Goal: Task Accomplishment & Management: Use online tool/utility

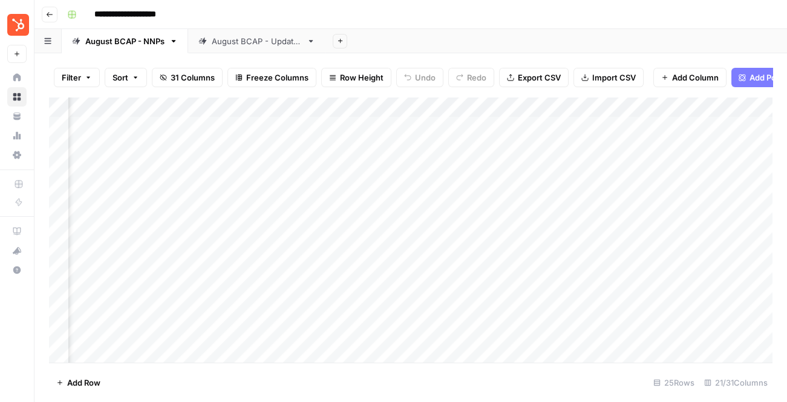
scroll to position [0, 1328]
click at [230, 39] on div "August BCAP - Updates" at bounding box center [257, 41] width 90 height 12
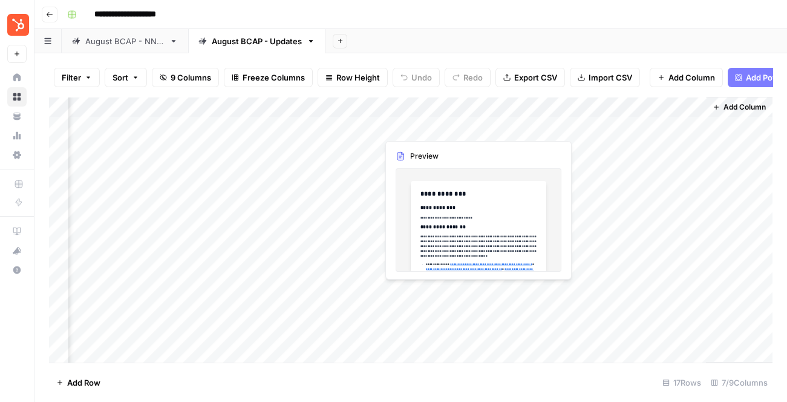
click at [444, 130] on div "Add Column" at bounding box center [410, 230] width 723 height 266
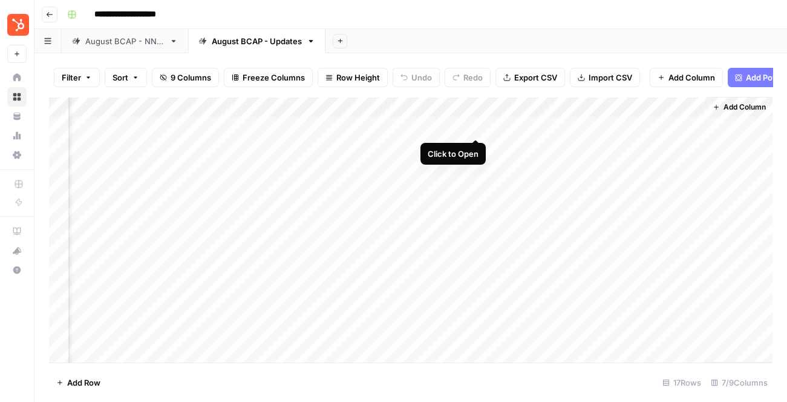
click at [478, 127] on div "Add Column" at bounding box center [410, 230] width 723 height 266
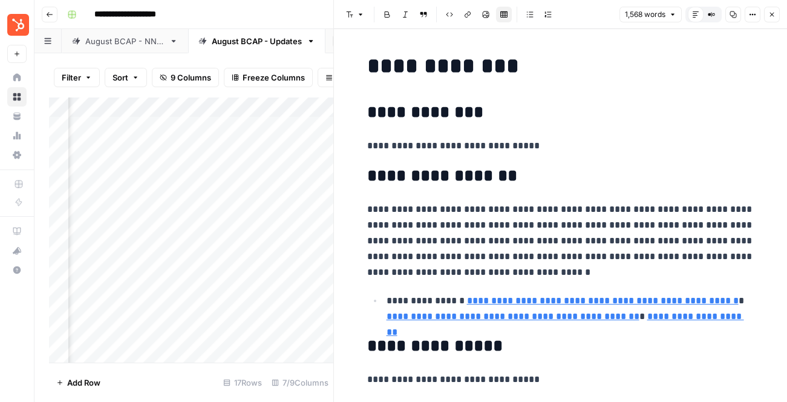
click at [775, 17] on button "Close" at bounding box center [772, 15] width 16 height 16
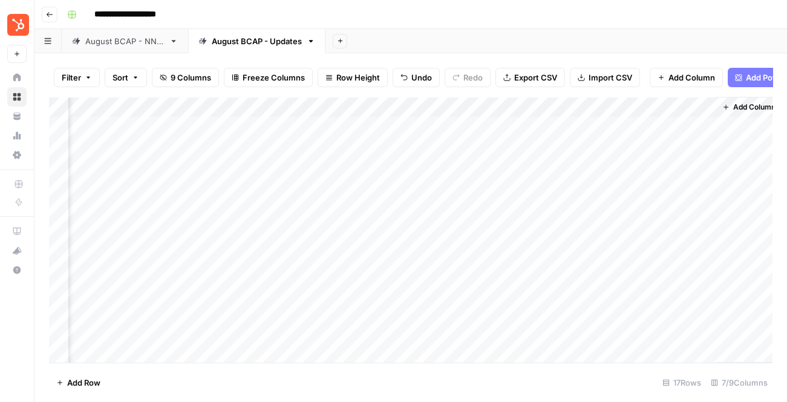
scroll to position [0, 111]
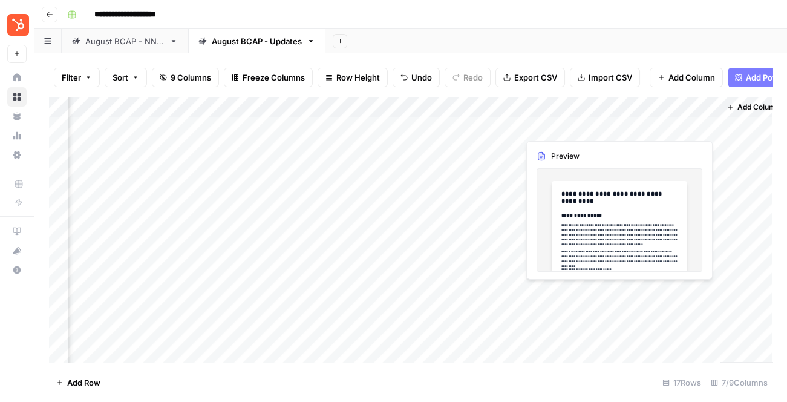
click at [641, 123] on div "Add Column" at bounding box center [410, 230] width 723 height 266
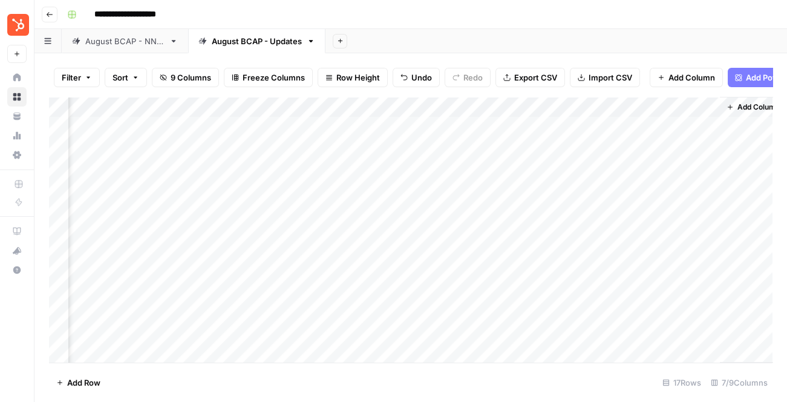
click at [689, 128] on div "Add Column" at bounding box center [410, 230] width 723 height 266
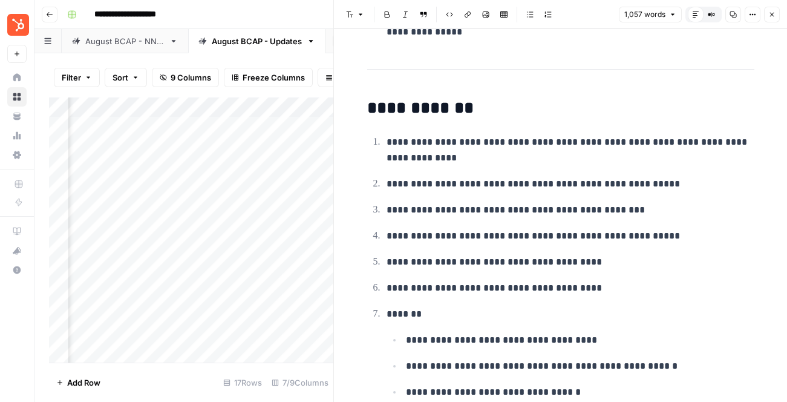
scroll to position [420, 0]
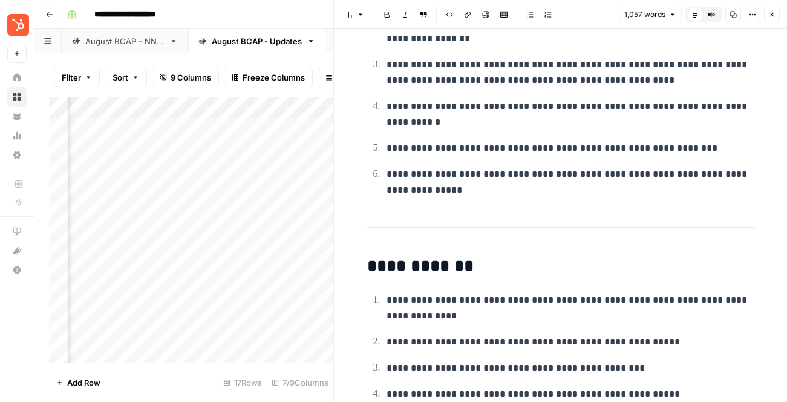
click at [766, 24] on header "Font style Bold Italic Block quote Code block Link Image Insert Table Bulleted …" at bounding box center [560, 14] width 453 height 29
click at [770, 16] on icon "button" at bounding box center [771, 14] width 7 height 7
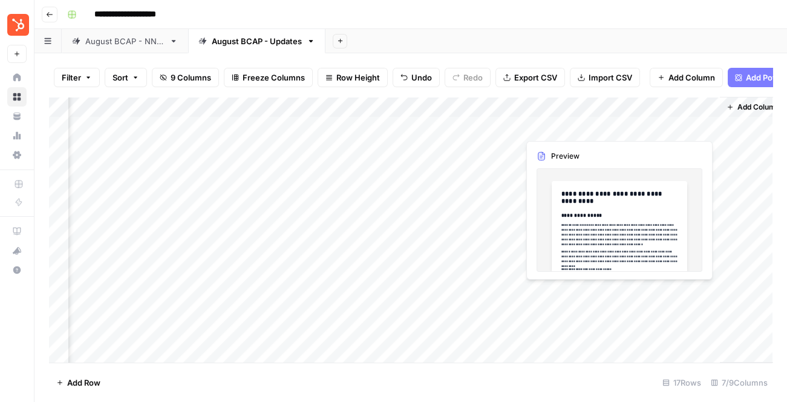
click at [649, 122] on div "Add Column" at bounding box center [410, 230] width 723 height 266
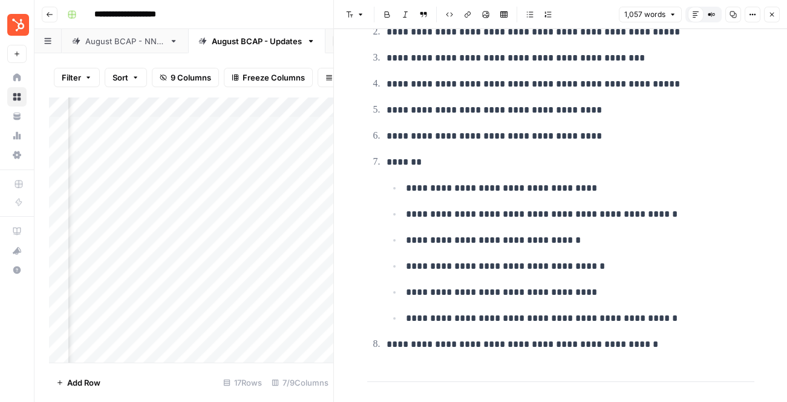
scroll to position [491, 0]
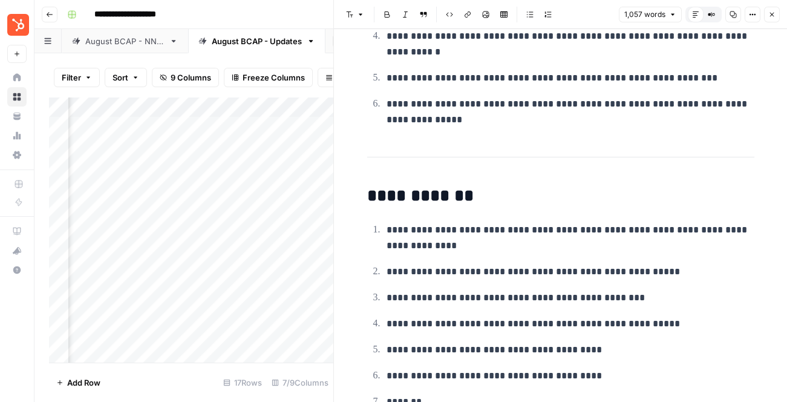
click at [778, 17] on button "Close" at bounding box center [772, 15] width 16 height 16
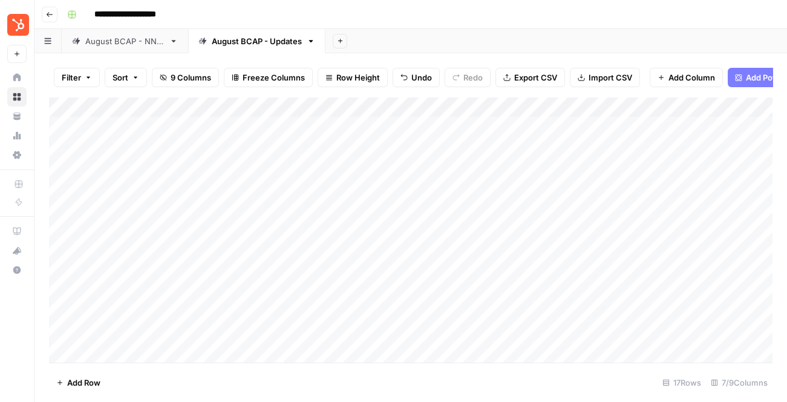
scroll to position [0, 126]
click at [696, 106] on div "Add Column" at bounding box center [410, 230] width 723 height 266
click at [646, 139] on input "Output" at bounding box center [668, 136] width 123 height 12
click at [429, 101] on div "Add Column" at bounding box center [410, 230] width 723 height 266
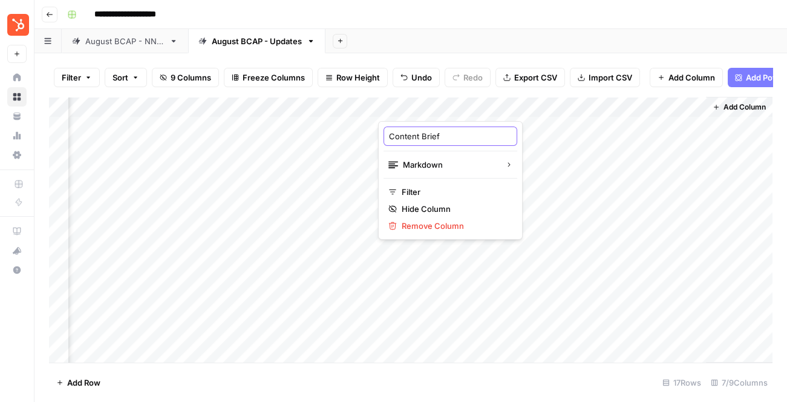
click at [435, 139] on input "Content Brief" at bounding box center [450, 136] width 123 height 12
drag, startPoint x: 435, startPoint y: 139, endPoint x: 410, endPoint y: 139, distance: 25.4
click at [431, 139] on input "Content Brief" at bounding box center [450, 136] width 123 height 12
click at [390, 134] on input "Content Brief" at bounding box center [450, 136] width 123 height 12
type input "Internal Content Brief"
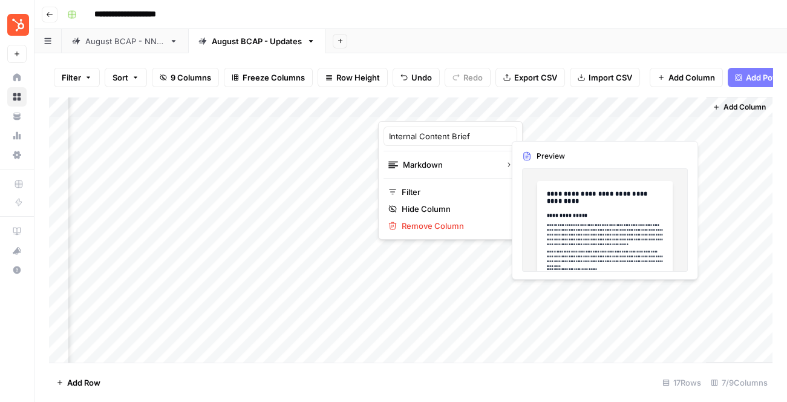
click at [621, 107] on div "Add Column" at bounding box center [410, 230] width 723 height 266
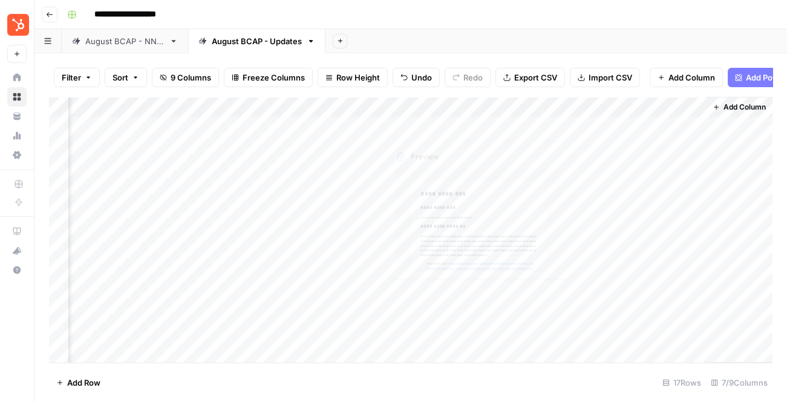
click at [411, 111] on div "Add Column" at bounding box center [410, 230] width 723 height 266
click at [396, 137] on input "Content Brief" at bounding box center [450, 136] width 123 height 12
type input "Internal Content Brief"
click at [634, 107] on div "Add Column" at bounding box center [410, 230] width 723 height 266
click at [621, 139] on input "Output" at bounding box center [668, 136] width 123 height 12
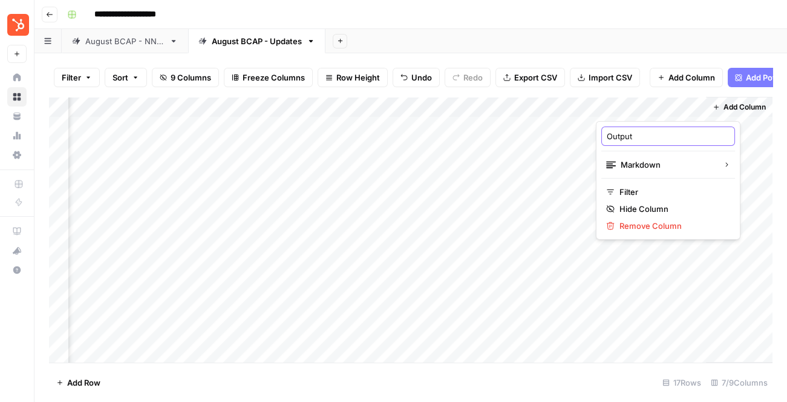
click at [621, 139] on input "Output" at bounding box center [668, 136] width 123 height 12
click at [616, 136] on input "FN Content Brief" at bounding box center [668, 136] width 123 height 12
type input "Freelancer Content Brief"
click at [129, 42] on div "August BCAP - NNPs" at bounding box center [124, 41] width 79 height 12
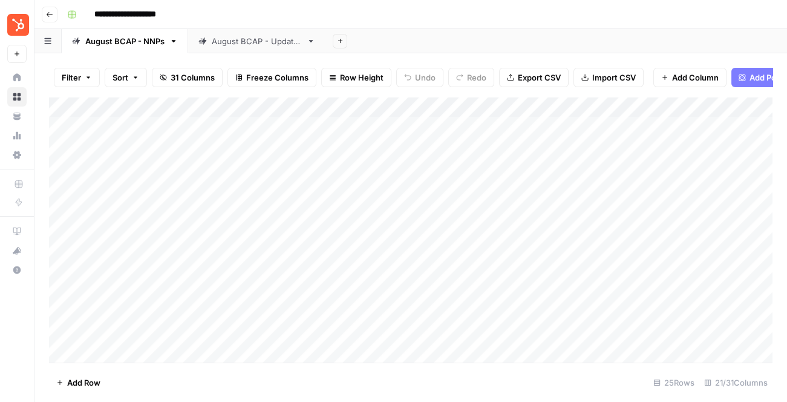
click at [170, 46] on link "August BCAP - NNPs" at bounding box center [125, 41] width 126 height 24
click at [178, 41] on link "August BCAP - NNPs" at bounding box center [125, 41] width 126 height 24
click at [174, 40] on icon "button" at bounding box center [174, 41] width 4 height 2
click at [214, 79] on span "Duplicate Sheet" at bounding box center [223, 81] width 58 height 12
click at [414, 46] on div "August BCAP - NNPs" at bounding box center [388, 41] width 79 height 12
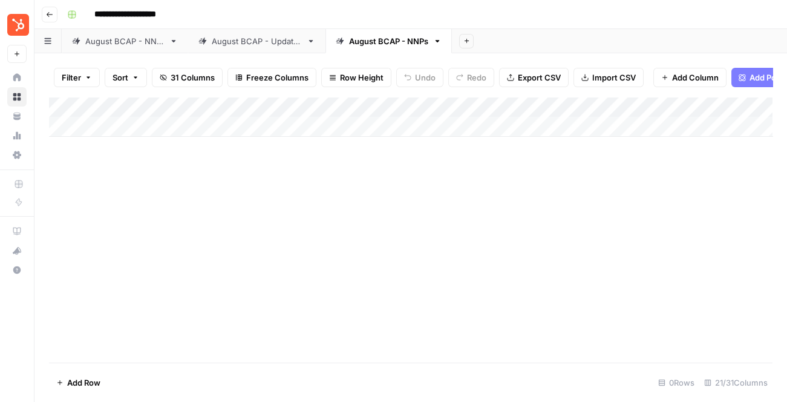
click at [414, 46] on div "August BCAP - NNPs" at bounding box center [388, 41] width 79 height 12
type input "**********"
click at [440, 43] on div "August BCAP - NNPs [Former]" at bounding box center [406, 41] width 115 height 12
click at [155, 44] on div "August BCAP - NNPs" at bounding box center [124, 41] width 79 height 12
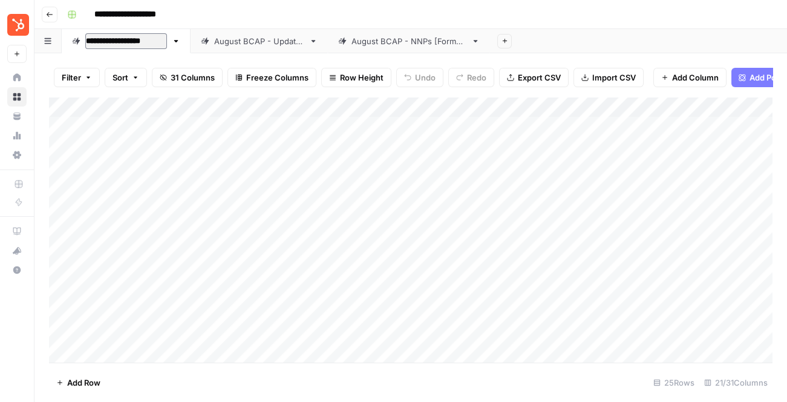
click at [158, 41] on input "**********" at bounding box center [126, 41] width 82 height 16
drag, startPoint x: 163, startPoint y: 41, endPoint x: 150, endPoint y: 41, distance: 12.7
click at [150, 41] on input "**********" at bounding box center [126, 41] width 82 height 16
click at [167, 41] on link "**********" at bounding box center [126, 41] width 129 height 24
click at [162, 45] on input "**********" at bounding box center [126, 41] width 82 height 16
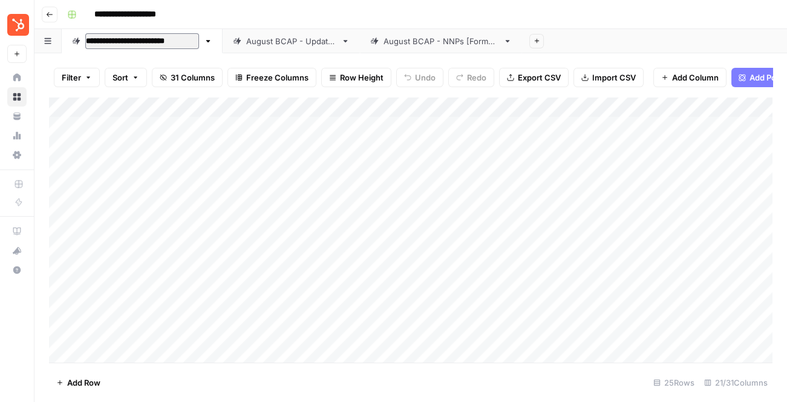
type input "**********"
click at [134, 39] on input "**********" at bounding box center [143, 41] width 116 height 16
click at [152, 159] on div "Add Column" at bounding box center [410, 230] width 723 height 266
click at [144, 44] on div "August BCAP - NNPs [Former]" at bounding box center [142, 41] width 115 height 12
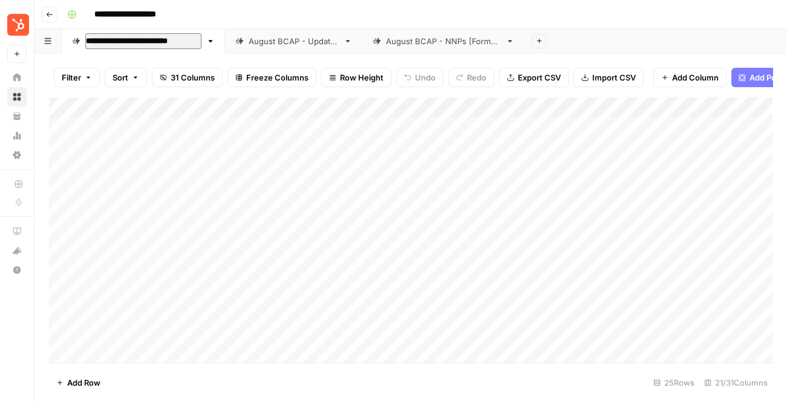
click at [144, 41] on input "**********" at bounding box center [143, 41] width 116 height 16
drag, startPoint x: 145, startPoint y: 41, endPoint x: 38, endPoint y: 41, distance: 107.1
click at [39, 41] on div "**********" at bounding box center [410, 41] width 752 height 24
type input "**********"
click at [390, 40] on div "August BCAP - NNPs [Former]" at bounding box center [384, 41] width 115 height 12
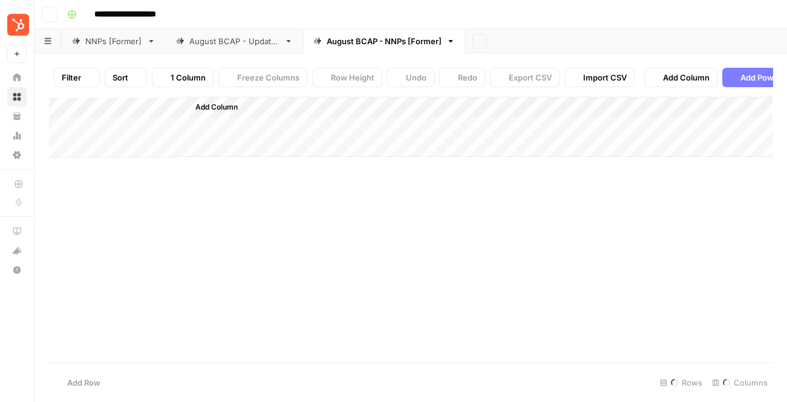
click at [390, 40] on div "August BCAP - NNPs [Former]" at bounding box center [384, 41] width 115 height 12
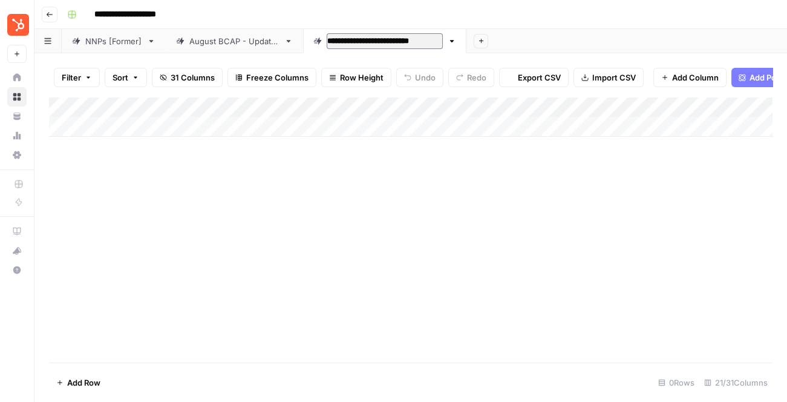
click at [401, 48] on div "**********" at bounding box center [377, 41] width 129 height 18
click at [423, 45] on input "**********" at bounding box center [385, 41] width 116 height 16
drag, startPoint x: 406, startPoint y: 41, endPoint x: 623, endPoint y: 51, distance: 217.4
click at [623, 51] on div "**********" at bounding box center [410, 41] width 752 height 24
type input "**********"
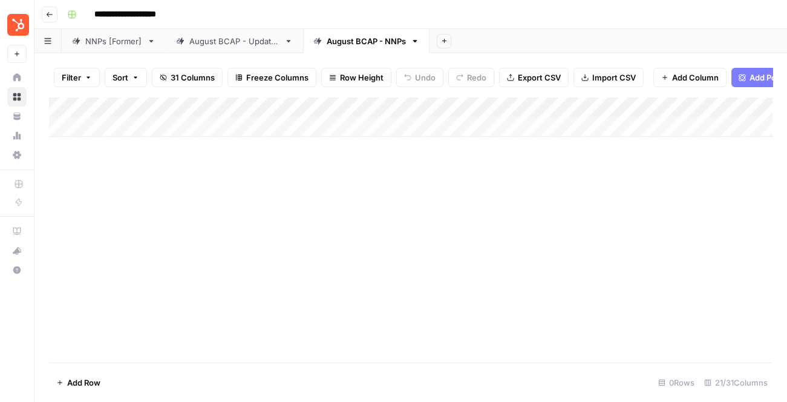
click at [387, 108] on div "Add Column" at bounding box center [410, 117] width 723 height 40
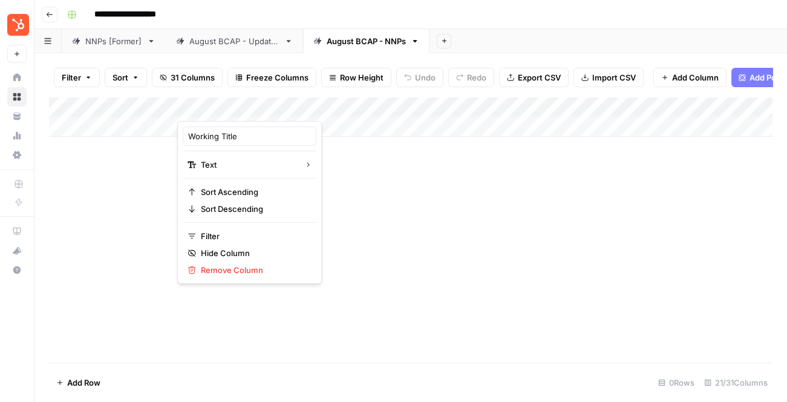
click at [233, 129] on div "Working Title" at bounding box center [250, 135] width 134 height 19
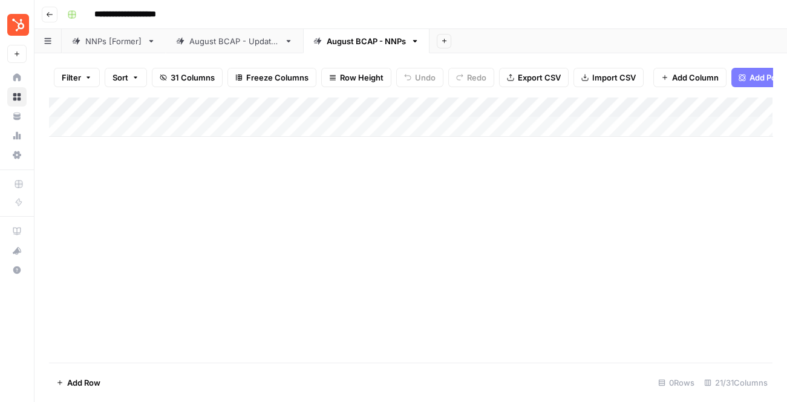
click at [226, 102] on div "Add Column" at bounding box center [410, 117] width 723 height 40
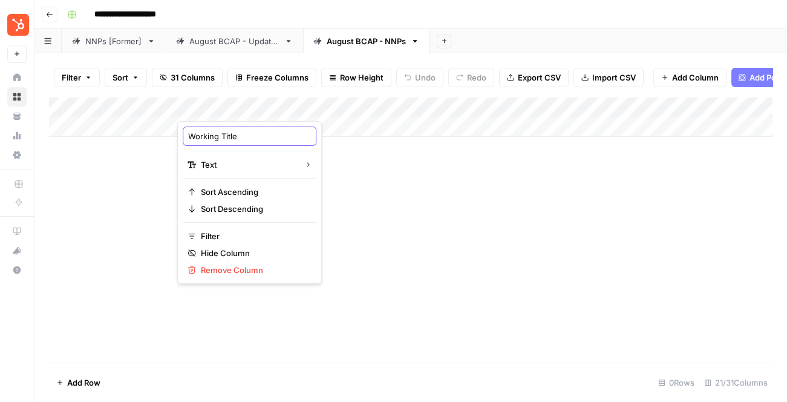
click at [227, 134] on input "Working Title" at bounding box center [249, 136] width 123 height 12
type input "Action"
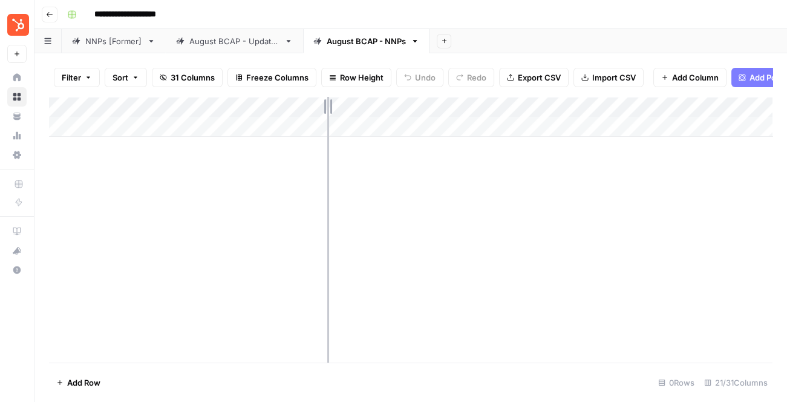
drag, startPoint x: 399, startPoint y: 104, endPoint x: 255, endPoint y: 104, distance: 144.6
click at [255, 104] on div "Add Column" at bounding box center [410, 117] width 723 height 40
click at [222, 109] on div "Add Column" at bounding box center [410, 117] width 723 height 40
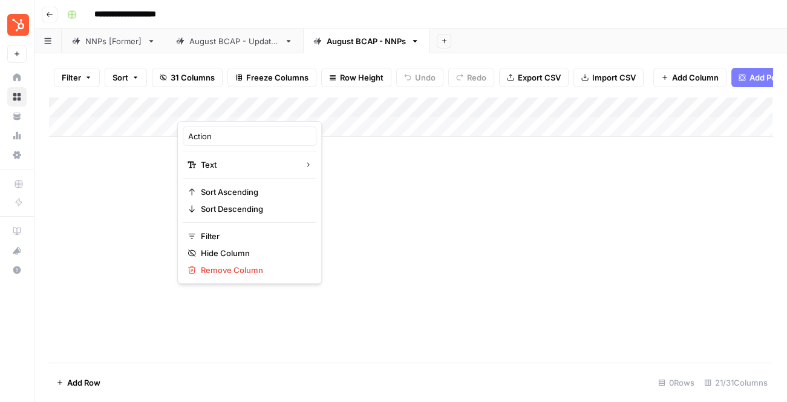
click at [243, 109] on div at bounding box center [216, 109] width 78 height 24
click at [243, 108] on div at bounding box center [216, 109] width 78 height 24
click at [237, 172] on div "Action Text Sort Ascending Sort Descending Filter Hide Column Remove Column" at bounding box center [249, 202] width 145 height 163
click at [243, 166] on span "Text" at bounding box center [248, 164] width 94 height 12
click at [244, 107] on div at bounding box center [216, 109] width 78 height 24
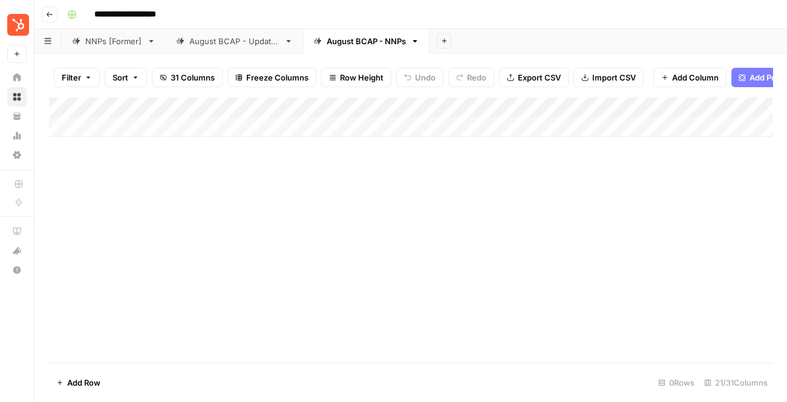
click at [421, 206] on div "Add Column" at bounding box center [410, 230] width 723 height 266
click at [245, 107] on div "Add Column" at bounding box center [410, 117] width 723 height 40
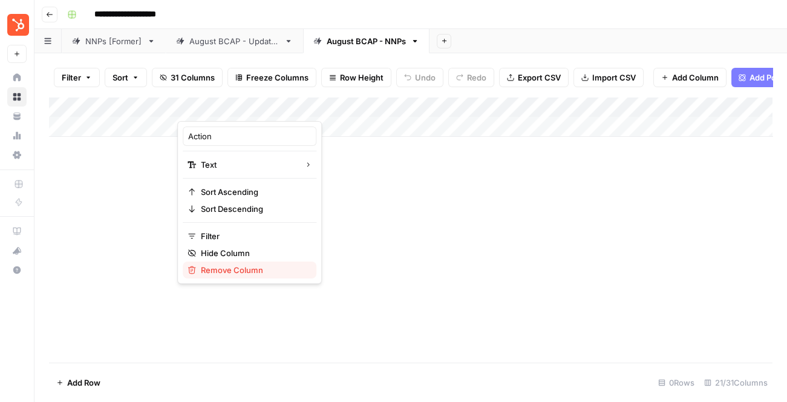
click at [230, 264] on span "Remove Column" at bounding box center [254, 270] width 106 height 12
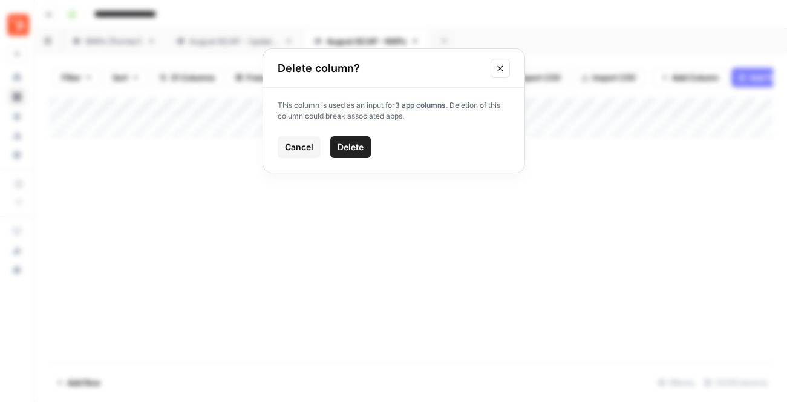
click at [350, 143] on span "Delete" at bounding box center [351, 147] width 26 height 12
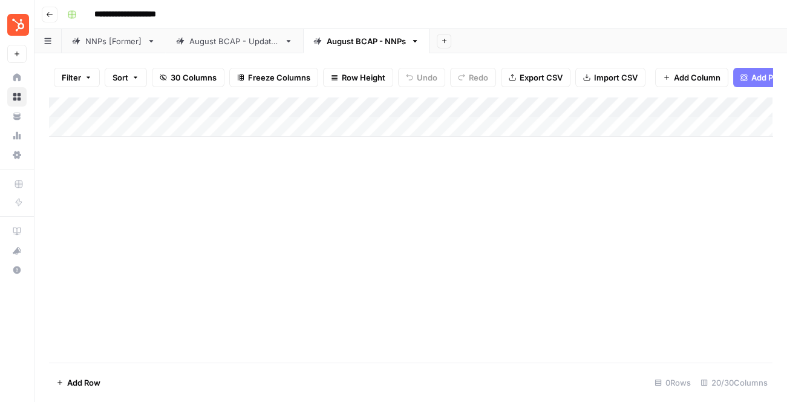
click at [262, 110] on div "Add Column" at bounding box center [410, 117] width 723 height 40
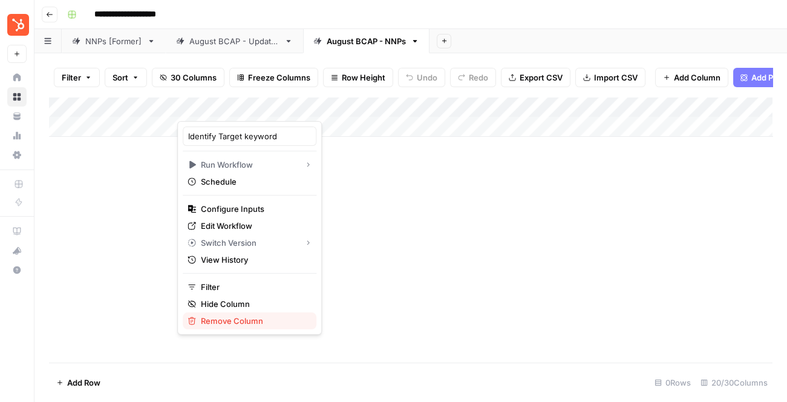
click at [242, 316] on span "Remove Column" at bounding box center [254, 321] width 106 height 12
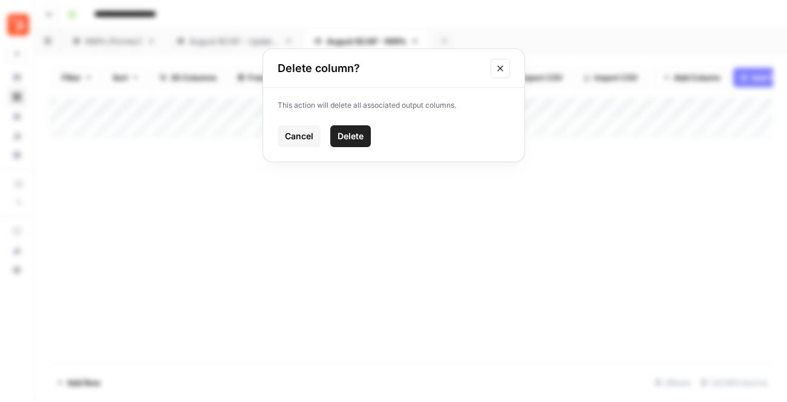
click at [343, 142] on button "Delete" at bounding box center [350, 136] width 41 height 22
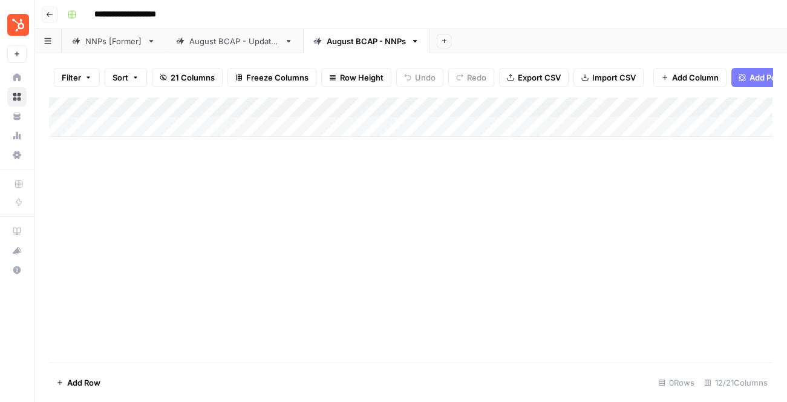
click at [98, 47] on div "NNPs [Former]" at bounding box center [113, 41] width 57 height 12
click at [283, 44] on link "August BCAP - Updates" at bounding box center [234, 41] width 137 height 24
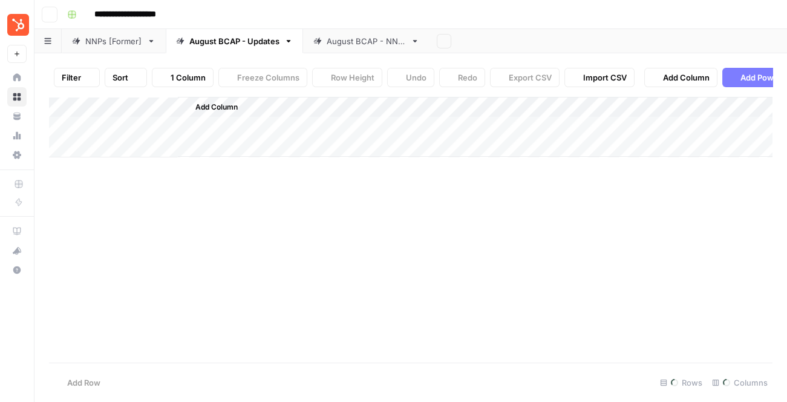
click at [349, 44] on div "August BCAP - NNPs" at bounding box center [366, 41] width 79 height 12
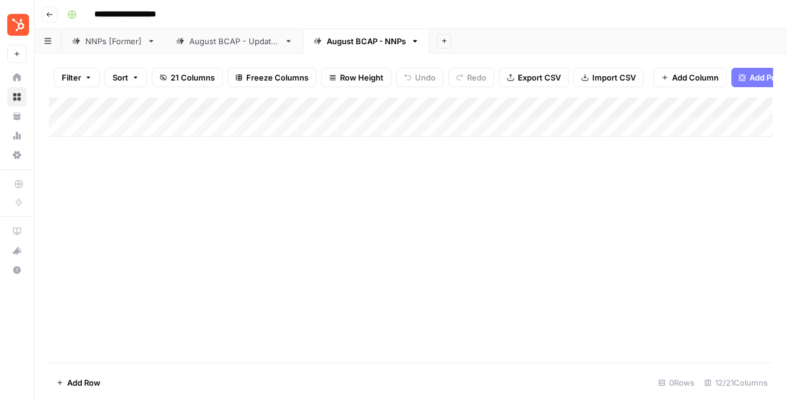
click at [258, 45] on div "August BCAP - Updates" at bounding box center [234, 41] width 90 height 12
click at [344, 47] on div "August BCAP - NNPs" at bounding box center [366, 41] width 79 height 12
click at [276, 38] on div "August BCAP - Updates" at bounding box center [234, 41] width 90 height 12
click at [123, 39] on div "NNPs [Former]" at bounding box center [113, 41] width 57 height 12
click at [123, 44] on div "NNPs [Former]" at bounding box center [113, 41] width 57 height 12
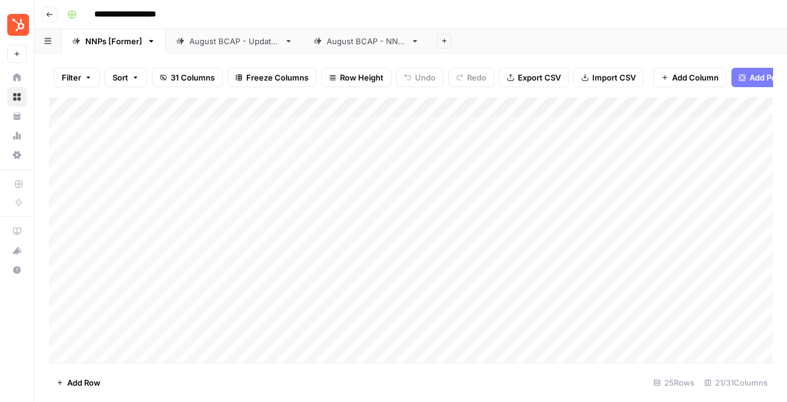
click at [123, 44] on div "NNPs [Former]" at bounding box center [113, 41] width 57 height 12
click at [88, 41] on input "**********" at bounding box center [114, 41] width 58 height 16
type input "**********"
click at [280, 51] on link "August BCAP - Updates" at bounding box center [292, 41] width 137 height 24
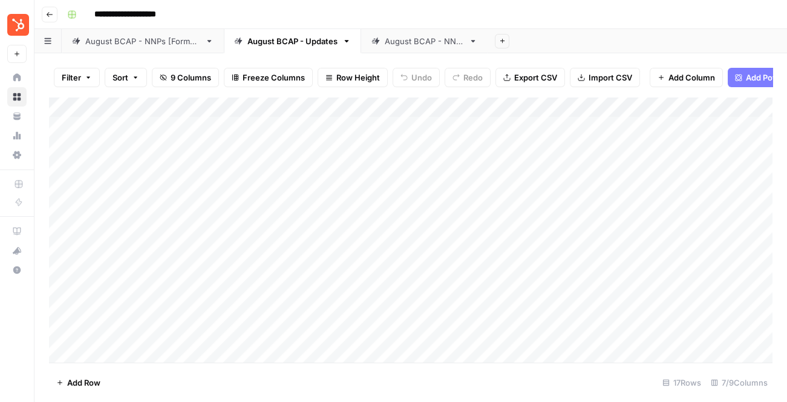
click at [437, 34] on link "August BCAP - NNPs" at bounding box center [424, 41] width 126 height 24
click at [472, 39] on icon "button" at bounding box center [473, 41] width 8 height 8
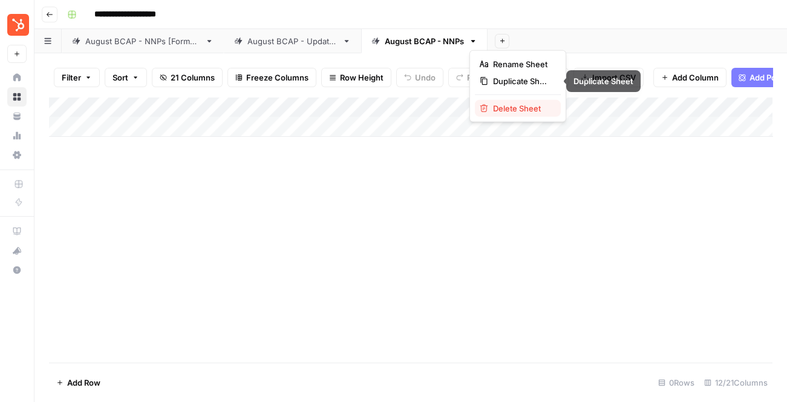
click at [515, 108] on span "Delete Sheet" at bounding box center [522, 108] width 58 height 12
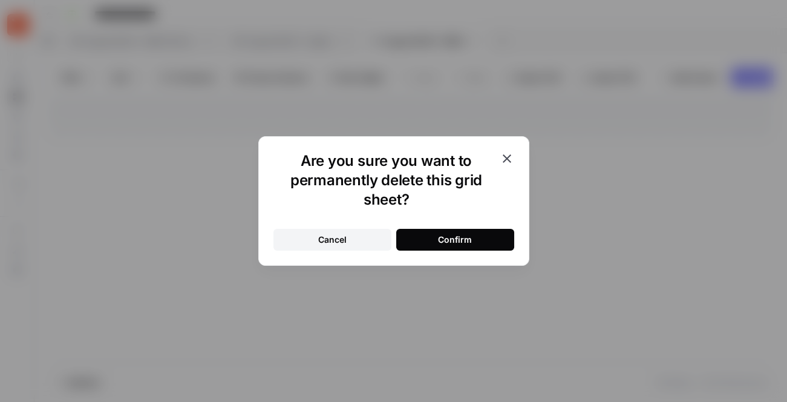
click at [433, 242] on button "Confirm" at bounding box center [455, 240] width 118 height 22
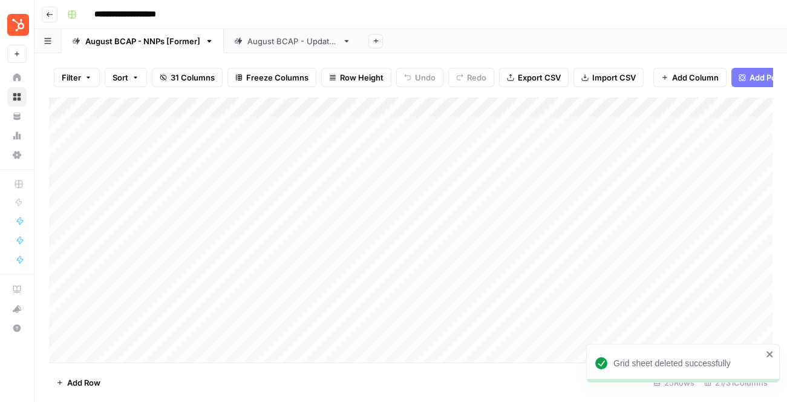
click at [299, 42] on div "August BCAP - Updates" at bounding box center [292, 41] width 90 height 12
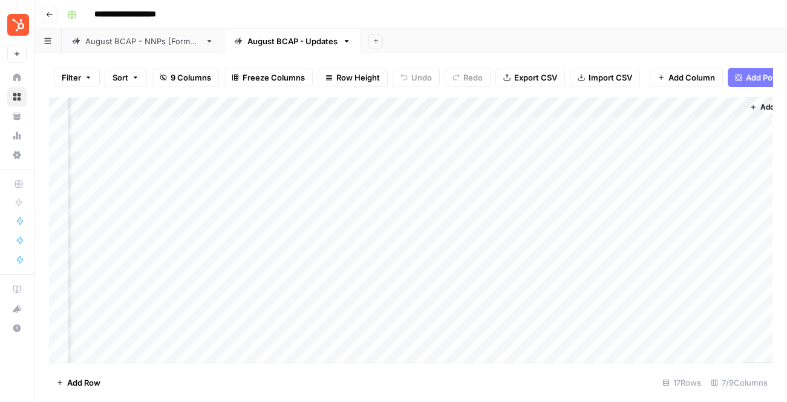
scroll to position [0, 126]
click at [739, 106] on span "Add Column" at bounding box center [744, 107] width 42 height 11
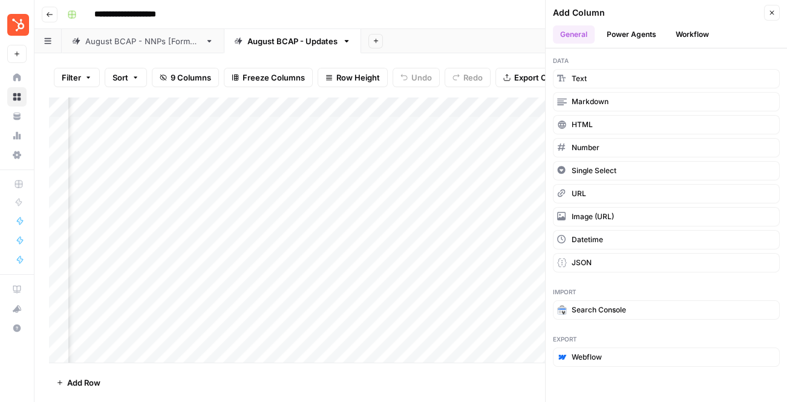
click at [641, 42] on button "Power Agents" at bounding box center [631, 34] width 64 height 18
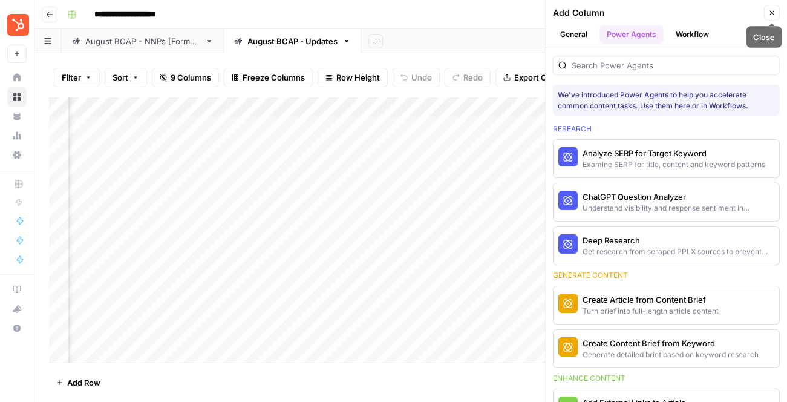
click at [768, 16] on button "Close" at bounding box center [772, 13] width 16 height 16
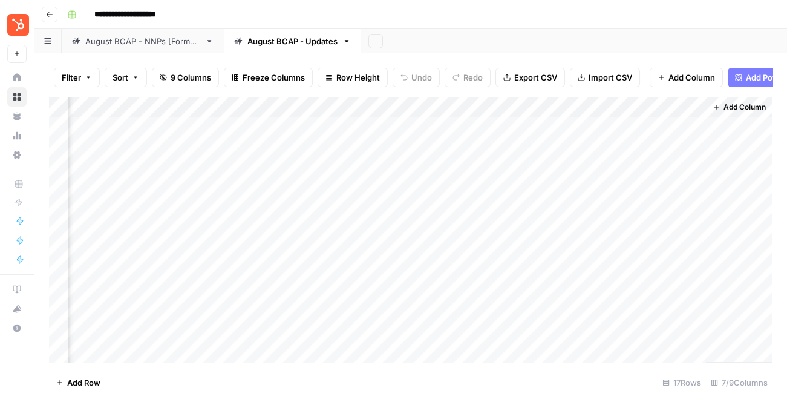
click at [177, 44] on div "August BCAP - NNPs [Former]" at bounding box center [142, 41] width 115 height 12
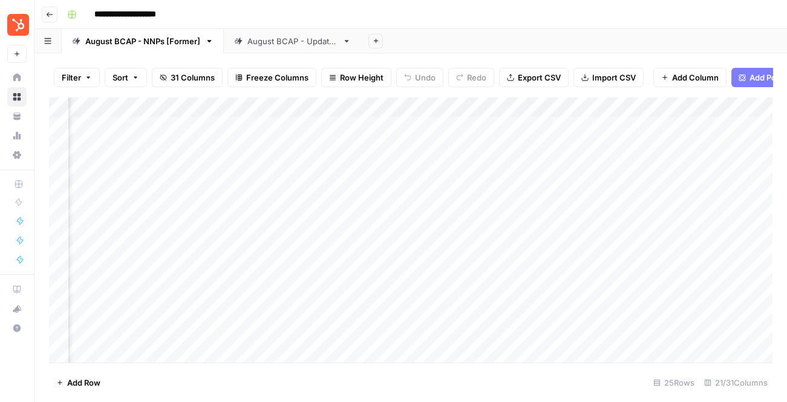
scroll to position [0, 279]
click at [263, 106] on div "Add Column" at bounding box center [410, 230] width 723 height 266
click at [367, 135] on div "Add Column" at bounding box center [410, 230] width 723 height 266
click at [373, 106] on div "Add Column" at bounding box center [410, 230] width 723 height 266
click at [286, 151] on div "Add Column" at bounding box center [410, 230] width 723 height 266
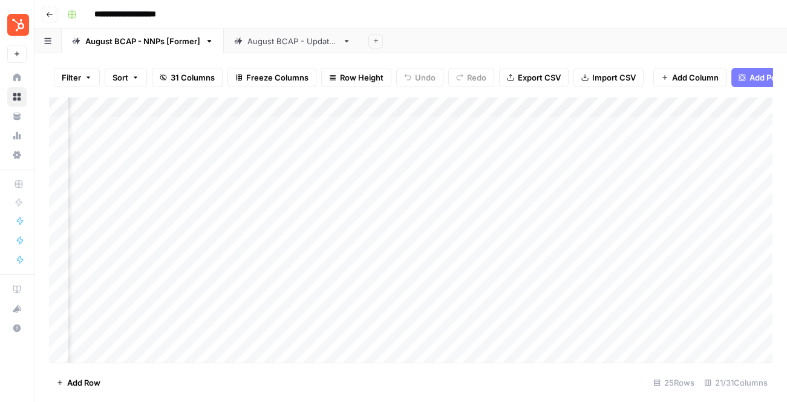
scroll to position [0, 1178]
click at [329, 120] on div "Add Column" at bounding box center [410, 230] width 723 height 266
click at [380, 108] on div "Add Column" at bounding box center [410, 230] width 723 height 266
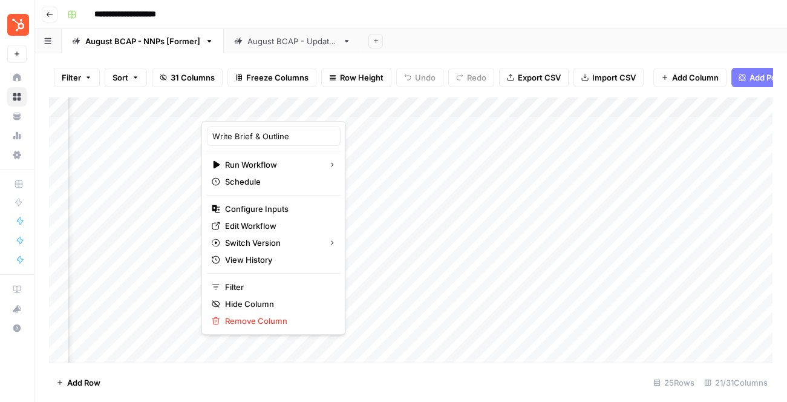
click at [295, 46] on div "August BCAP - Updates" at bounding box center [292, 41] width 90 height 12
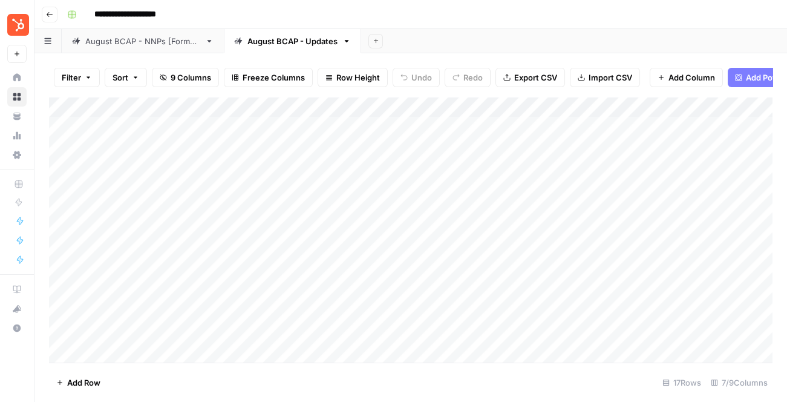
scroll to position [0, 126]
click at [681, 71] on span "Add Column" at bounding box center [691, 77] width 47 height 12
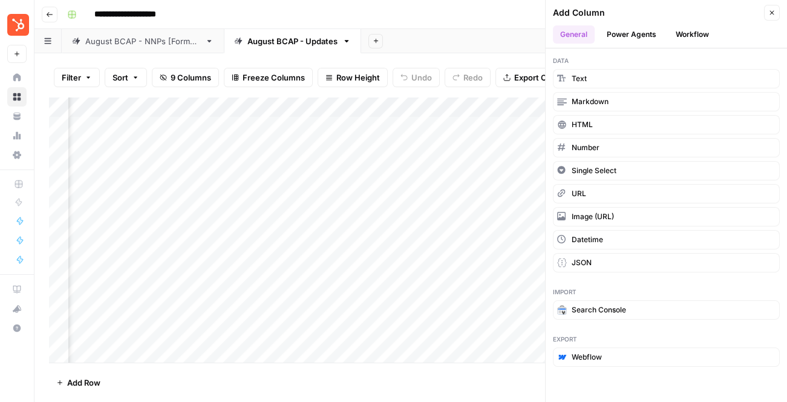
click at [644, 42] on button "Power Agents" at bounding box center [631, 34] width 64 height 18
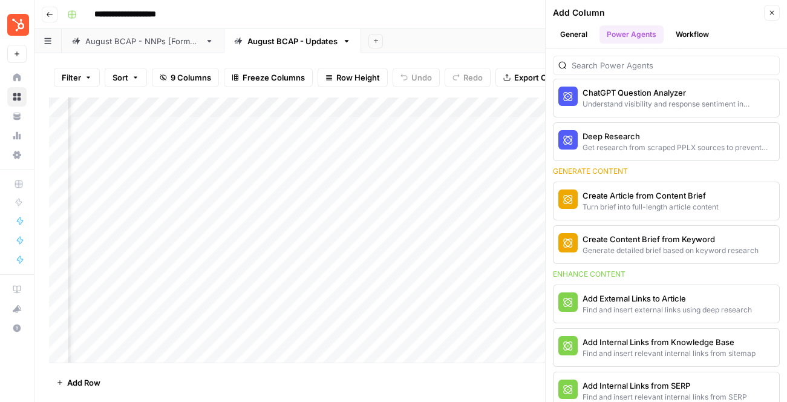
scroll to position [105, 0]
click at [112, 48] on link "August BCAP - NNPs [Former]" at bounding box center [143, 41] width 162 height 24
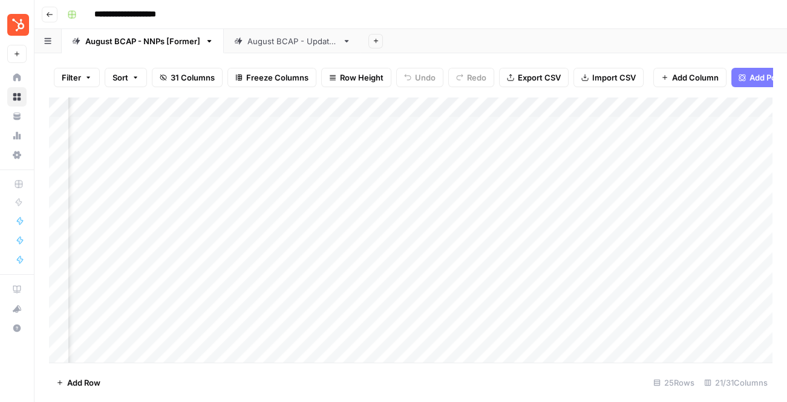
scroll to position [0, 935]
click at [623, 106] on div "Add Column" at bounding box center [410, 230] width 723 height 266
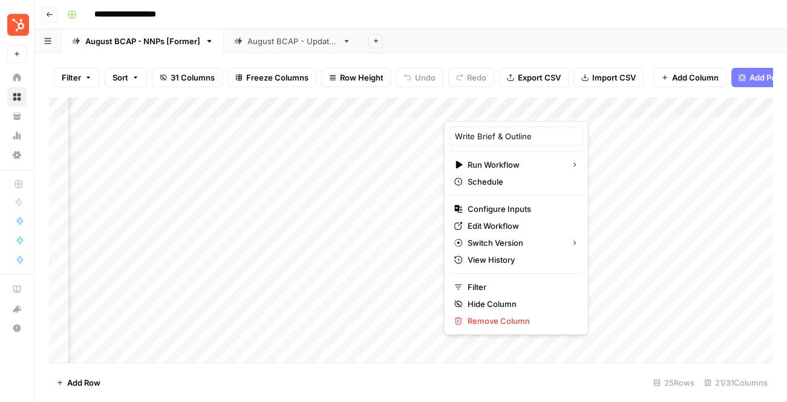
click at [623, 106] on div at bounding box center [547, 109] width 206 height 24
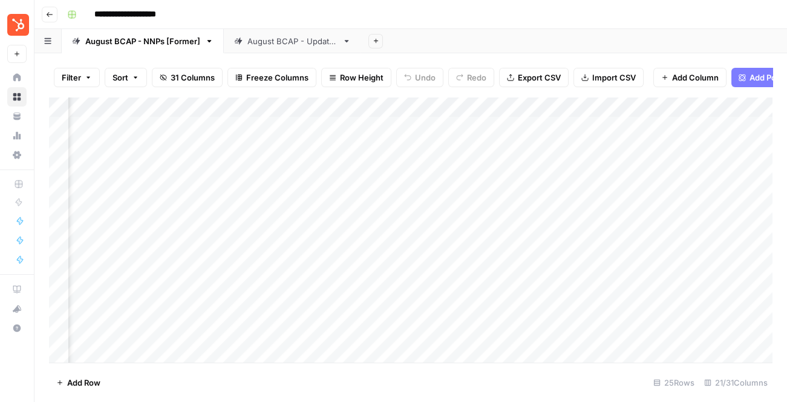
click at [290, 31] on link "August BCAP - Updates" at bounding box center [292, 41] width 137 height 24
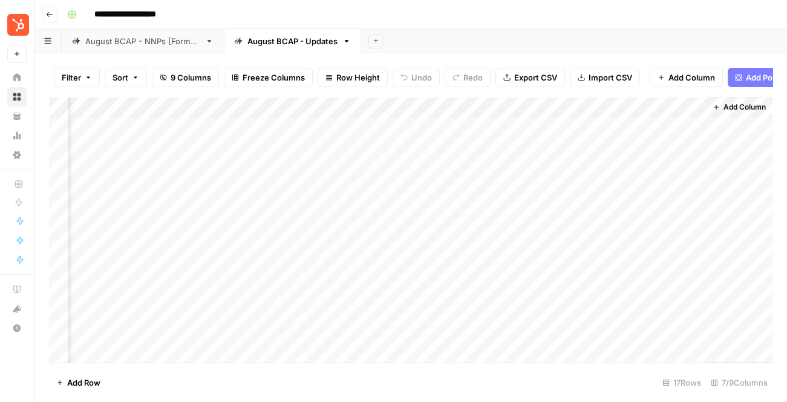
click at [730, 111] on span "Add Column" at bounding box center [744, 107] width 42 height 11
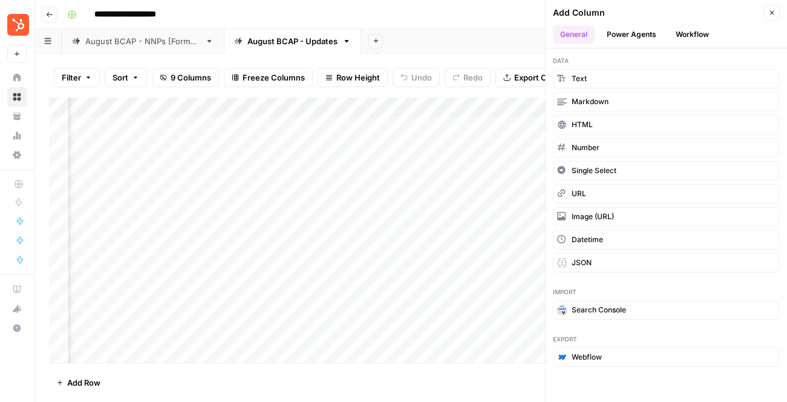
click at [639, 34] on button "Power Agents" at bounding box center [631, 34] width 64 height 18
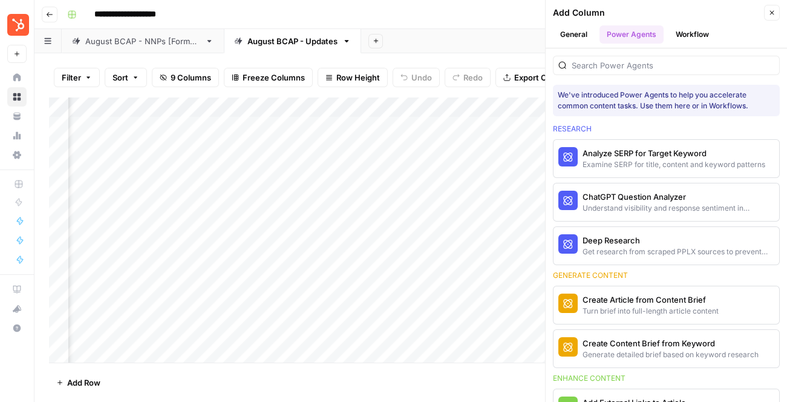
click at [687, 33] on button "Workflow" at bounding box center [692, 34] width 48 height 18
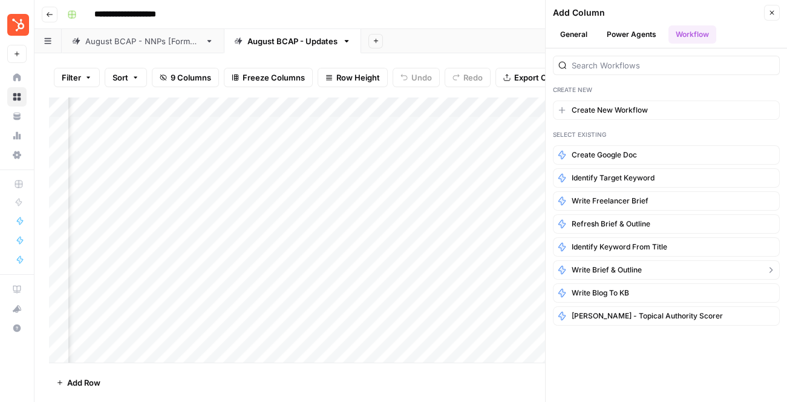
click at [630, 264] on span "Write Brief & Outline" at bounding box center [607, 269] width 70 height 11
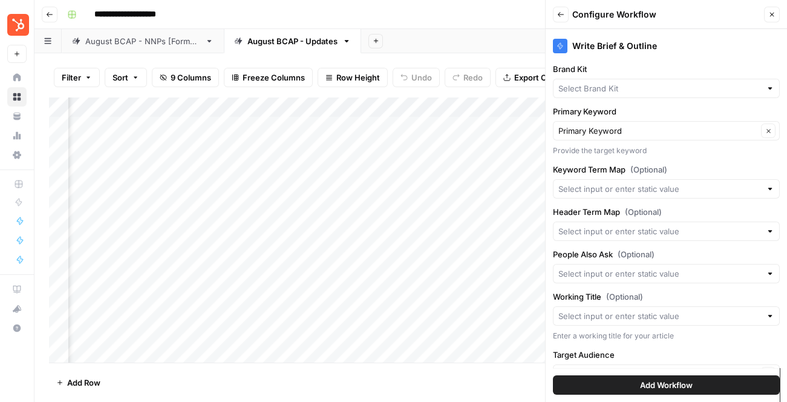
type input "HubSpot"
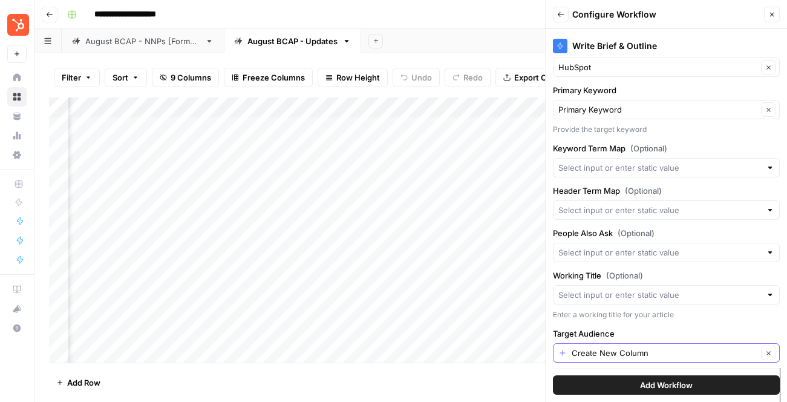
click at [636, 350] on input "Create New Column" at bounding box center [665, 353] width 186 height 12
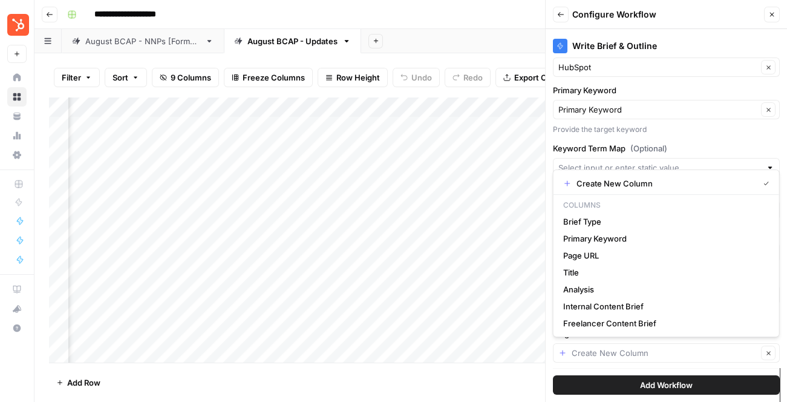
click at [647, 369] on div "Add Workflow" at bounding box center [666, 385] width 227 height 34
type input "Create New Column"
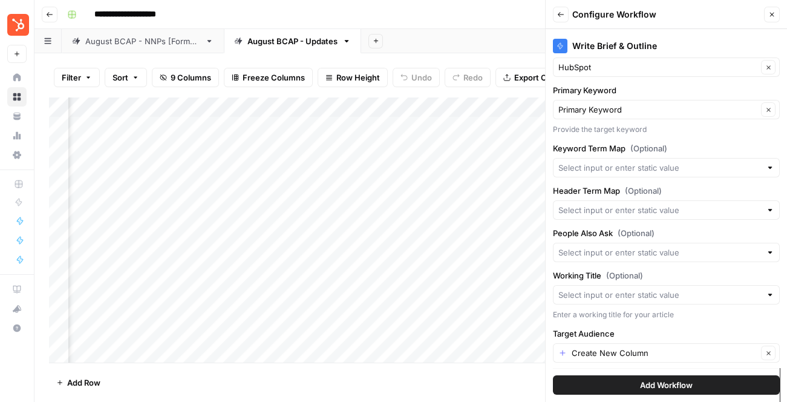
click at [655, 385] on span "Add Workflow" at bounding box center [666, 385] width 53 height 12
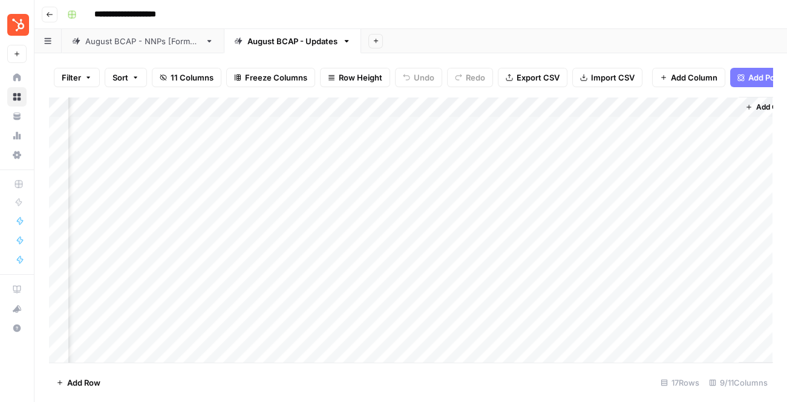
scroll to position [0, 344]
click at [581, 129] on div "Add Column" at bounding box center [410, 230] width 723 height 266
click at [566, 151] on div "Add Column" at bounding box center [410, 230] width 723 height 266
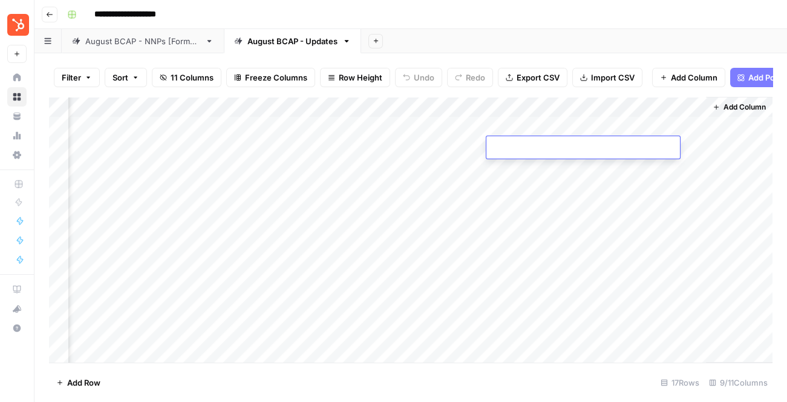
click at [558, 171] on div "Add Column" at bounding box center [410, 230] width 723 height 266
click at [178, 40] on div "August BCAP - NNPs [Former]" at bounding box center [142, 41] width 115 height 12
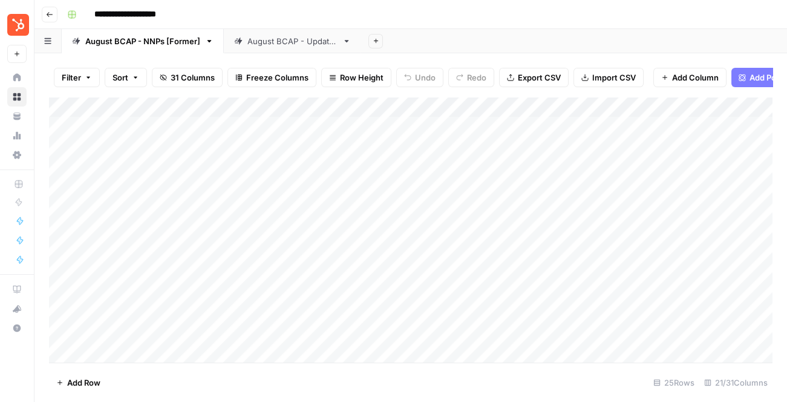
click at [185, 41] on div "August BCAP - NNPs [Former]" at bounding box center [142, 41] width 115 height 12
click at [169, 42] on input "**********" at bounding box center [143, 41] width 116 height 16
drag, startPoint x: 143, startPoint y: 39, endPoint x: 298, endPoint y: 39, distance: 154.9
click at [298, 39] on div "**********" at bounding box center [410, 41] width 752 height 24
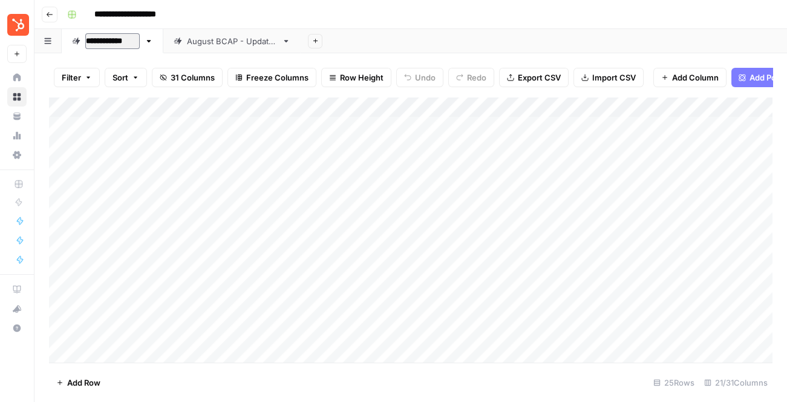
type input "*"
type input "**********"
click at [270, 47] on div "August BCAP - Updates" at bounding box center [259, 41] width 90 height 12
click at [681, 106] on div "Add Column" at bounding box center [410, 230] width 723 height 266
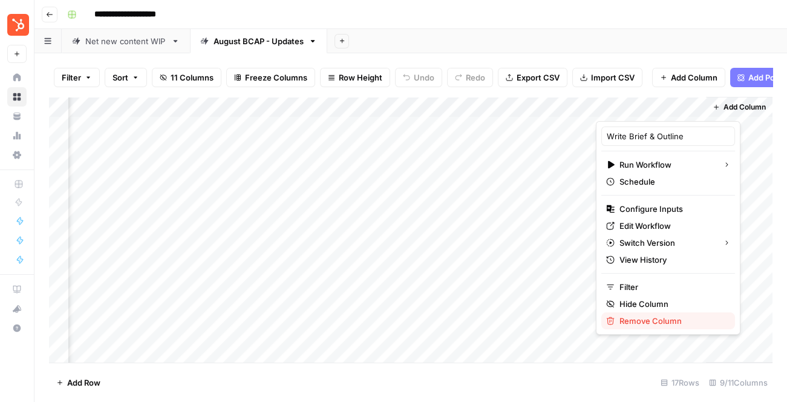
click at [634, 318] on span "Remove Column" at bounding box center [672, 321] width 106 height 12
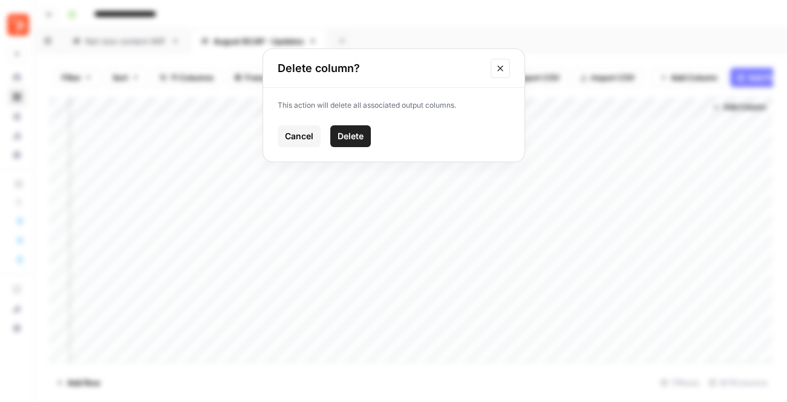
click at [362, 139] on span "Delete" at bounding box center [351, 136] width 26 height 12
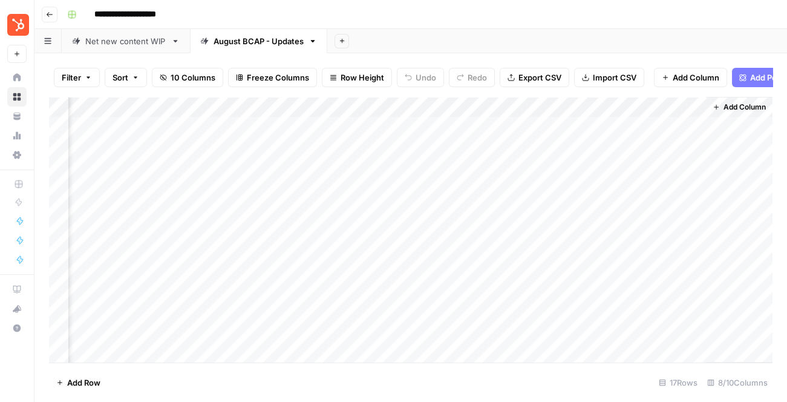
scroll to position [0, 235]
click at [699, 106] on div "Add Column" at bounding box center [410, 230] width 723 height 266
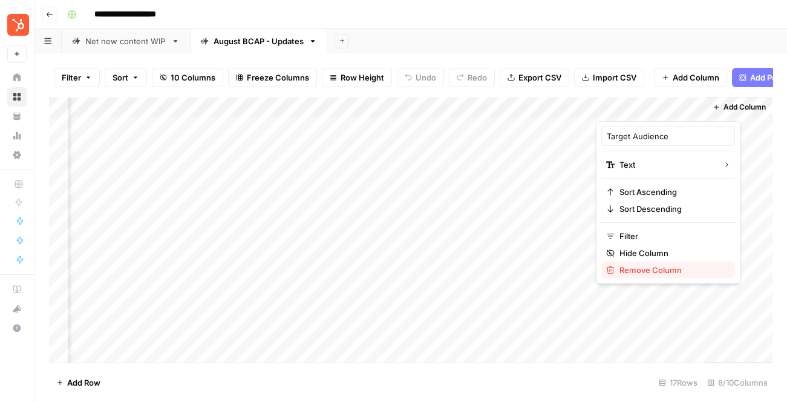
click at [632, 267] on span "Remove Column" at bounding box center [672, 270] width 106 height 12
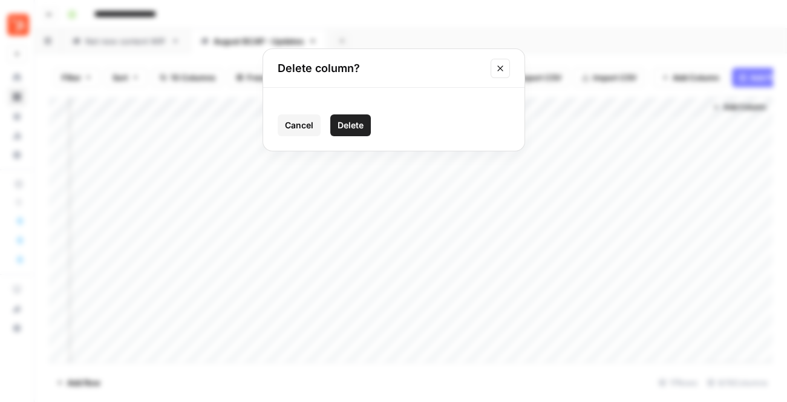
click at [362, 128] on span "Delete" at bounding box center [351, 125] width 26 height 12
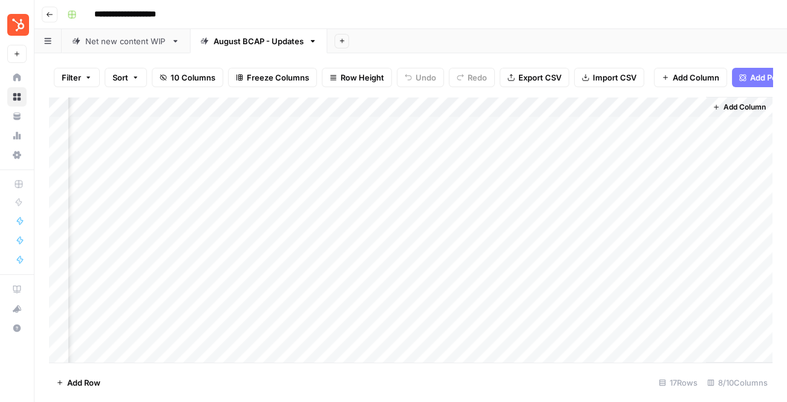
scroll to position [0, 126]
click at [125, 42] on div "Net new content WIP" at bounding box center [125, 41] width 81 height 12
click at [546, 147] on div "Add Column" at bounding box center [410, 230] width 723 height 266
click at [550, 165] on div "Add Column" at bounding box center [410, 230] width 723 height 266
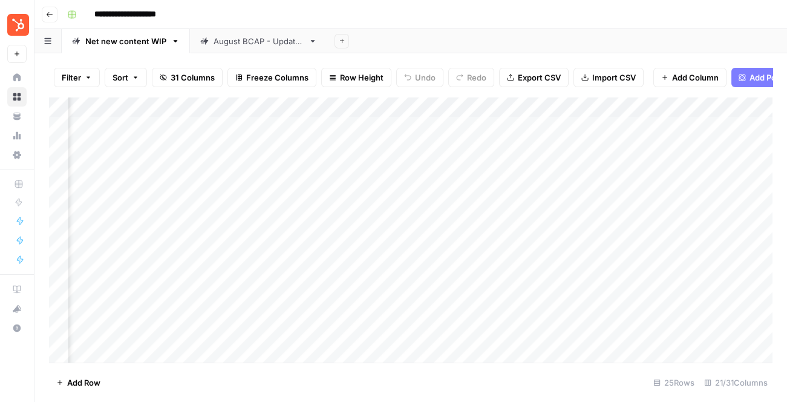
click at [550, 165] on div "Add Column" at bounding box center [410, 230] width 723 height 266
click at [553, 190] on div "Add Column" at bounding box center [410, 230] width 723 height 266
click at [557, 207] on div "Add Column" at bounding box center [410, 230] width 723 height 266
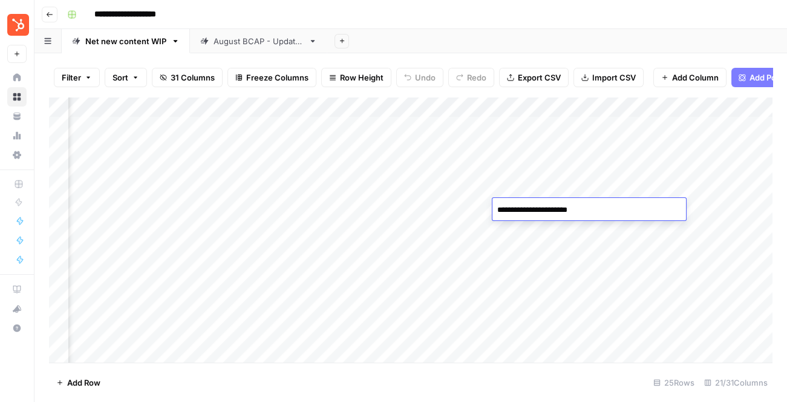
click at [512, 241] on div "Add Column" at bounding box center [410, 230] width 723 height 266
click at [267, 45] on div "August BCAP - Updates" at bounding box center [259, 41] width 90 height 12
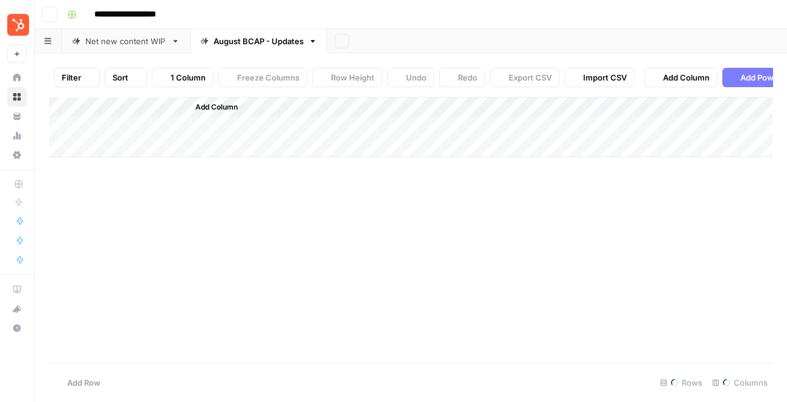
click at [267, 45] on div "August BCAP - Updates" at bounding box center [259, 41] width 90 height 12
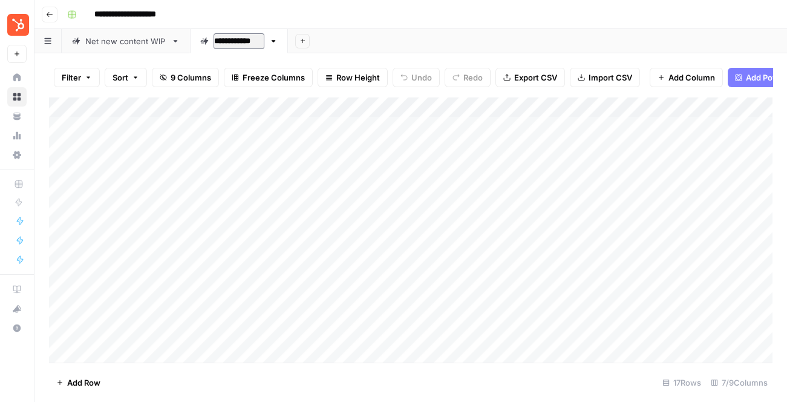
type input "**********"
click at [273, 44] on icon "button" at bounding box center [271, 41] width 8 height 8
click at [298, 79] on span "Duplicate Sheet" at bounding box center [319, 81] width 58 height 12
click at [333, 44] on div "Updates WIP" at bounding box center [334, 41] width 49 height 12
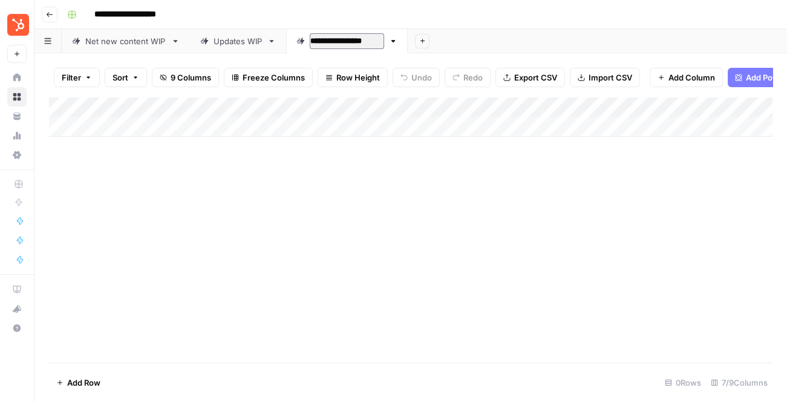
type input "**********"
click at [729, 108] on span "Add Column" at bounding box center [744, 107] width 42 height 11
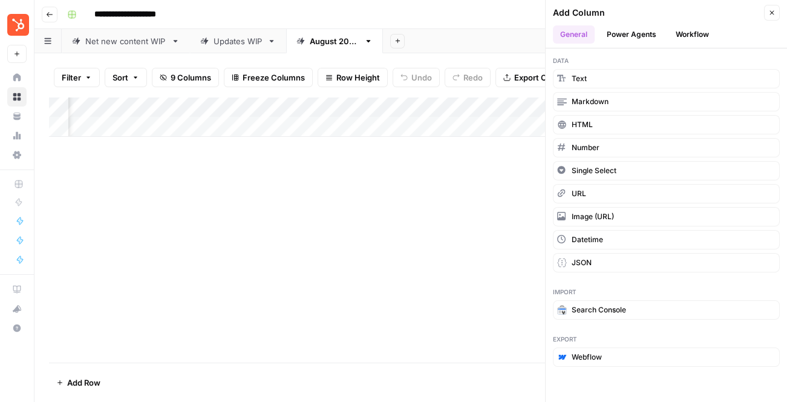
click at [679, 30] on button "Workflow" at bounding box center [692, 34] width 48 height 18
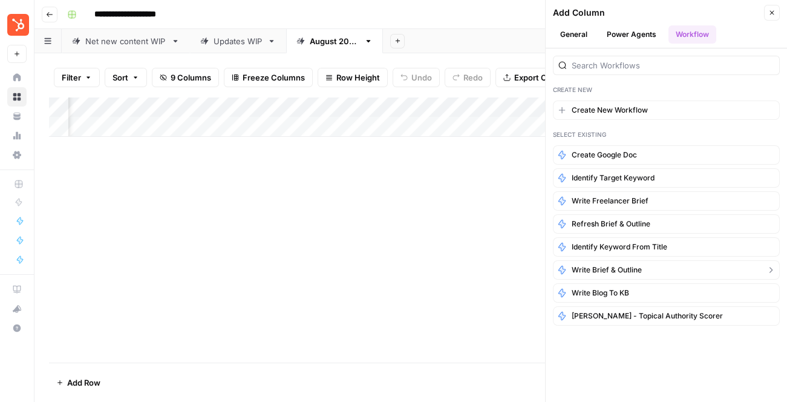
click at [609, 270] on span "Write Brief & Outline" at bounding box center [607, 269] width 70 height 11
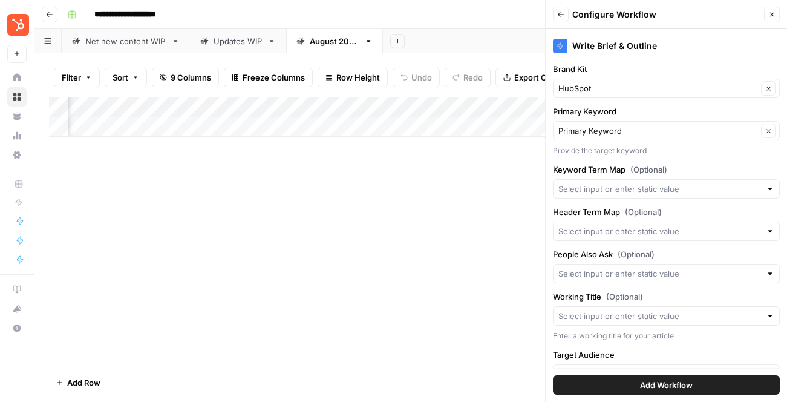
scroll to position [21, 0]
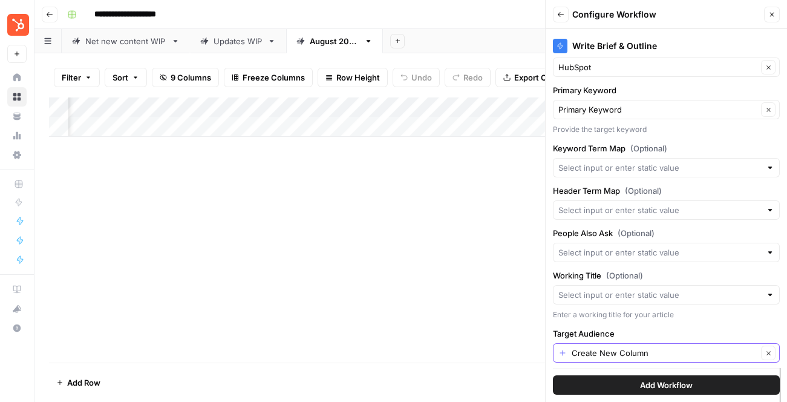
click at [622, 351] on input "Create New Column" at bounding box center [665, 353] width 186 height 12
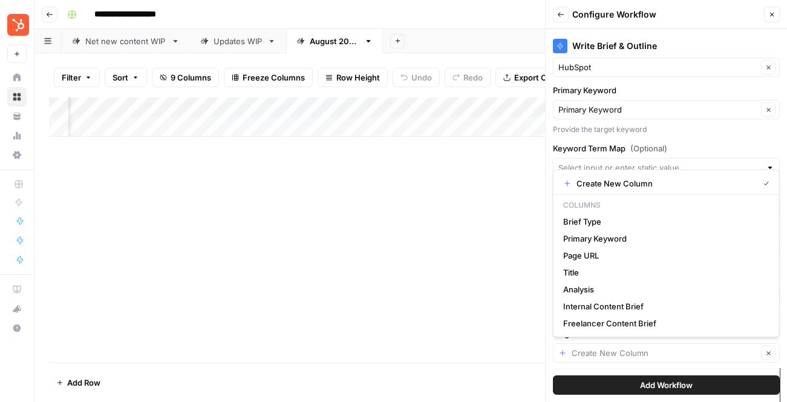
click at [546, 328] on div "Write Brief & Outline Brand Kit HubSpot Clear Primary Keyword Primary Keyword C…" at bounding box center [666, 215] width 241 height 373
type input "Create New Column"
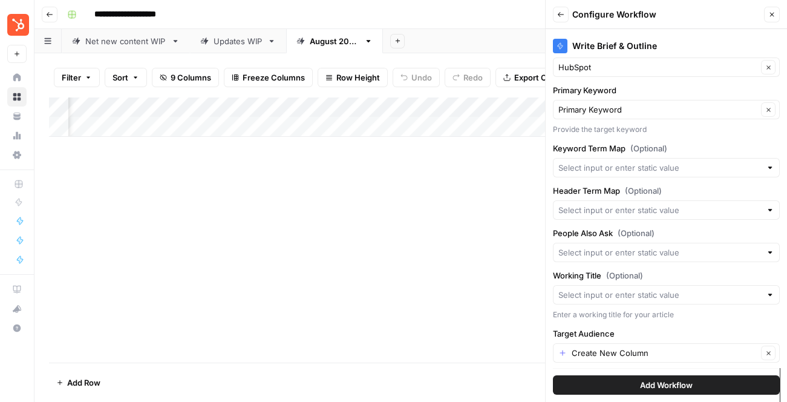
scroll to position [0, 0]
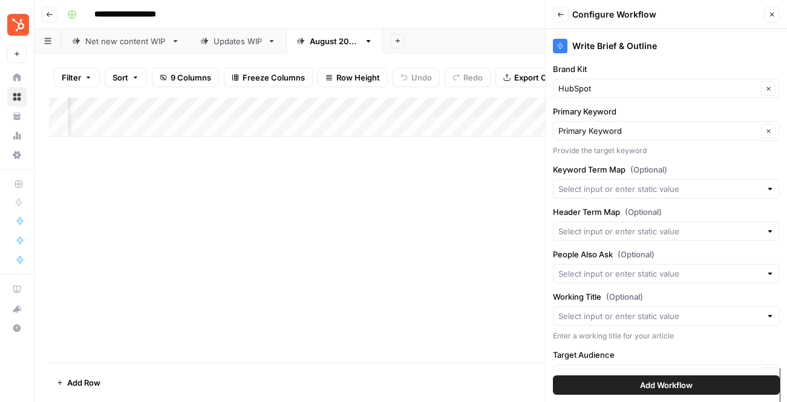
click at [648, 382] on span "Add Workflow" at bounding box center [666, 385] width 53 height 12
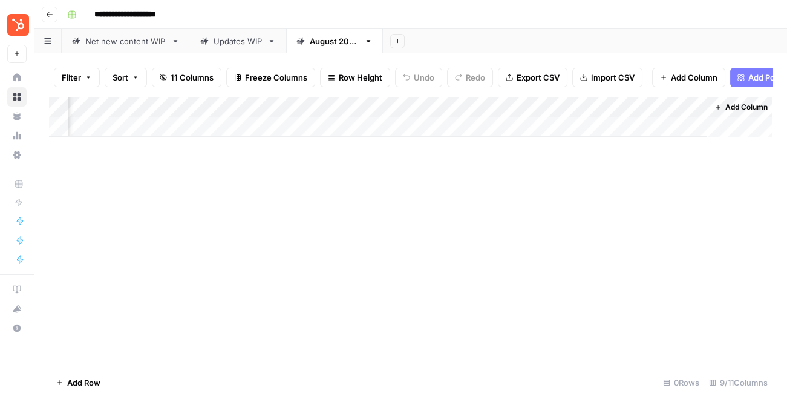
scroll to position [0, 344]
click at [125, 38] on div "Net new content WIP" at bounding box center [125, 41] width 81 height 12
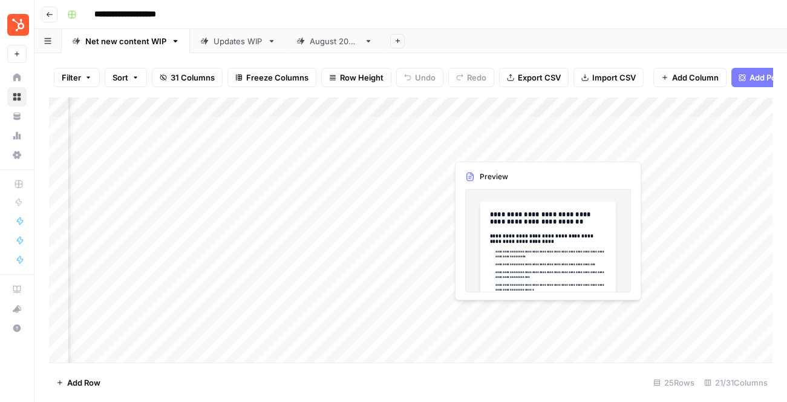
click at [483, 134] on div "Add Column" at bounding box center [410, 230] width 723 height 266
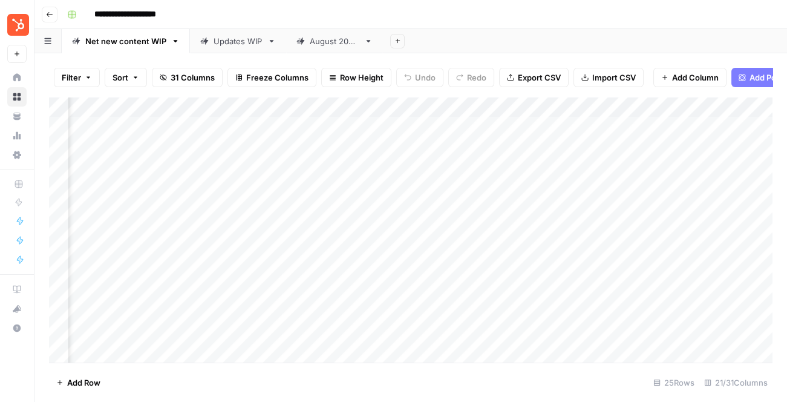
click at [546, 122] on div "Add Column" at bounding box center [410, 230] width 723 height 266
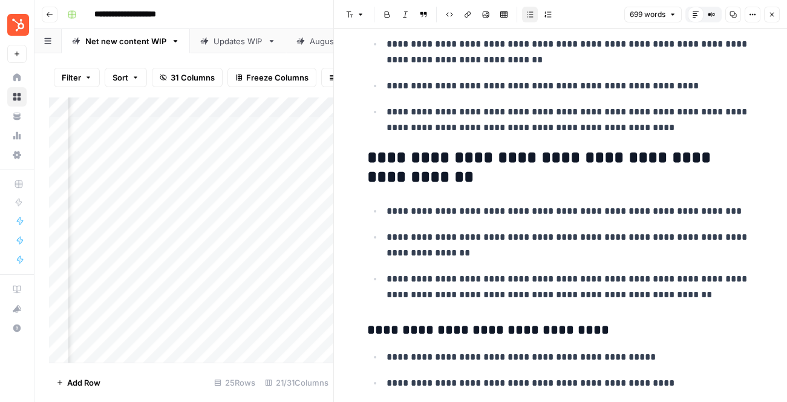
scroll to position [1939, 0]
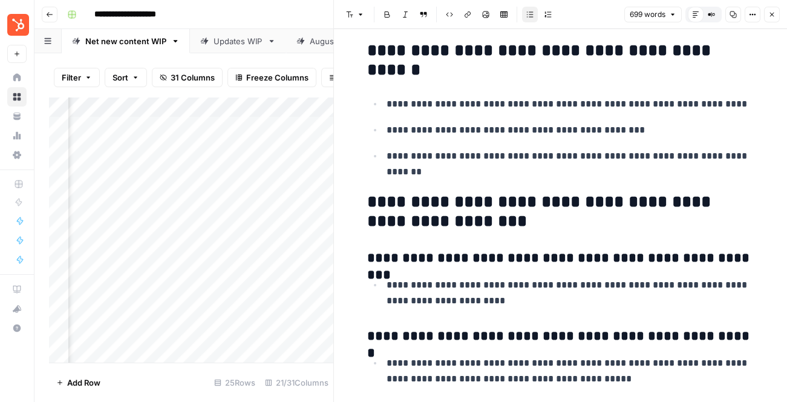
click at [768, 16] on icon "button" at bounding box center [771, 14] width 7 height 7
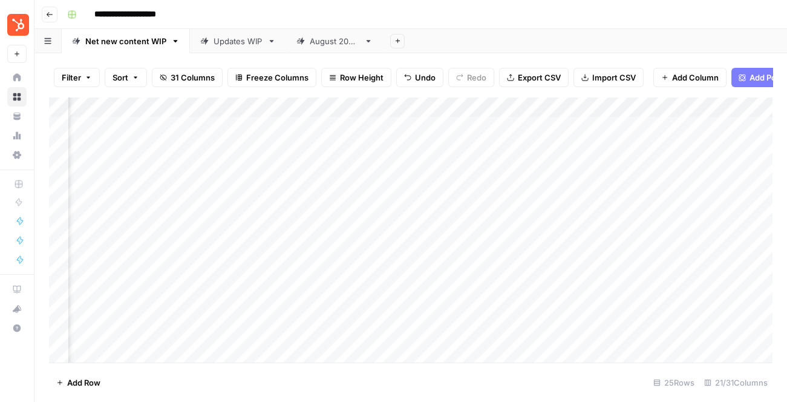
scroll to position [0, 1916]
click at [359, 43] on div "August 2025 BCAP" at bounding box center [335, 41] width 50 height 12
click at [474, 106] on div "Add Column" at bounding box center [410, 117] width 723 height 40
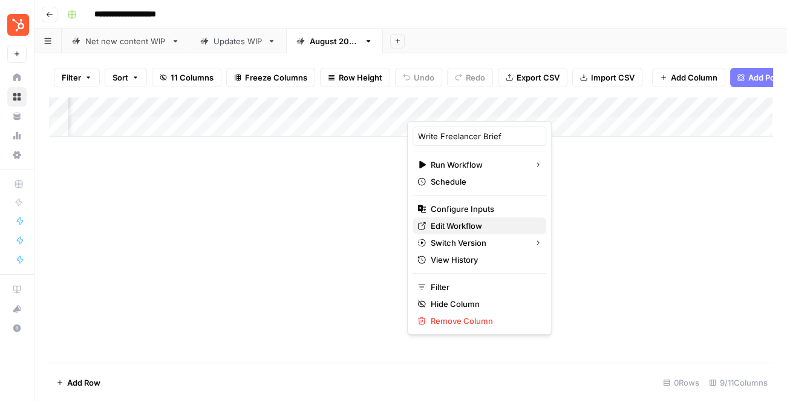
click at [456, 224] on span "Edit Workflow" at bounding box center [484, 226] width 106 height 12
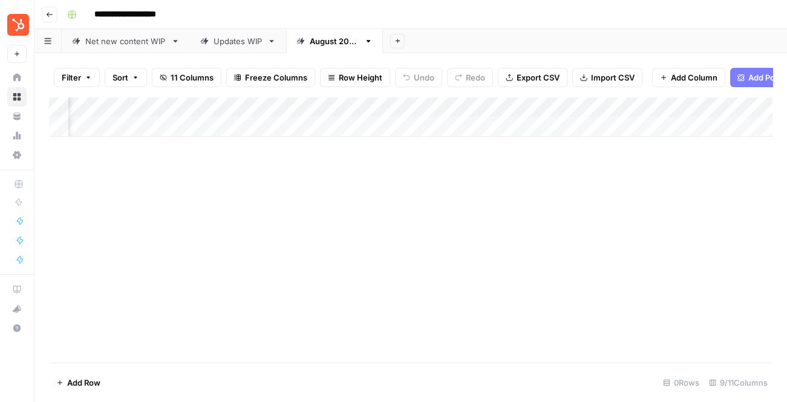
scroll to position [0, 344]
click at [625, 109] on div "Add Column" at bounding box center [410, 117] width 723 height 40
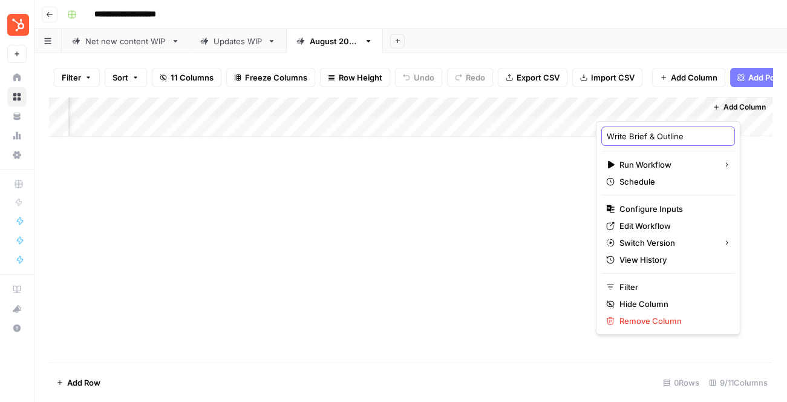
click at [625, 133] on input "Write Brief & Outline" at bounding box center [668, 136] width 123 height 12
type input "Write NNP Brief & Outline"
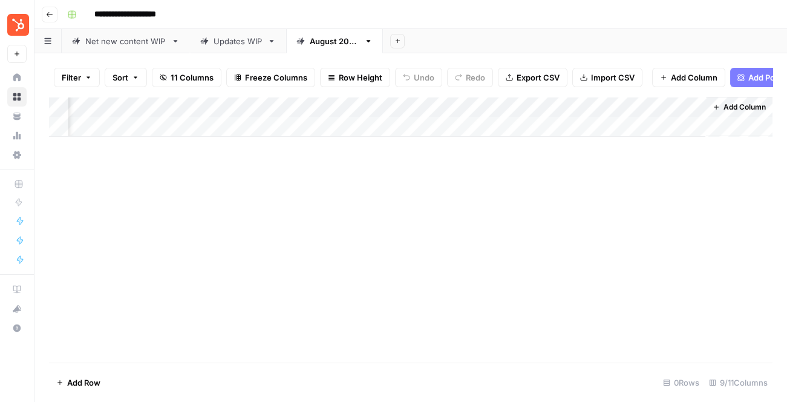
click at [731, 100] on button "Add Column" at bounding box center [739, 107] width 63 height 16
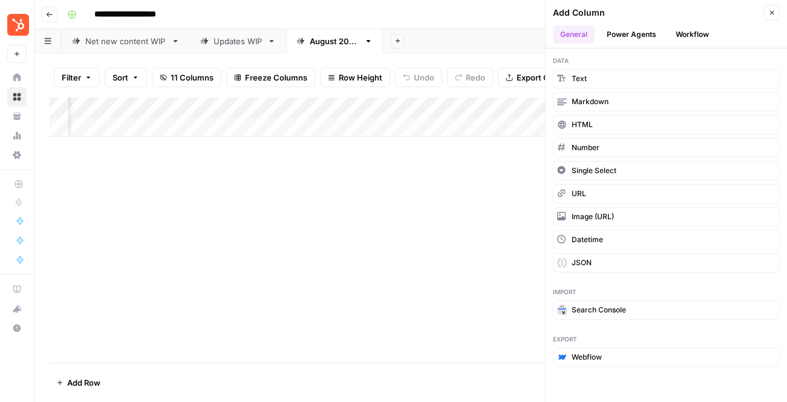
click at [691, 36] on button "Workflow" at bounding box center [692, 34] width 48 height 18
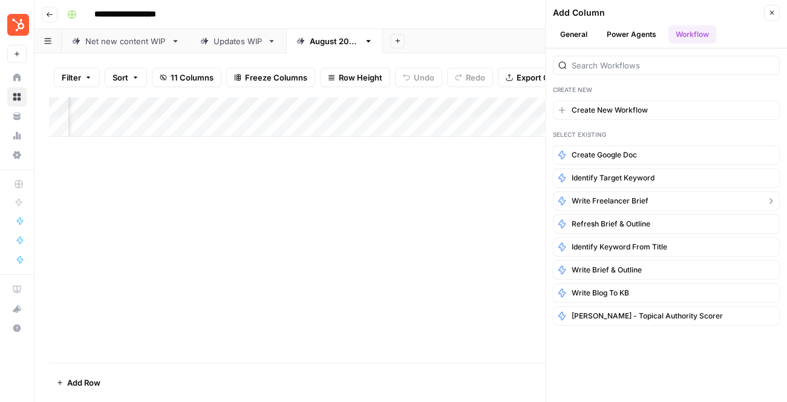
click at [611, 201] on span "Write Freelancer Brief" at bounding box center [610, 200] width 77 height 11
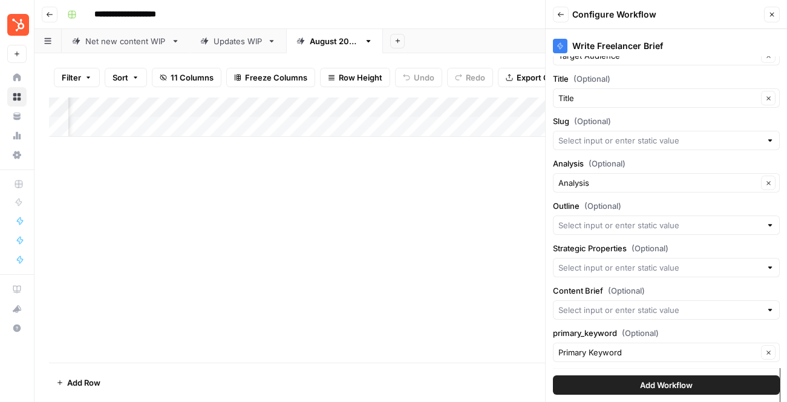
scroll to position [0, 0]
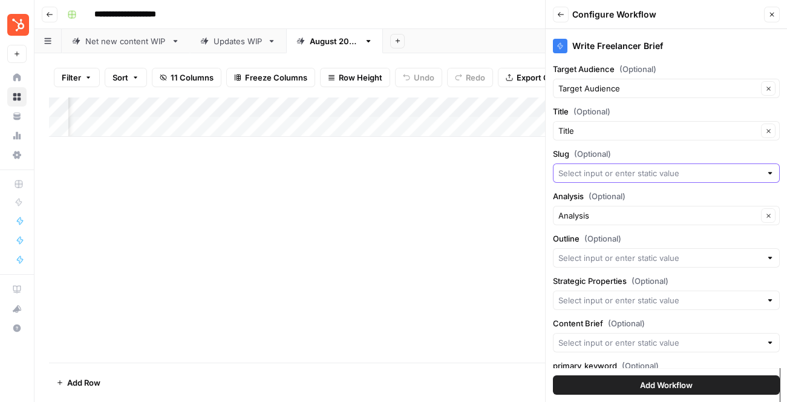
click at [601, 174] on input "Slug (Optional)" at bounding box center [659, 173] width 203 height 12
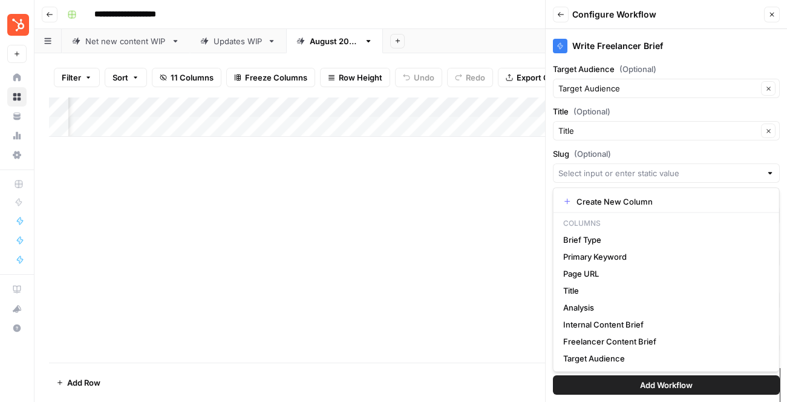
click at [655, 149] on label "Slug (Optional)" at bounding box center [666, 154] width 227 height 12
click at [655, 167] on input "Slug (Optional)" at bounding box center [659, 173] width 203 height 12
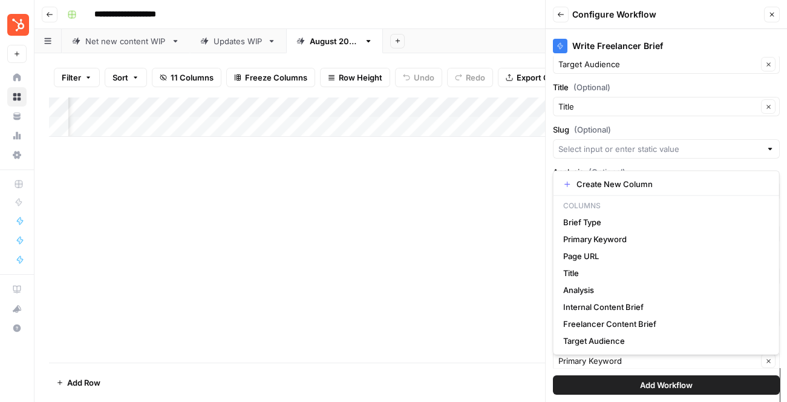
scroll to position [26, 0]
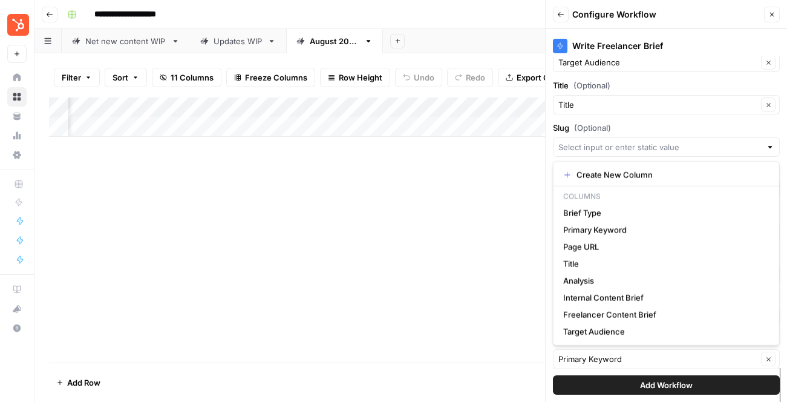
click at [655, 130] on label "Slug (Optional)" at bounding box center [666, 128] width 227 height 12
click at [655, 141] on input "Slug (Optional)" at bounding box center [659, 147] width 203 height 12
click at [745, 143] on input "Slug (Optional)" at bounding box center [659, 147] width 203 height 12
click at [773, 145] on div at bounding box center [770, 147] width 8 height 12
click at [767, 149] on div at bounding box center [770, 147] width 8 height 12
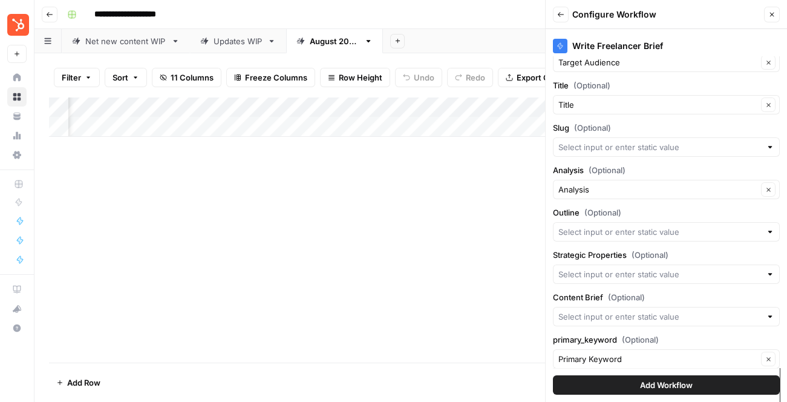
click at [738, 123] on label "Slug (Optional)" at bounding box center [666, 128] width 227 height 12
click at [738, 141] on input "Slug (Optional)" at bounding box center [659, 147] width 203 height 12
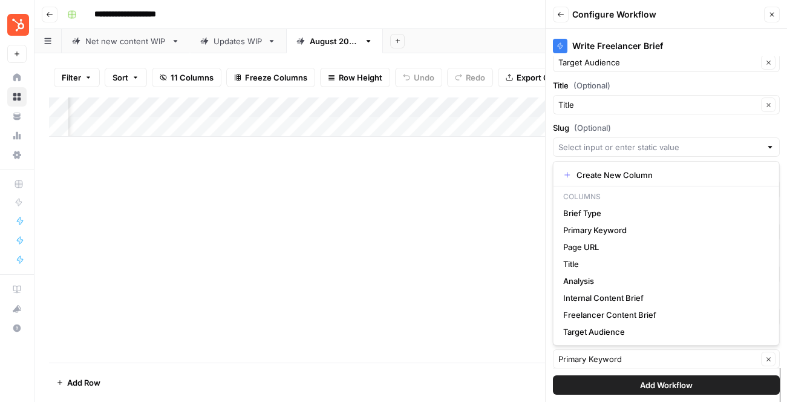
click at [675, 74] on div "Write Freelancer Brief Target Audience (Optional) Target Audience Clear Title (…" at bounding box center [666, 215] width 241 height 373
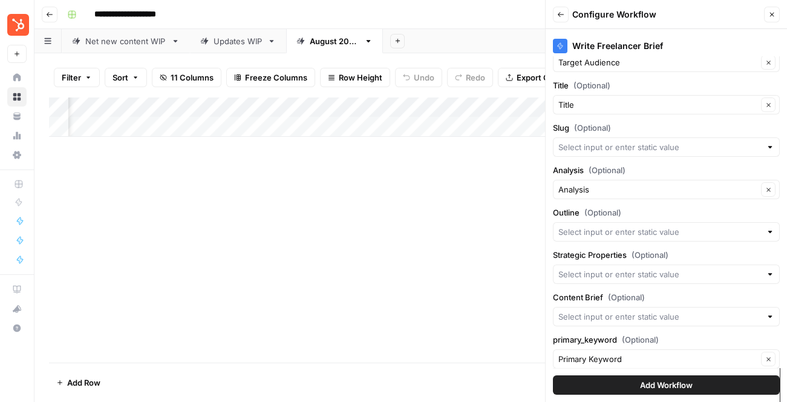
scroll to position [33, 0]
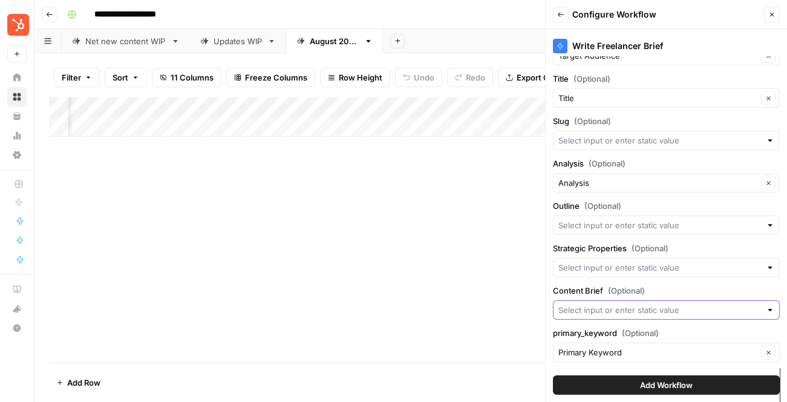
click at [630, 307] on input "Content Brief (Optional)" at bounding box center [659, 310] width 203 height 12
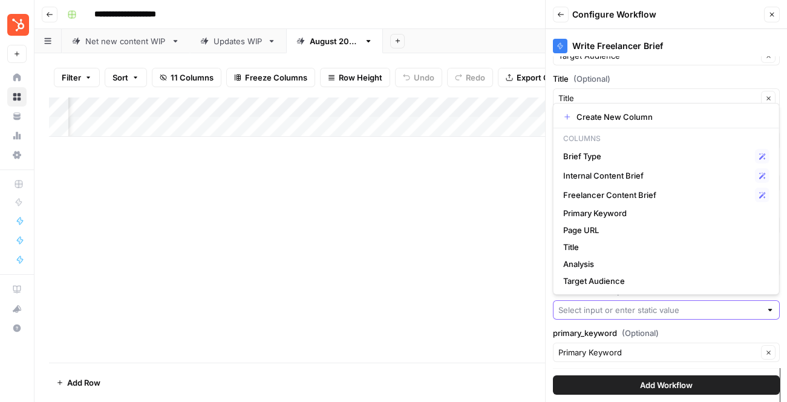
click at [643, 314] on input "Content Brief (Optional)" at bounding box center [659, 310] width 203 height 12
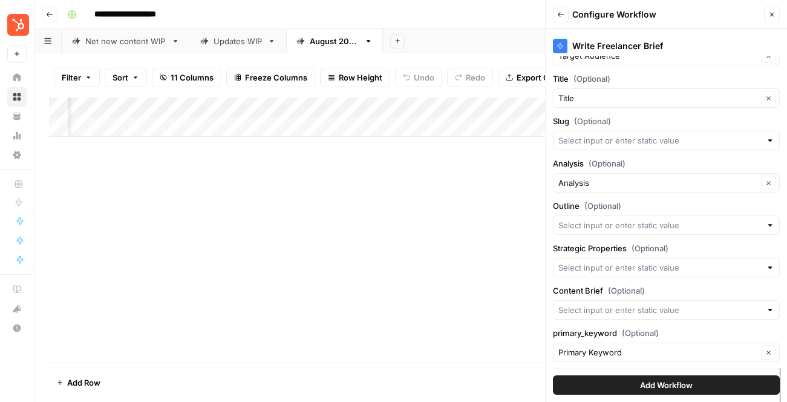
click at [547, 306] on div "Write Freelancer Brief Target Audience (Optional) Target Audience Clear Title (…" at bounding box center [666, 215] width 241 height 373
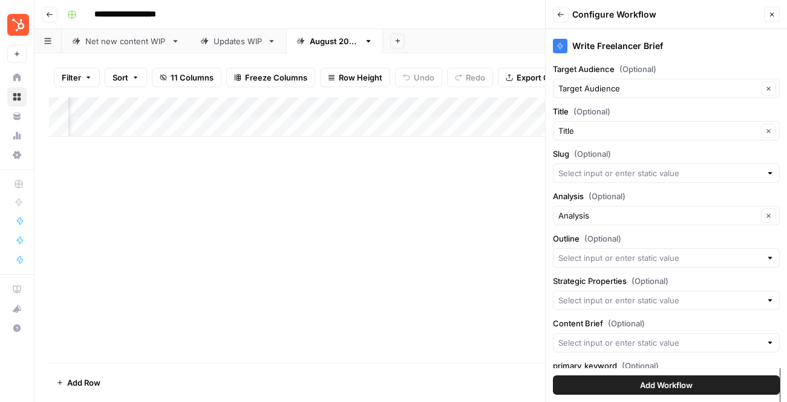
click at [768, 11] on icon "button" at bounding box center [771, 14] width 7 height 7
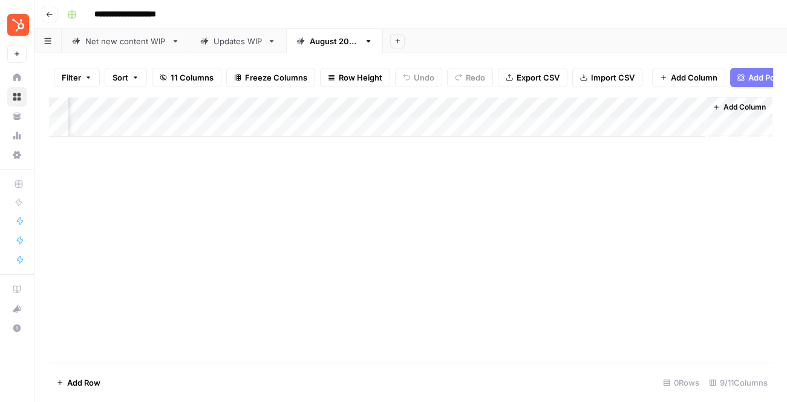
click at [679, 109] on div "Add Column" at bounding box center [410, 117] width 723 height 40
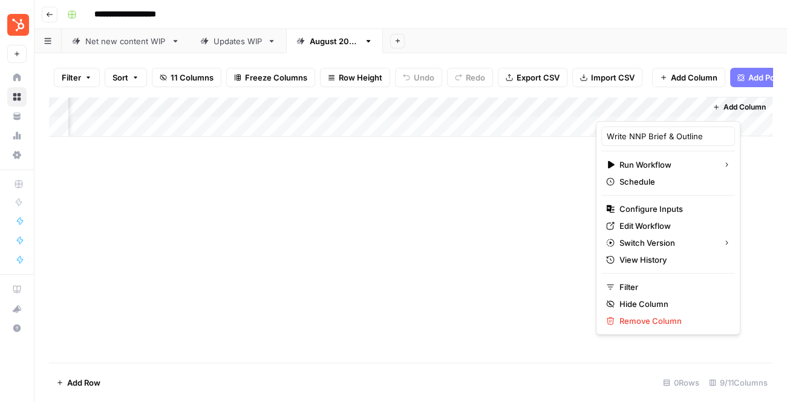
click at [554, 241] on div "Add Column" at bounding box center [410, 230] width 723 height 266
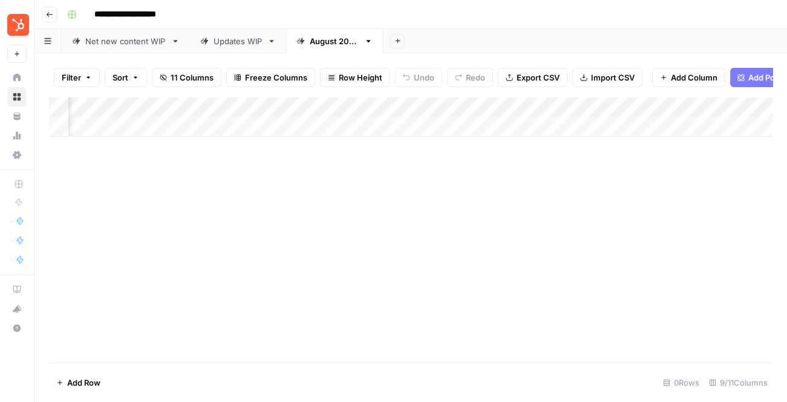
scroll to position [0, 344]
click at [737, 106] on span "Add Column" at bounding box center [744, 107] width 42 height 11
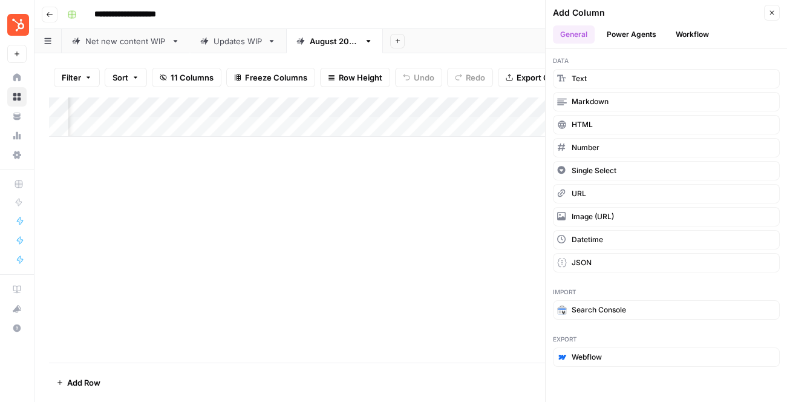
click at [631, 36] on button "Power Agents" at bounding box center [631, 34] width 64 height 18
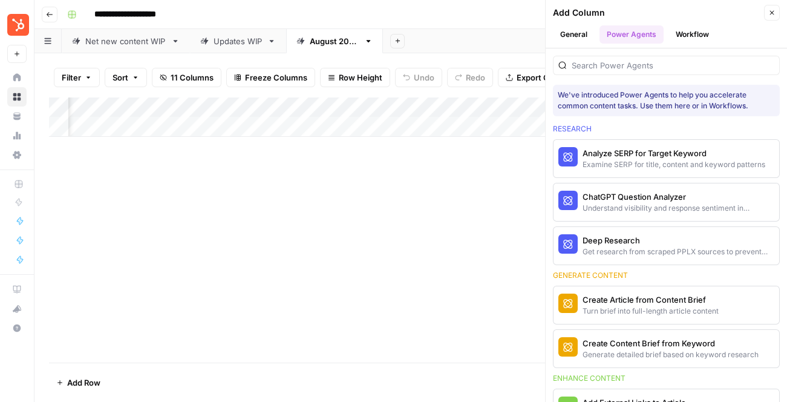
click at [691, 37] on button "Workflow" at bounding box center [692, 34] width 48 height 18
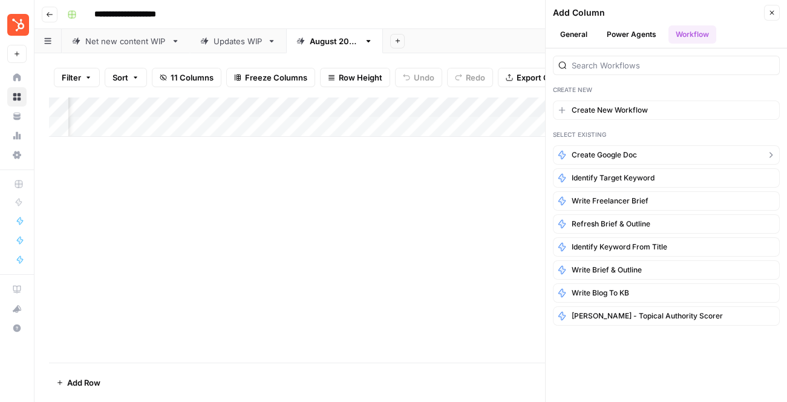
click at [616, 152] on span "Create Google Doc" at bounding box center [604, 154] width 65 height 11
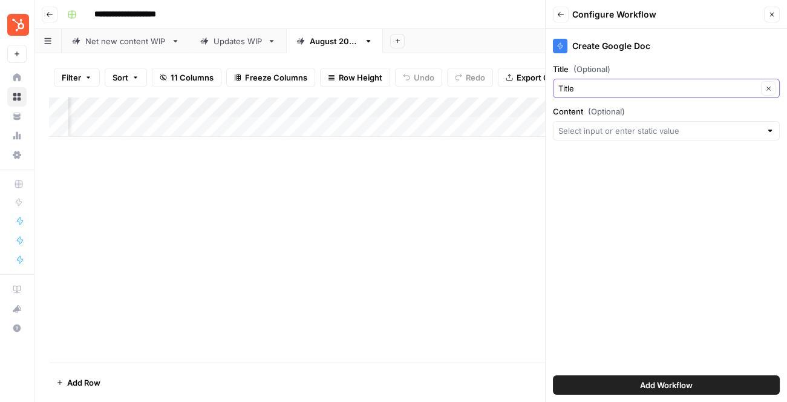
click at [593, 84] on input "Title" at bounding box center [657, 88] width 199 height 12
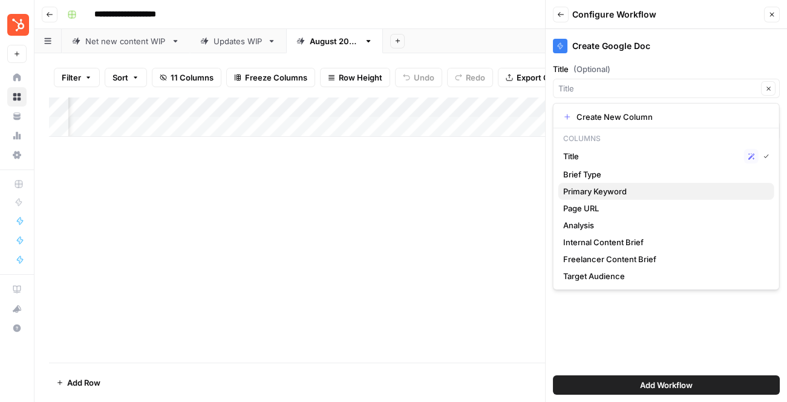
click at [607, 192] on span "Primary Keyword" at bounding box center [663, 191] width 201 height 12
type input "Primary Keyword"
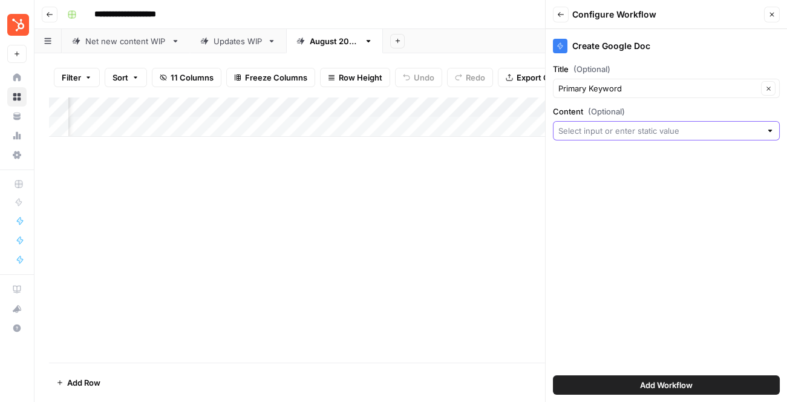
click at [630, 136] on input "Content (Optional)" at bounding box center [659, 131] width 203 height 12
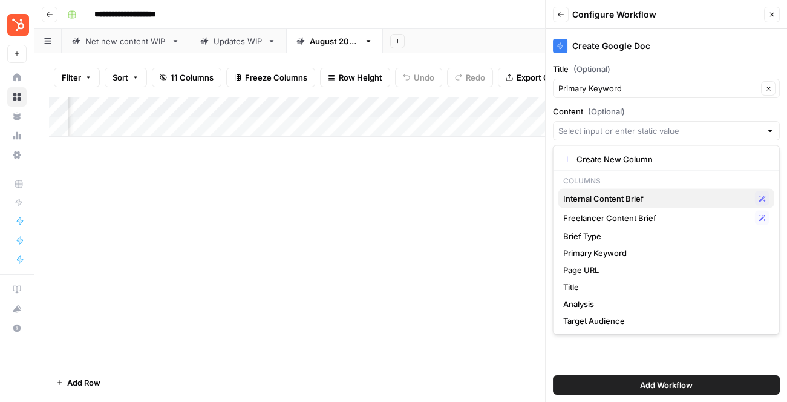
click at [630, 201] on span "Internal Content Brief" at bounding box center [656, 198] width 187 height 12
type input "Internal Content Brief"
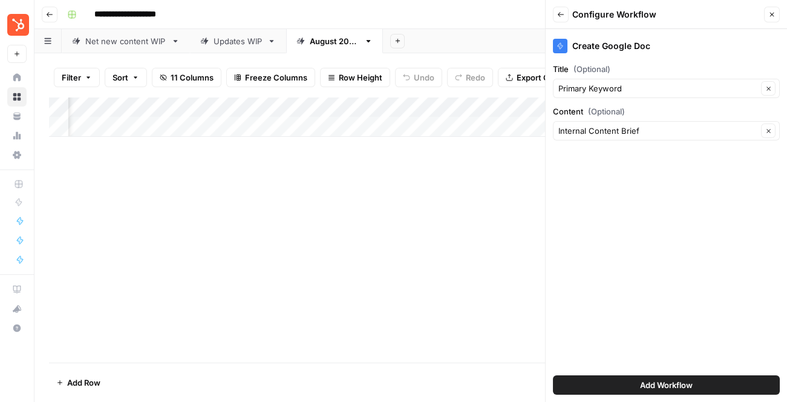
click at [774, 14] on icon "button" at bounding box center [771, 14] width 7 height 7
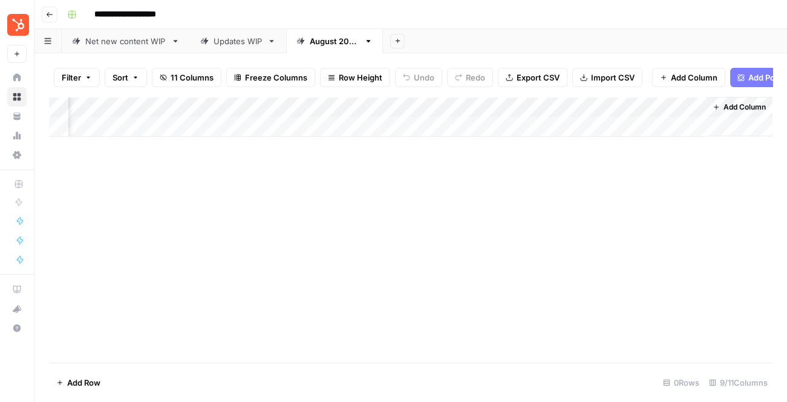
click at [681, 106] on div "Add Column" at bounding box center [410, 117] width 723 height 40
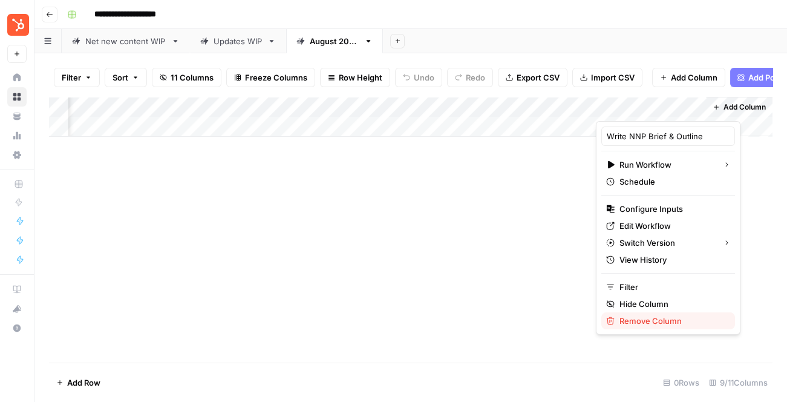
click at [628, 319] on span "Remove Column" at bounding box center [672, 321] width 106 height 12
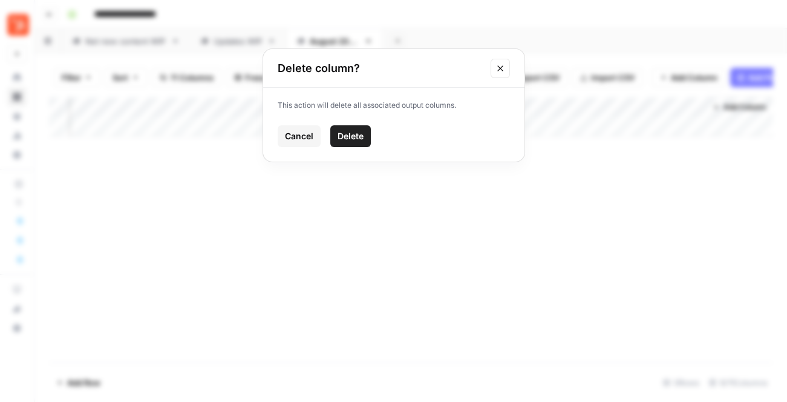
click at [350, 134] on span "Delete" at bounding box center [351, 136] width 26 height 12
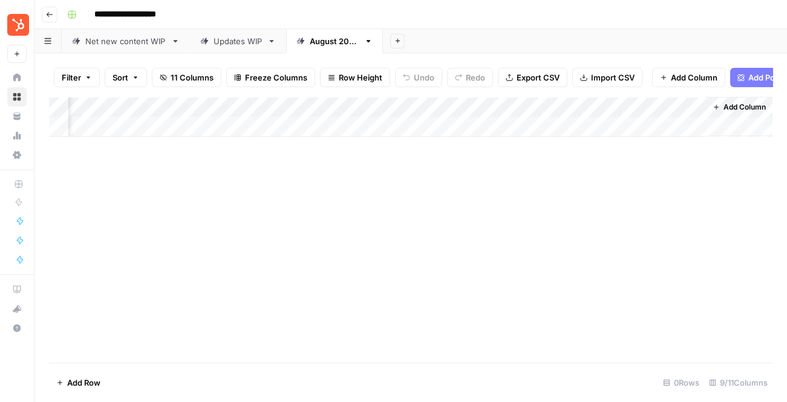
scroll to position [0, 235]
click at [697, 105] on div "Add Column" at bounding box center [410, 117] width 723 height 40
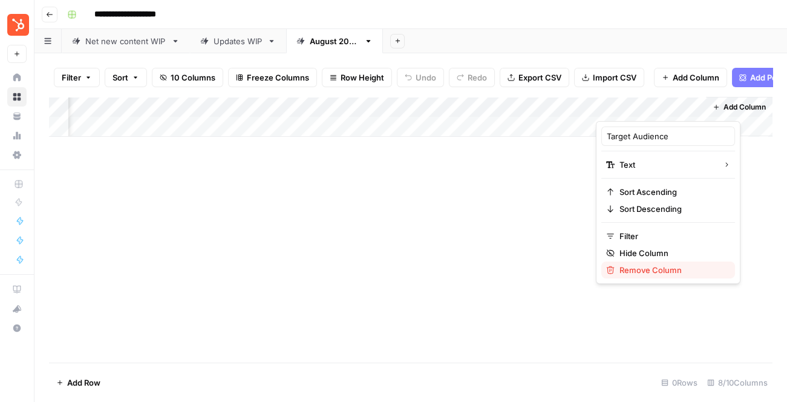
click at [647, 269] on span "Remove Column" at bounding box center [672, 270] width 106 height 12
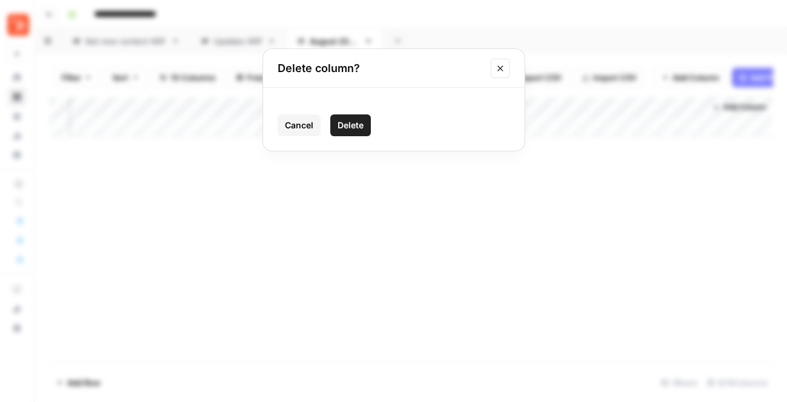
click at [367, 128] on button "Delete" at bounding box center [350, 125] width 41 height 22
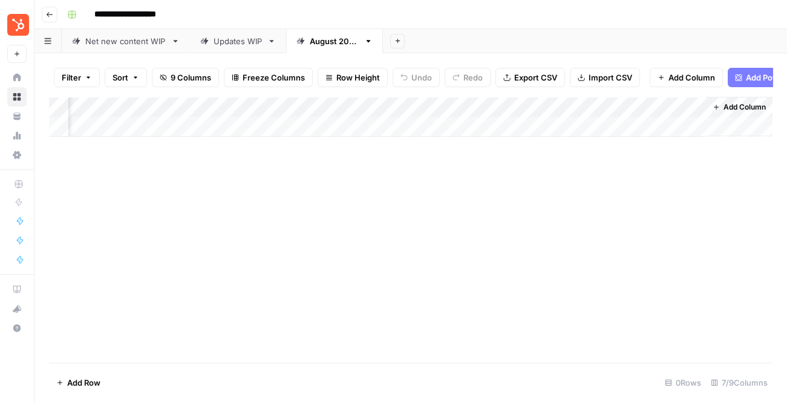
scroll to position [0, 126]
click at [318, 109] on div "Add Column" at bounding box center [410, 117] width 723 height 40
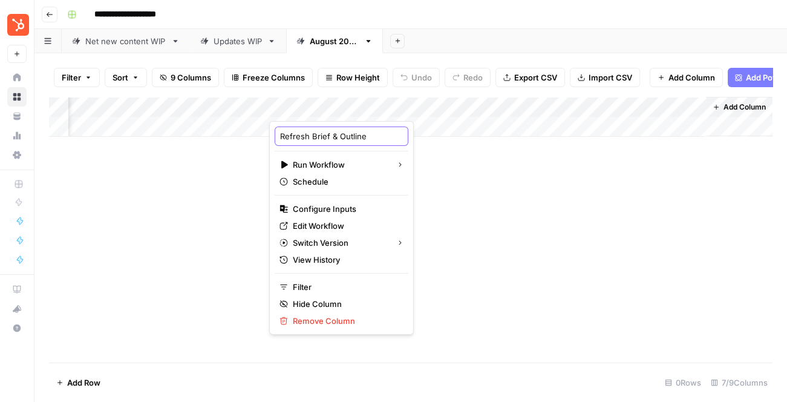
click at [296, 132] on input "Refresh Brief & Outline" at bounding box center [341, 136] width 123 height 12
type input "Write Update Brief & Outline"
click at [419, 157] on div "Add Column" at bounding box center [410, 230] width 723 height 266
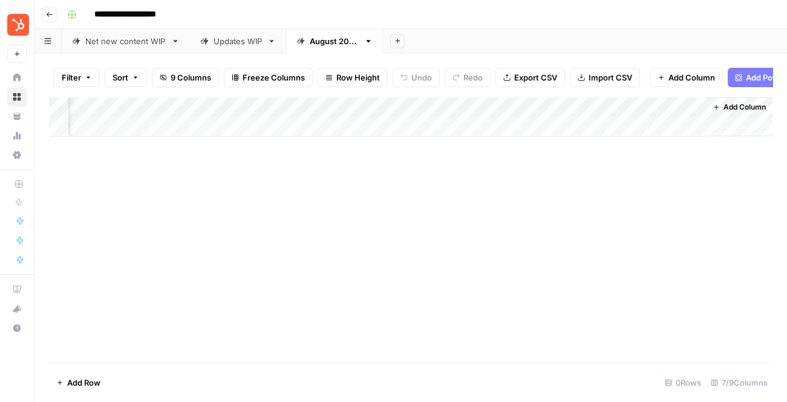
click at [345, 107] on div "Add Column" at bounding box center [410, 117] width 723 height 40
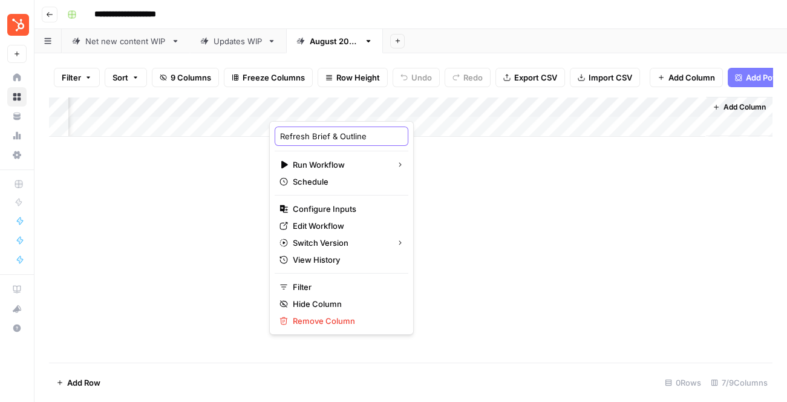
click at [298, 137] on input "Refresh Brief & Outline" at bounding box center [341, 136] width 123 height 12
type input "Write Update Brief & Outline"
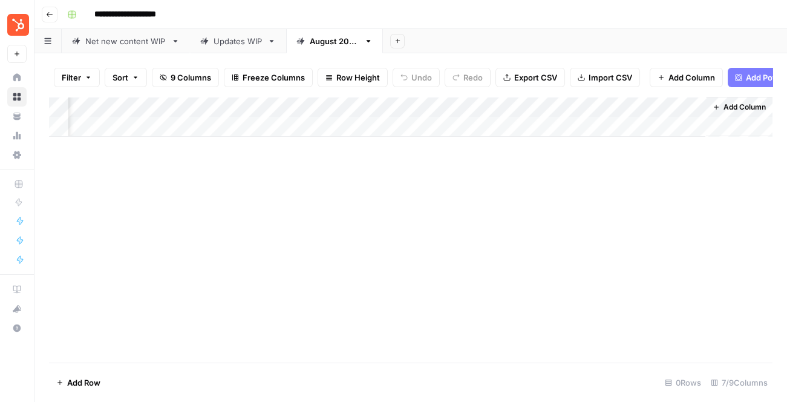
click at [325, 108] on div "Add Column" at bounding box center [410, 117] width 723 height 40
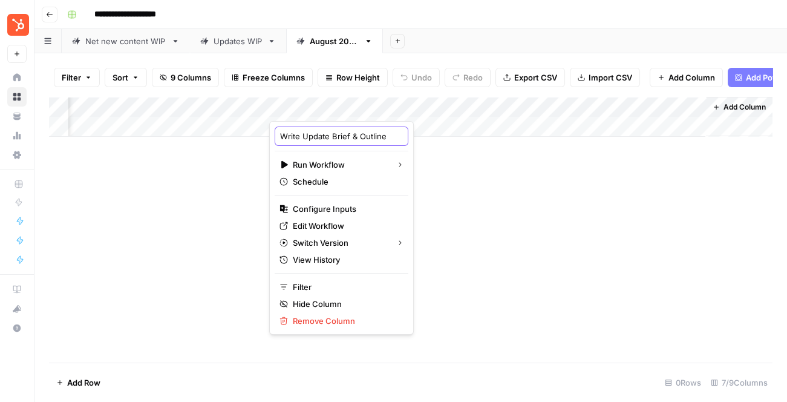
click at [312, 139] on input "Write Update Brief & Outline" at bounding box center [341, 136] width 123 height 12
type input "Write Internal Brief & Outline"
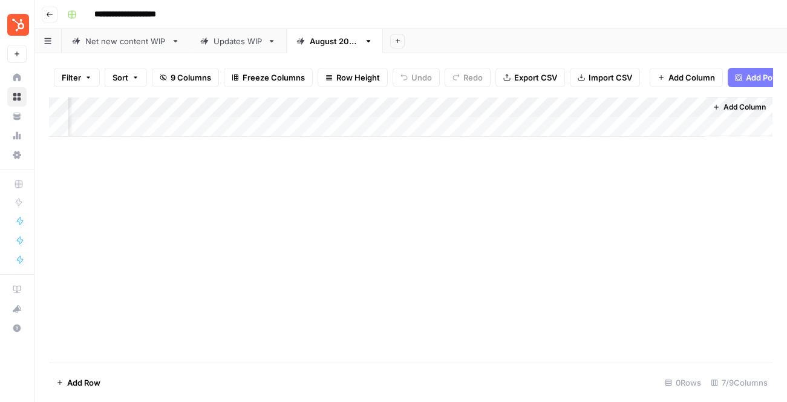
click at [515, 282] on div "Add Column" at bounding box center [410, 230] width 723 height 266
click at [736, 109] on span "Add Column" at bounding box center [744, 107] width 42 height 11
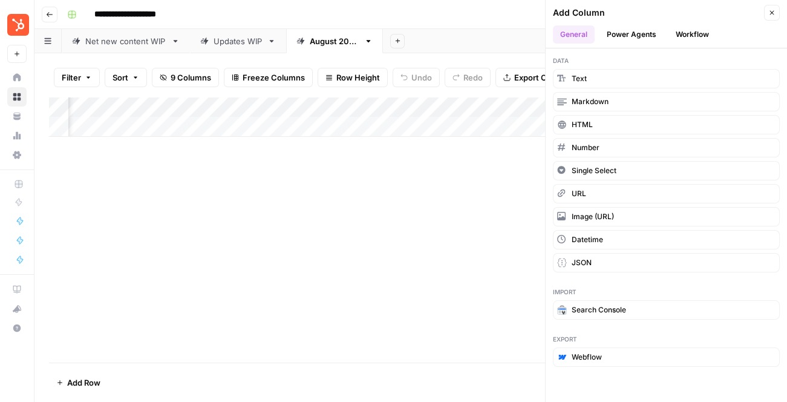
click at [705, 32] on button "Workflow" at bounding box center [692, 34] width 48 height 18
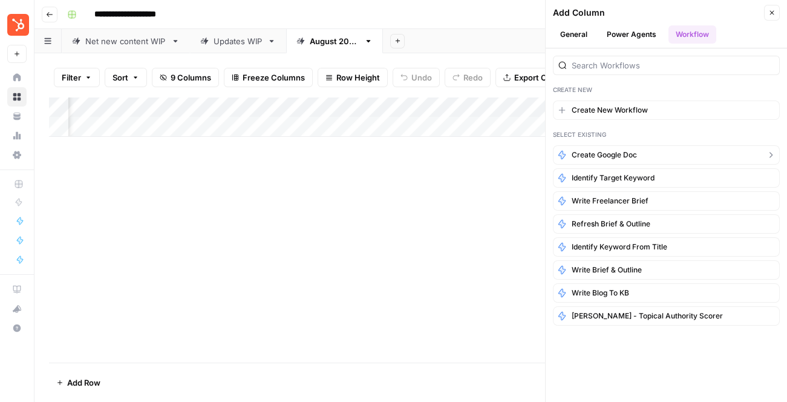
click at [621, 158] on span "Create Google Doc" at bounding box center [604, 154] width 65 height 11
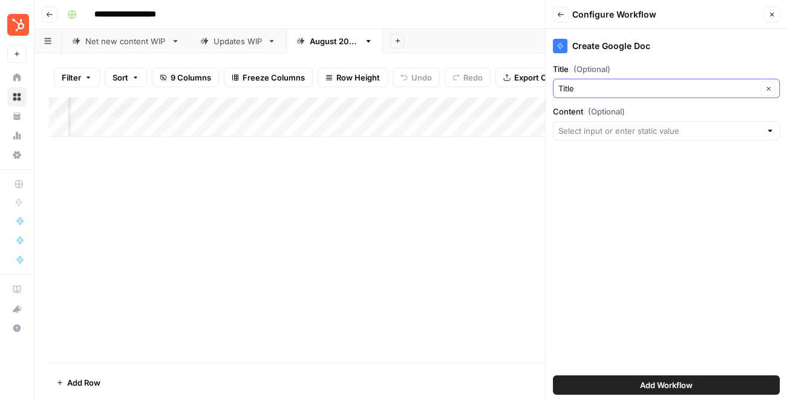
click at [609, 85] on input "Title" at bounding box center [657, 88] width 199 height 12
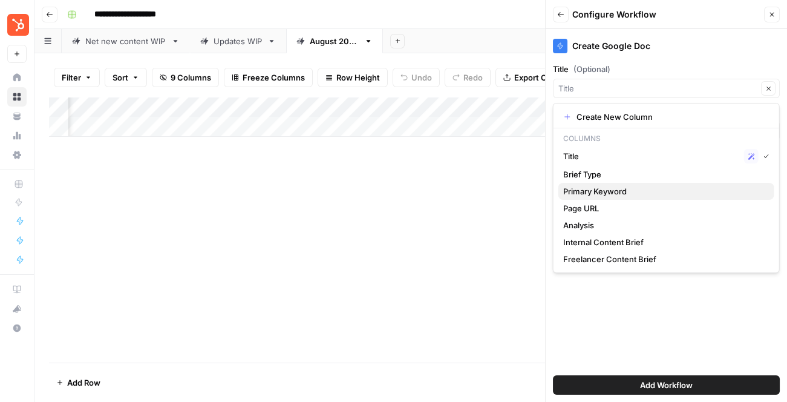
click at [595, 189] on span "Primary Keyword" at bounding box center [663, 191] width 201 height 12
type input "Primary Keyword"
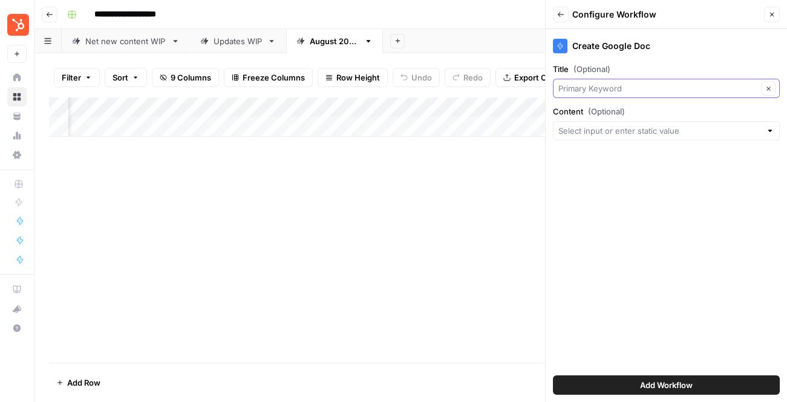
click at [563, 88] on input "Title (Optional)" at bounding box center [657, 88] width 199 height 12
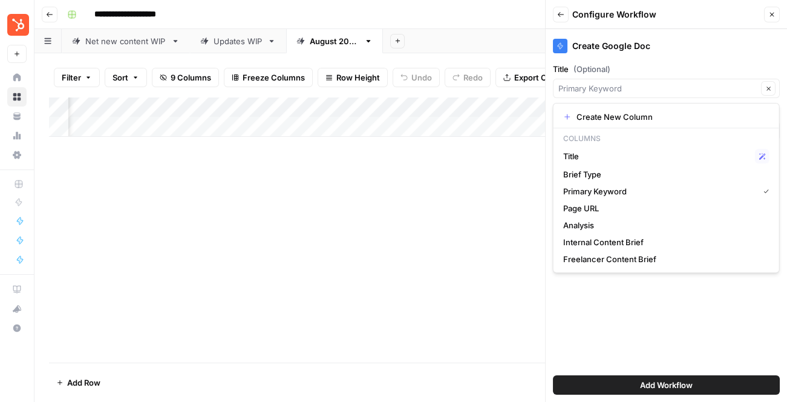
click at [624, 304] on div "Create Google Doc Title (Optional) Clear Content (Optional) Add Workflow" at bounding box center [666, 215] width 241 height 373
type input "Primary Keyword"
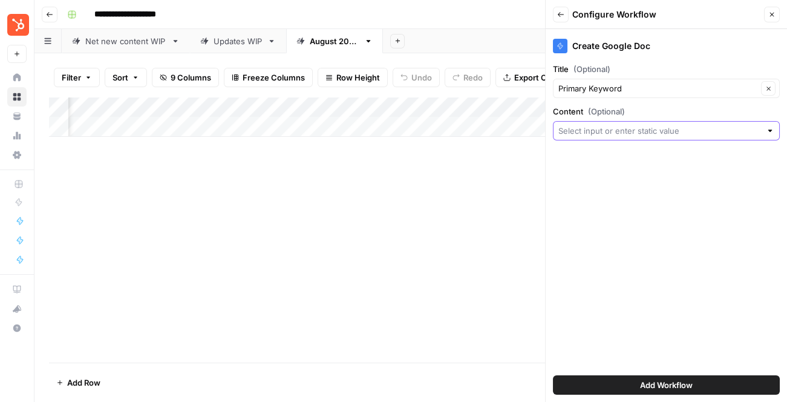
click at [608, 126] on input "Content (Optional)" at bounding box center [659, 131] width 203 height 12
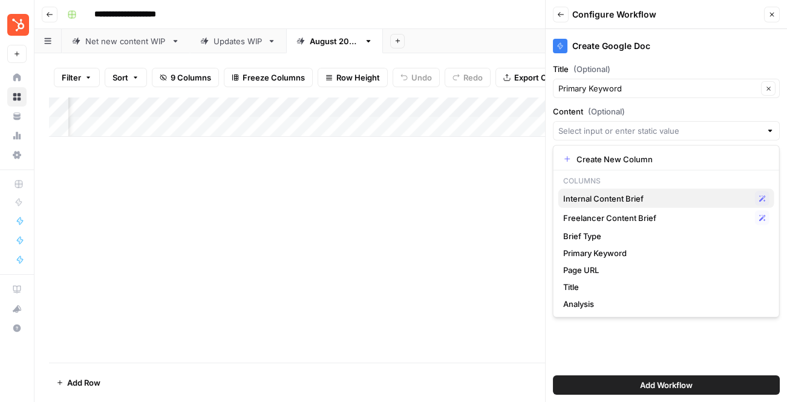
click at [619, 199] on span "Internal Content Brief" at bounding box center [656, 198] width 187 height 12
type input "Internal Content Brief"
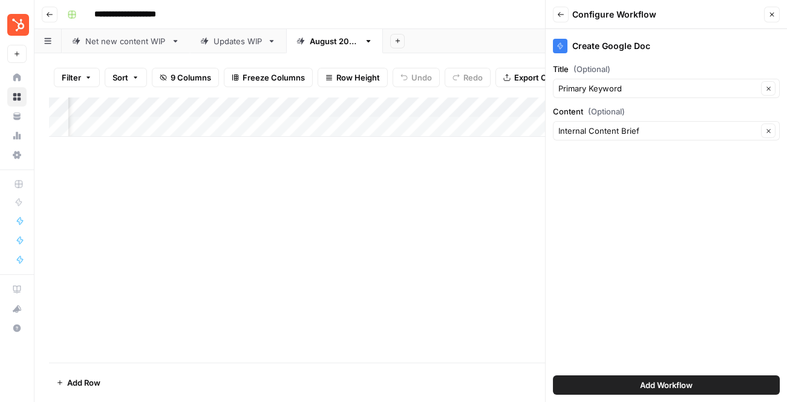
click at [659, 381] on span "Add Workflow" at bounding box center [666, 385] width 53 height 12
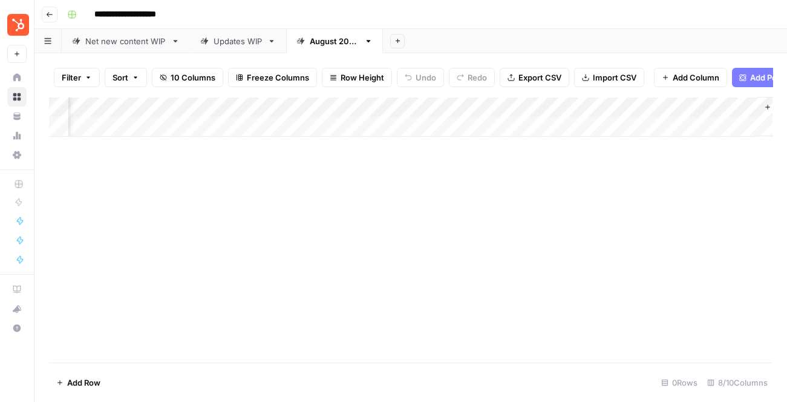
scroll to position [0, 235]
click at [643, 106] on div "Add Column" at bounding box center [410, 117] width 723 height 40
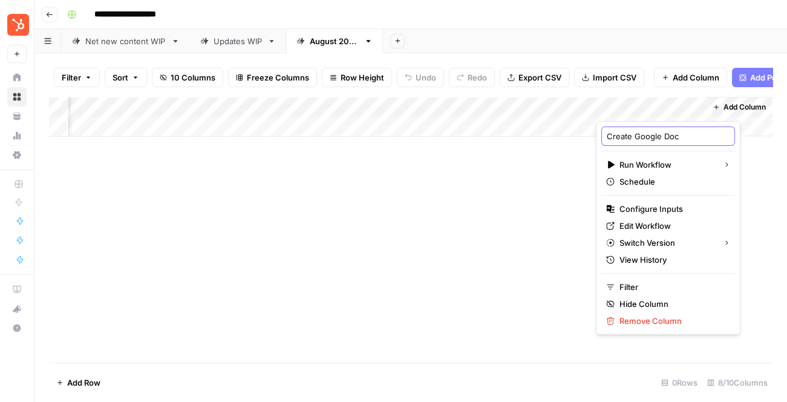
click at [631, 137] on input "Create Google Doc" at bounding box center [668, 136] width 123 height 12
type input "Create Internal brief Google Doc"
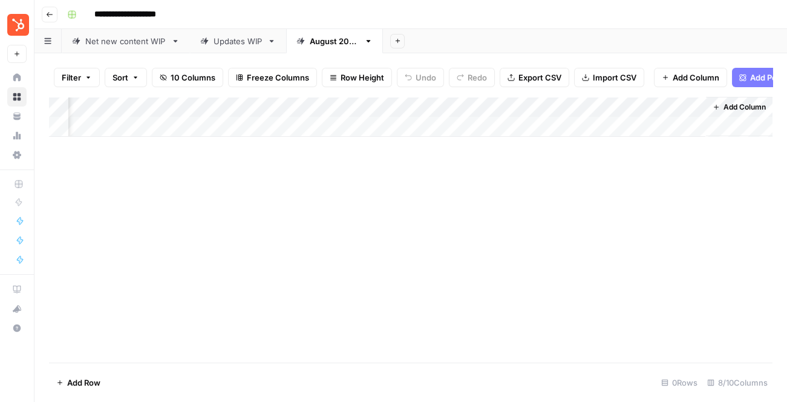
click at [616, 206] on div "Add Column" at bounding box center [410, 230] width 723 height 266
click at [743, 110] on span "Add Column" at bounding box center [744, 107] width 42 height 11
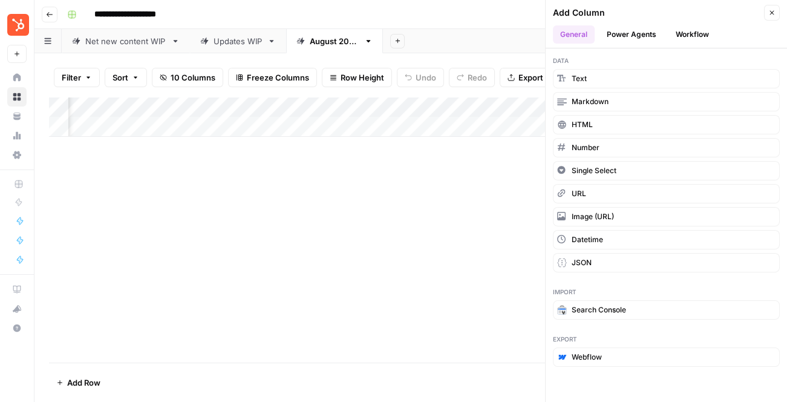
click at [690, 43] on button "Workflow" at bounding box center [692, 34] width 48 height 18
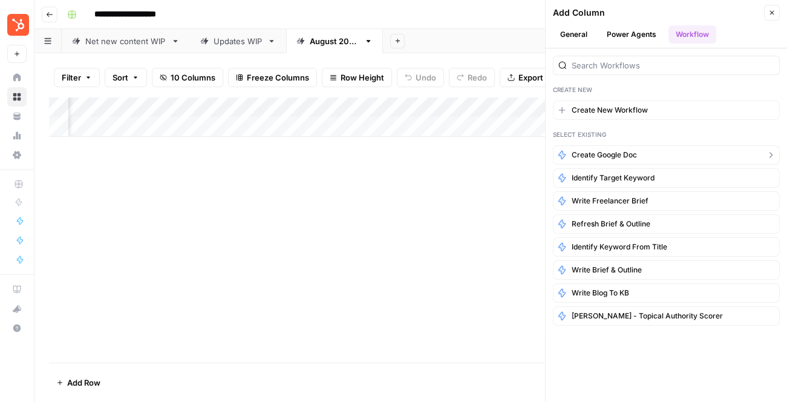
click at [625, 154] on span "Create Google Doc" at bounding box center [604, 154] width 65 height 11
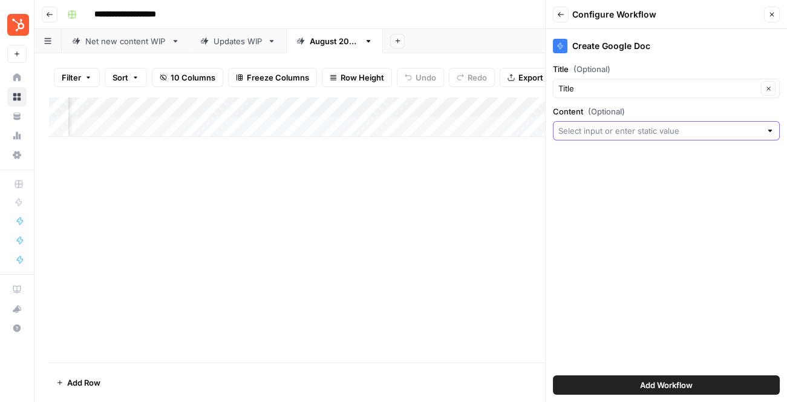
click at [579, 127] on input "Content (Optional)" at bounding box center [659, 131] width 203 height 12
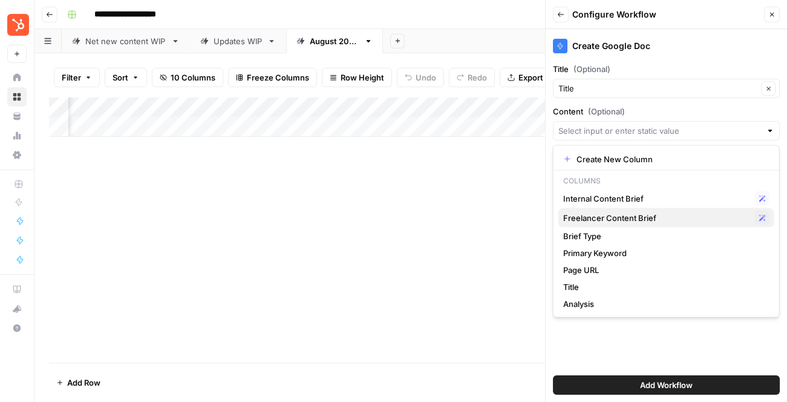
click at [588, 215] on span "Freelancer Content Brief" at bounding box center [656, 218] width 187 height 12
type input "Freelancer Content Brief"
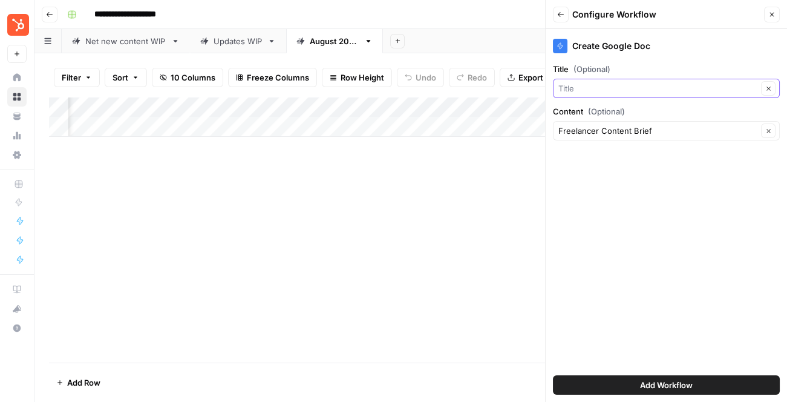
click at [573, 88] on input "Title (Optional)" at bounding box center [657, 88] width 199 height 12
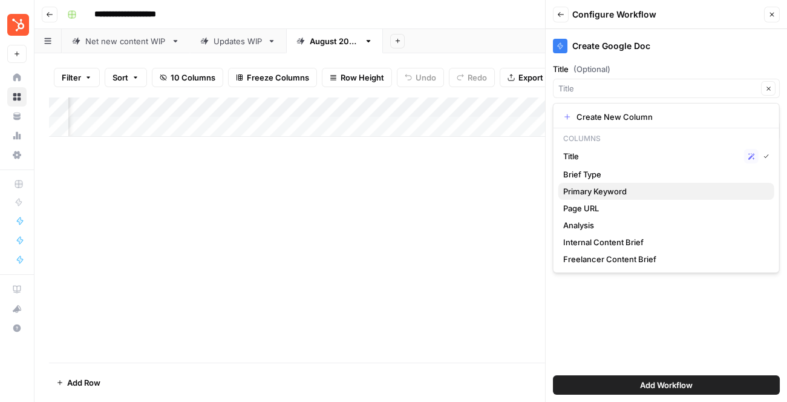
click at [596, 187] on span "Primary Keyword" at bounding box center [663, 191] width 201 height 12
type input "Primary Keyword"
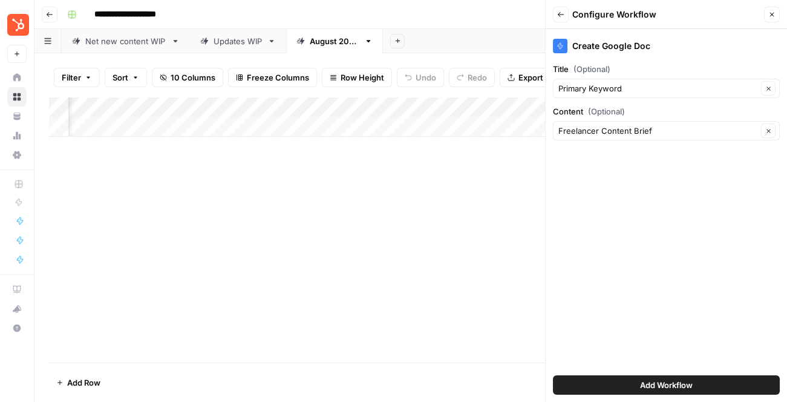
click at [650, 380] on span "Add Workflow" at bounding box center [666, 385] width 53 height 12
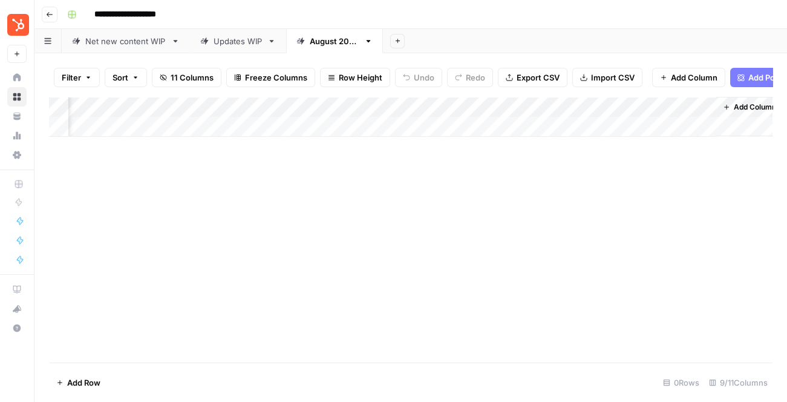
scroll to position [0, 344]
click at [636, 110] on div "Add Column" at bounding box center [410, 117] width 723 height 40
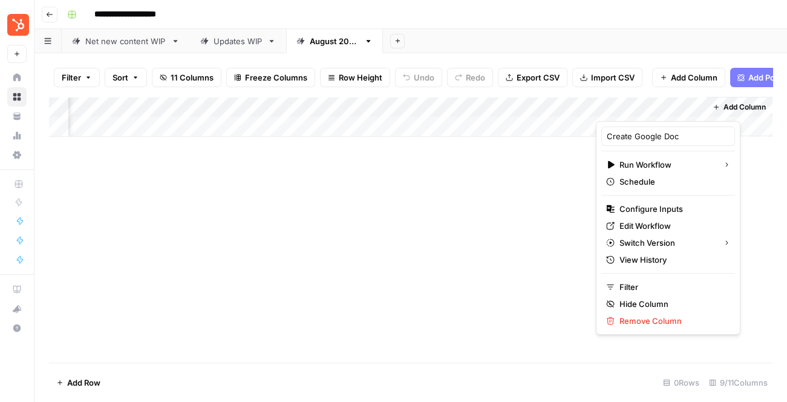
click at [647, 110] on div at bounding box center [650, 109] width 109 height 24
click at [635, 137] on input "Create Google Doc" at bounding box center [668, 136] width 123 height 12
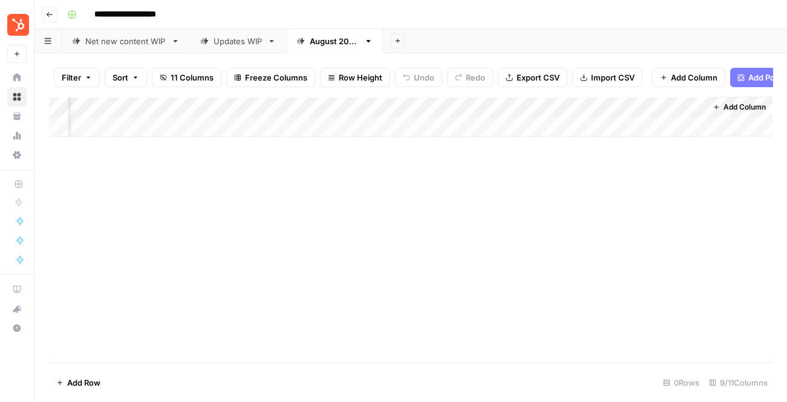
click at [643, 111] on div "Add Column" at bounding box center [410, 117] width 723 height 40
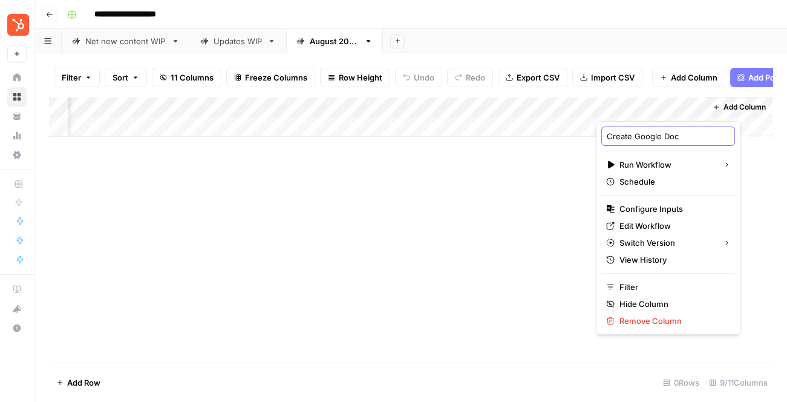
click at [633, 136] on input "Create Google Doc" at bounding box center [668, 136] width 123 height 12
type input "Create Freelancer Google Doc"
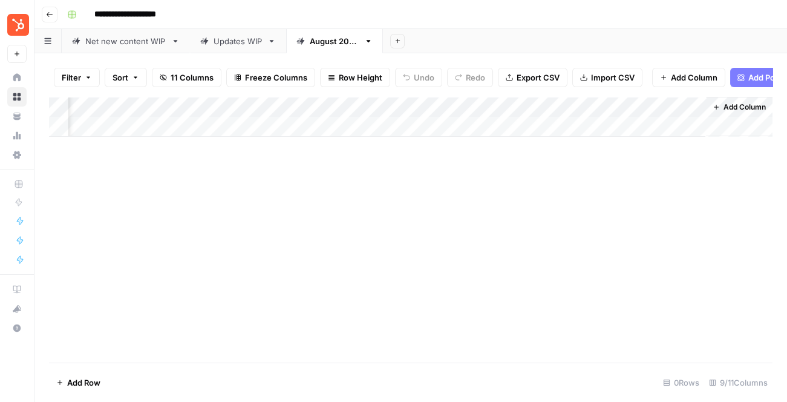
click at [232, 42] on div "Updates WIP" at bounding box center [238, 41] width 49 height 12
click at [339, 40] on div "August 2025 BCAP" at bounding box center [335, 41] width 50 height 12
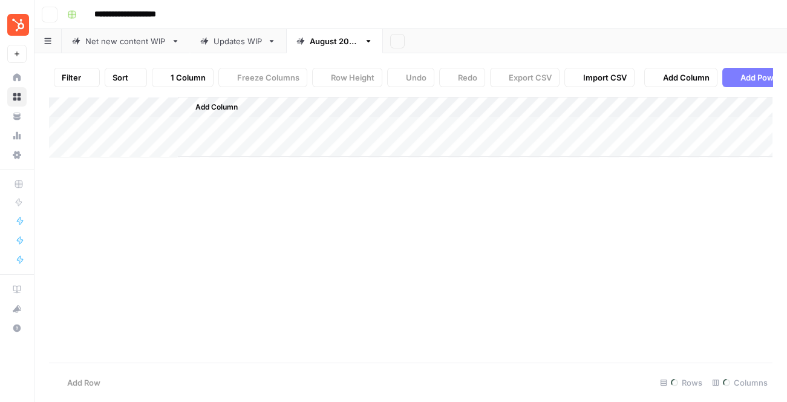
click at [359, 44] on div "August 2025 BCAP" at bounding box center [335, 41] width 50 height 12
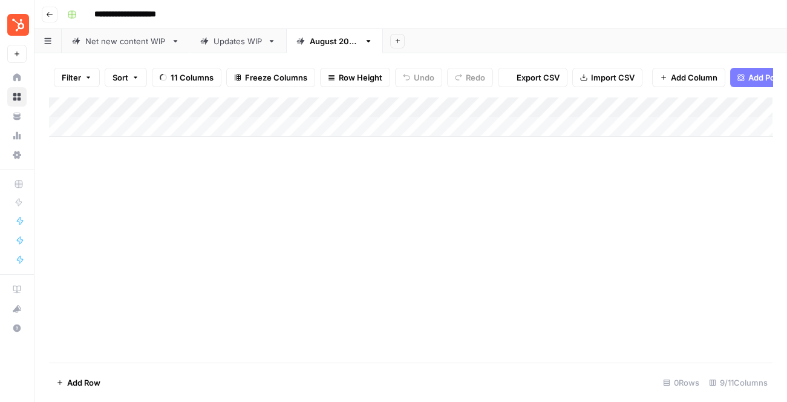
click at [359, 44] on div "August 2025 BCAP" at bounding box center [335, 41] width 50 height 12
type input "**********"
click at [402, 49] on link "August 2025 BCAP - Updates" at bounding box center [354, 41] width 136 height 24
click at [235, 36] on div "Updates WIP" at bounding box center [238, 41] width 49 height 12
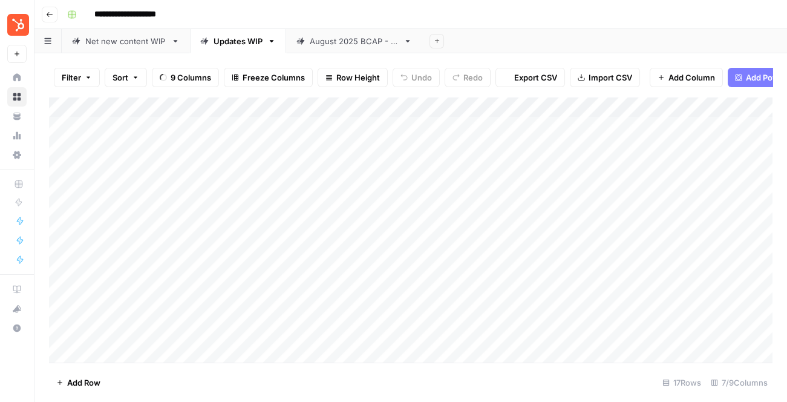
click at [111, 42] on div "Net new content WIP" at bounding box center [125, 41] width 81 height 12
click at [174, 43] on icon "button" at bounding box center [175, 41] width 8 height 8
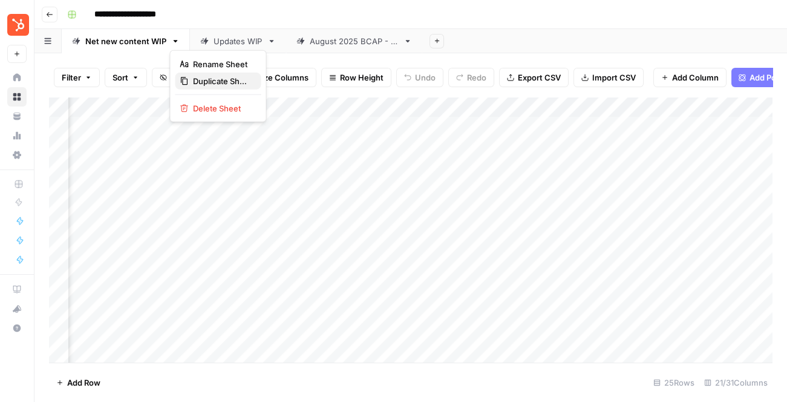
click at [209, 80] on span "Duplicate Sheet" at bounding box center [222, 81] width 58 height 12
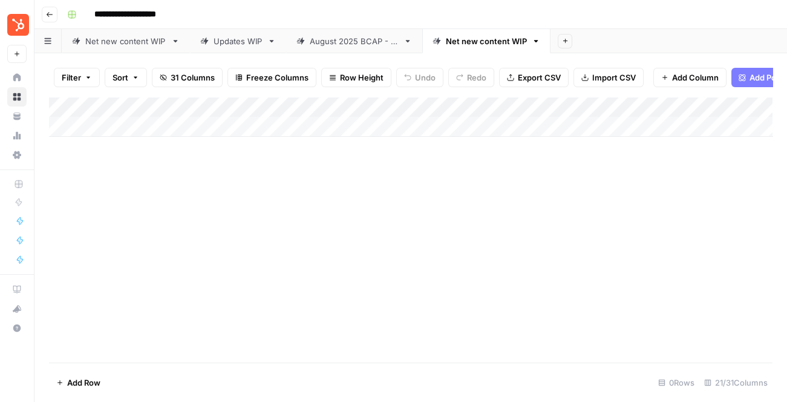
click at [513, 47] on link "Net new content WIP" at bounding box center [486, 41] width 128 height 24
type input "**********"
drag, startPoint x: 511, startPoint y: 40, endPoint x: 339, endPoint y: 40, distance: 171.8
click at [339, 40] on div "Net new content WIP Updates WIP August 2025 BCAP - Updates August 2025 BCAP - N…" at bounding box center [410, 41] width 752 height 24
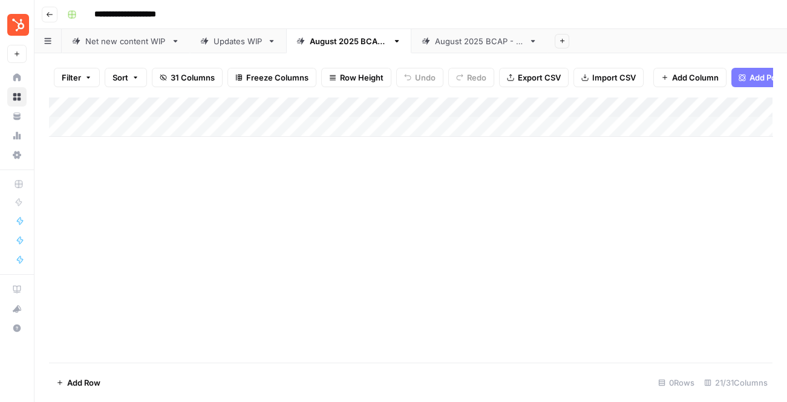
click at [395, 107] on div "Add Column" at bounding box center [410, 117] width 723 height 40
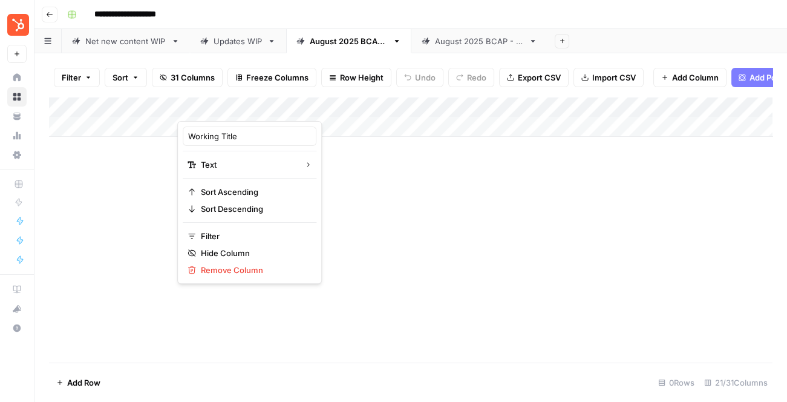
click at [367, 172] on div "Add Column" at bounding box center [410, 230] width 723 height 266
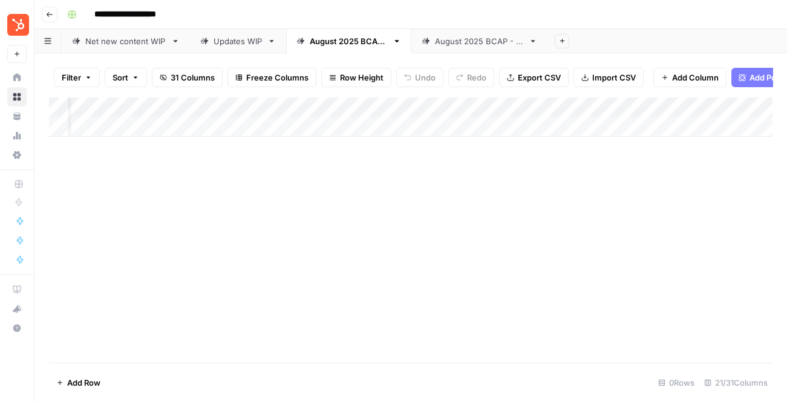
scroll to position [0, 13]
click at [469, 105] on div "Add Column" at bounding box center [410, 117] width 723 height 40
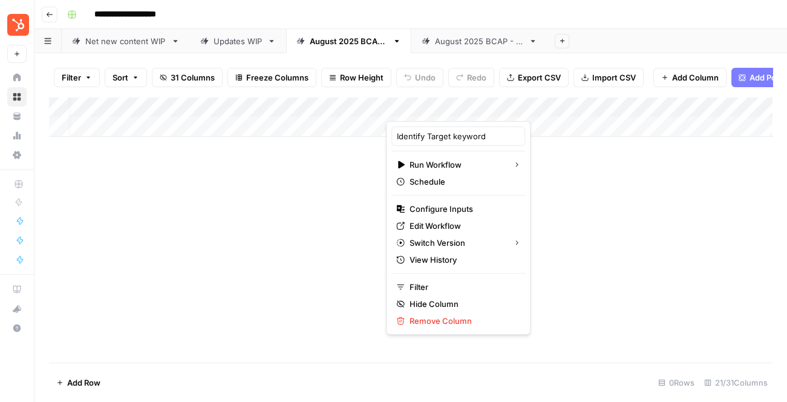
click at [306, 230] on div "Add Column" at bounding box center [410, 230] width 723 height 266
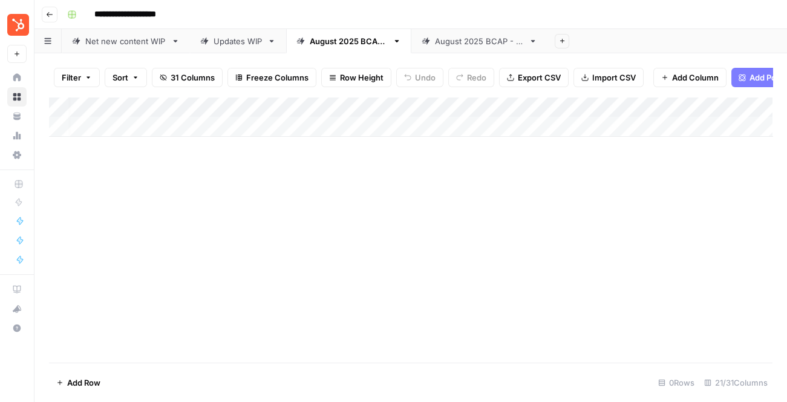
scroll to position [0, 0]
click at [482, 108] on div "Add Column" at bounding box center [410, 117] width 723 height 40
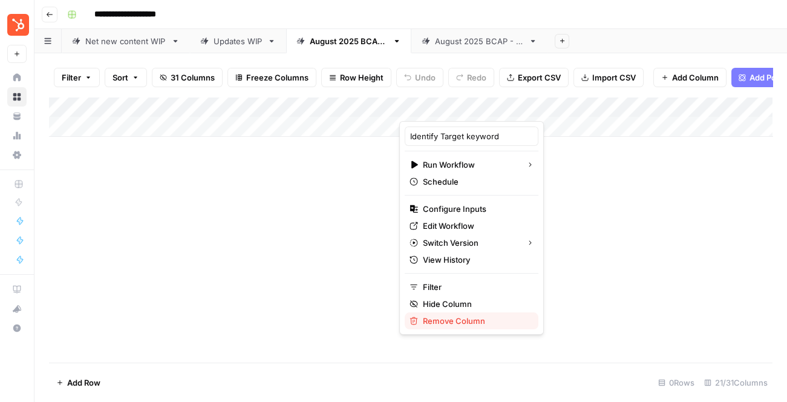
click at [449, 321] on span "Remove Column" at bounding box center [476, 321] width 106 height 12
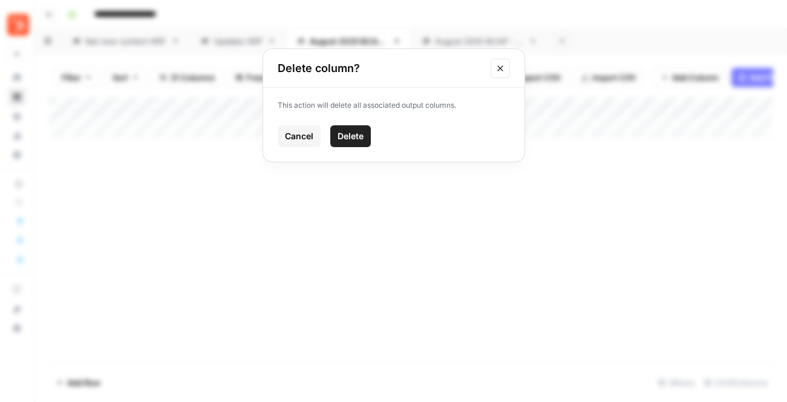
click at [351, 132] on span "Delete" at bounding box center [351, 136] width 26 height 12
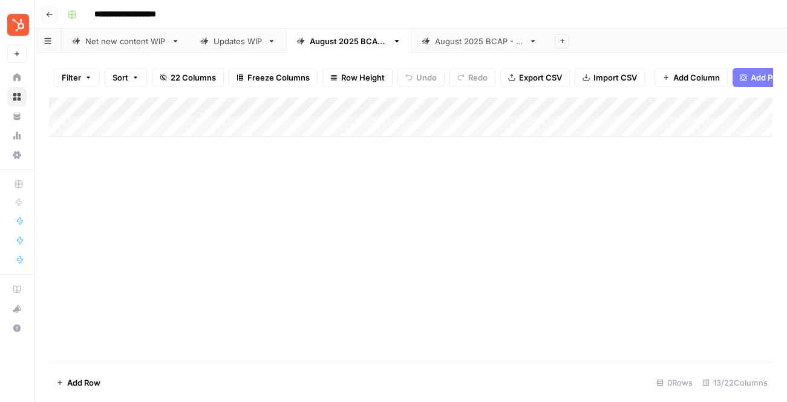
click at [243, 108] on div "Add Column" at bounding box center [410, 117] width 723 height 40
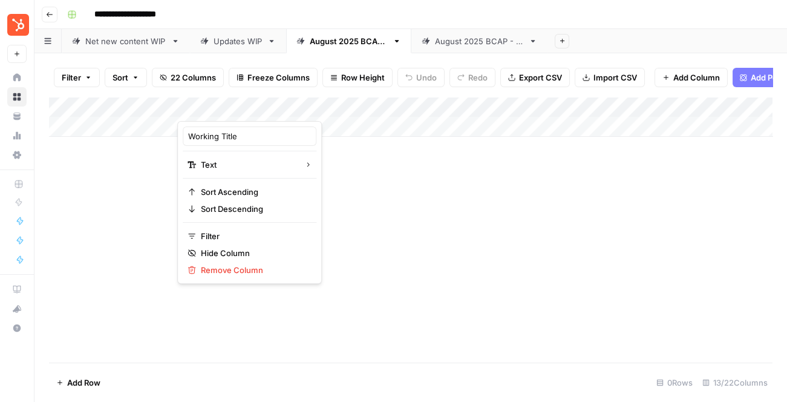
click at [243, 108] on div at bounding box center [288, 109] width 223 height 24
click at [220, 134] on input "Working Title" at bounding box center [249, 136] width 123 height 12
type input "k"
type input "Keyword"
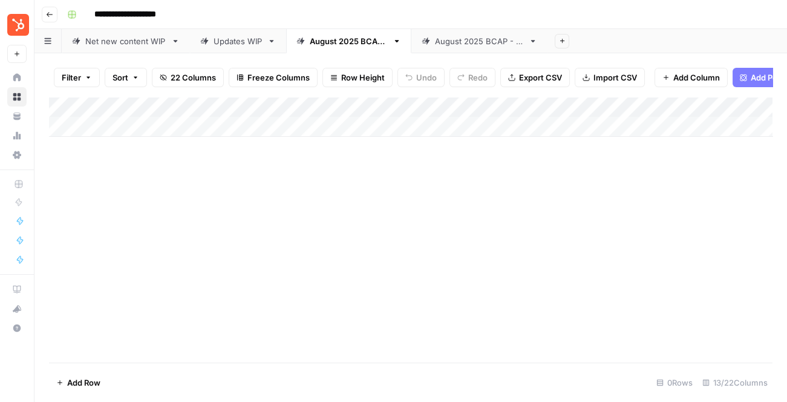
click at [377, 206] on div "Add Column" at bounding box center [410, 230] width 723 height 266
drag, startPoint x: 400, startPoint y: 106, endPoint x: 279, endPoint y: 106, distance: 121.6
click at [279, 106] on div "Add Column" at bounding box center [410, 117] width 723 height 40
click at [687, 78] on span "Add Column" at bounding box center [696, 77] width 47 height 12
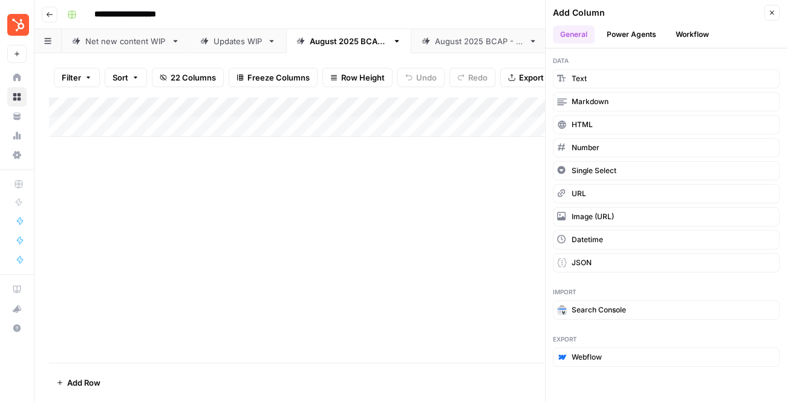
click at [628, 44] on header "Add Column Close General Power Agents Workflow" at bounding box center [666, 24] width 241 height 48
click at [701, 32] on button "Workflow" at bounding box center [692, 34] width 48 height 18
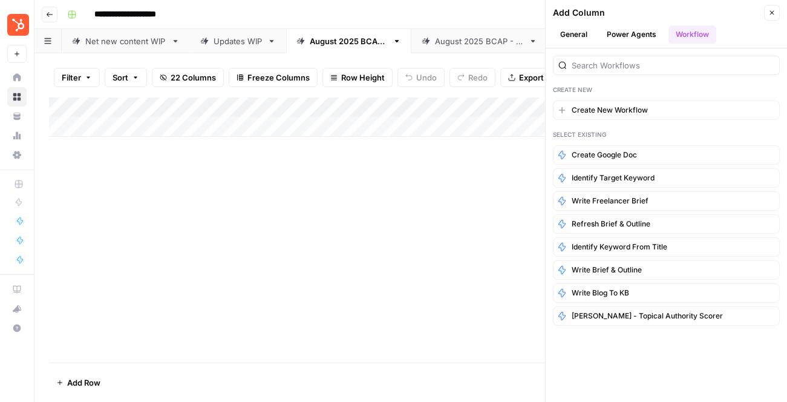
click at [647, 30] on button "Power Agents" at bounding box center [631, 34] width 64 height 18
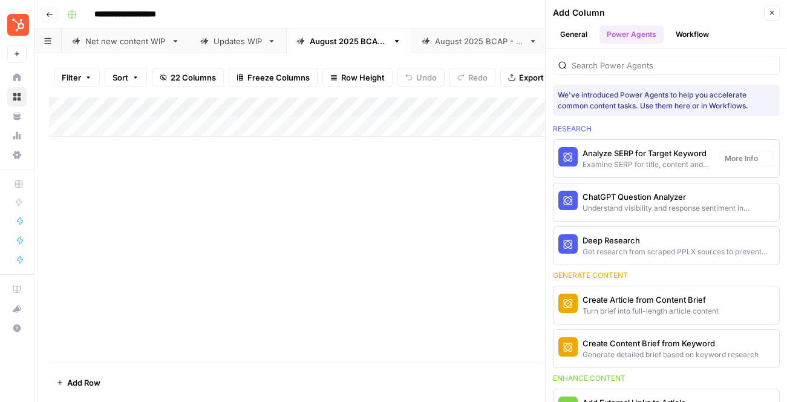
click at [431, 175] on div "Add Column" at bounding box center [410, 230] width 723 height 266
click at [449, 181] on div "Add Column" at bounding box center [410, 230] width 723 height 266
click at [429, 128] on div "Add Column" at bounding box center [410, 117] width 723 height 40
click at [405, 211] on div "Add Column" at bounding box center [410, 230] width 723 height 266
click at [769, 5] on button "Close" at bounding box center [772, 13] width 16 height 16
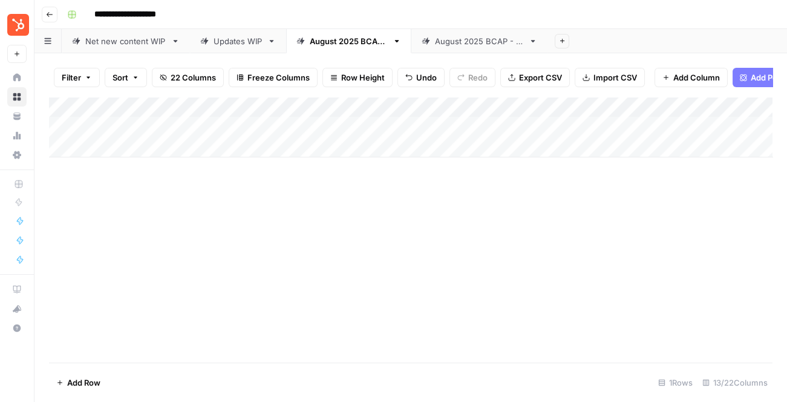
click at [247, 48] on link "Updates WIP" at bounding box center [238, 41] width 96 height 24
click at [347, 48] on link "August 2025 BCAP - NNPs" at bounding box center [348, 41] width 125 height 24
click at [354, 106] on div "Add Column" at bounding box center [410, 127] width 723 height 60
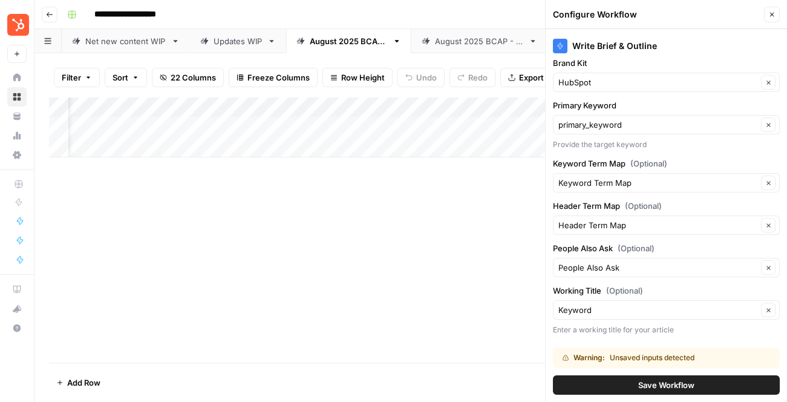
scroll to position [7, 0]
click at [645, 121] on input "primary_keyword" at bounding box center [657, 124] width 199 height 12
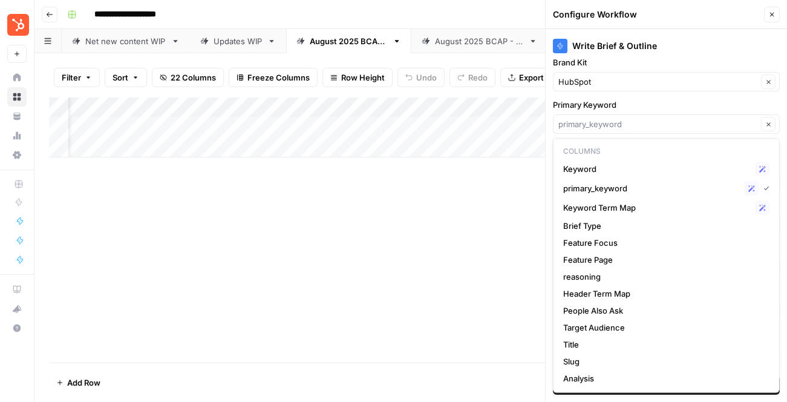
click at [647, 99] on label "Primary Keyword" at bounding box center [666, 105] width 227 height 12
click at [647, 118] on input "Primary Keyword" at bounding box center [657, 124] width 199 height 12
click at [644, 94] on div "Write Brief & Outline Brand Kit HubSpot Clear Primary Keyword Clear Provide the…" at bounding box center [666, 215] width 241 height 373
type input "primary_keyword"
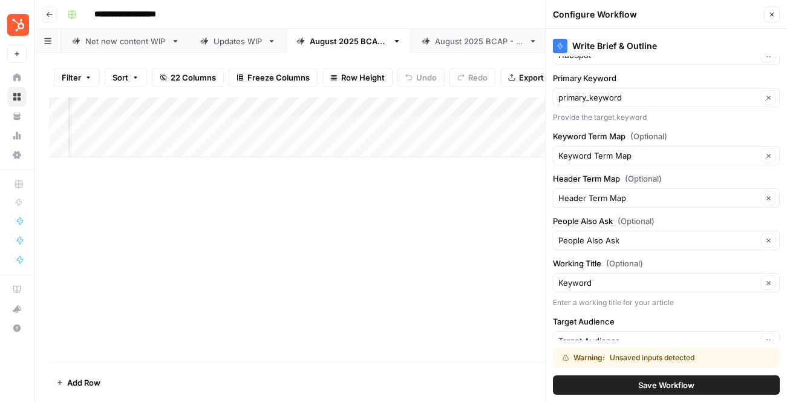
scroll to position [0, 0]
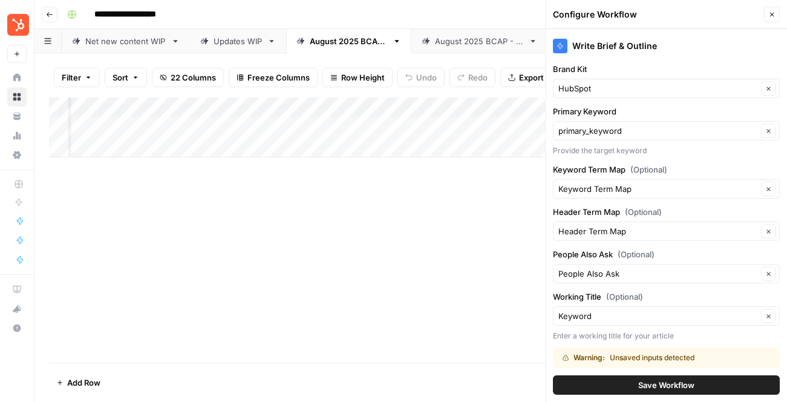
click at [214, 200] on div "Add Column" at bounding box center [410, 230] width 723 height 266
click at [220, 105] on div "Add Column" at bounding box center [410, 127] width 723 height 60
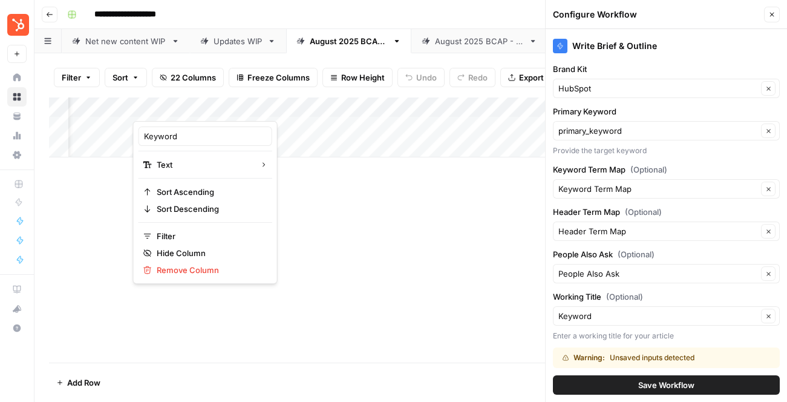
click at [405, 255] on div "Add Column" at bounding box center [410, 230] width 723 height 266
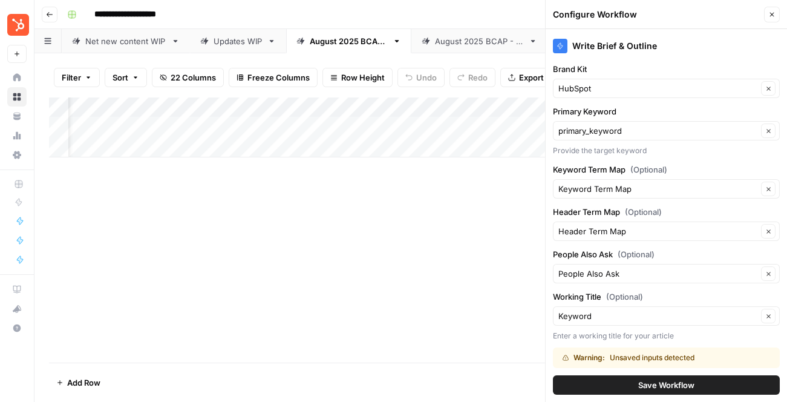
click at [244, 206] on div "Add Column" at bounding box center [410, 230] width 723 height 266
click at [614, 132] on input "primary_keyword" at bounding box center [657, 131] width 199 height 12
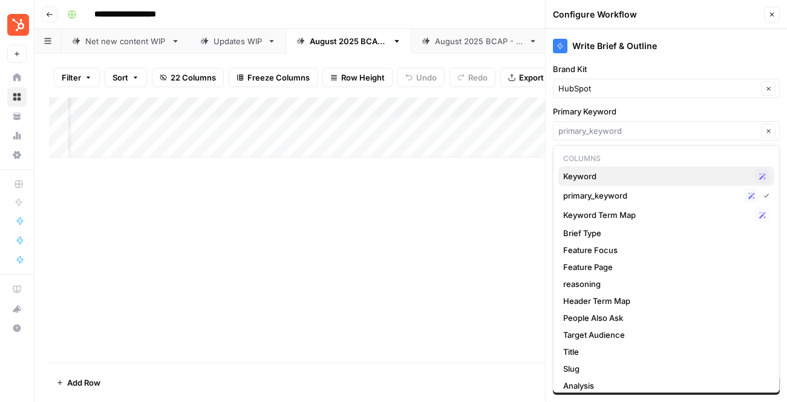
click at [606, 174] on span "Keyword" at bounding box center [656, 176] width 187 height 12
type input "Keyword"
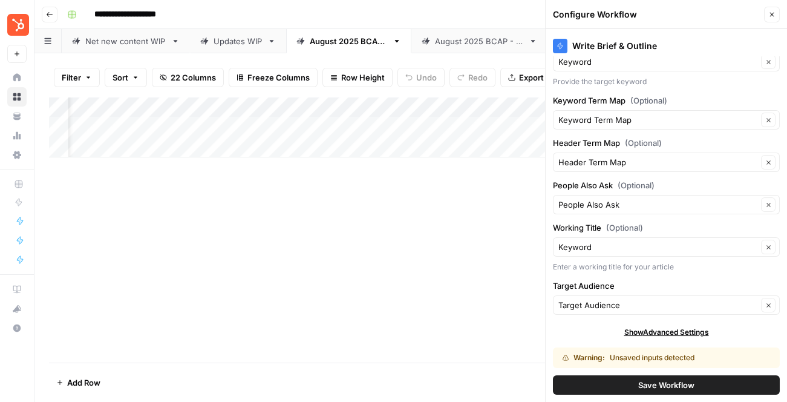
scroll to position [70, 0]
click at [627, 388] on button "Save Workflow" at bounding box center [666, 384] width 227 height 19
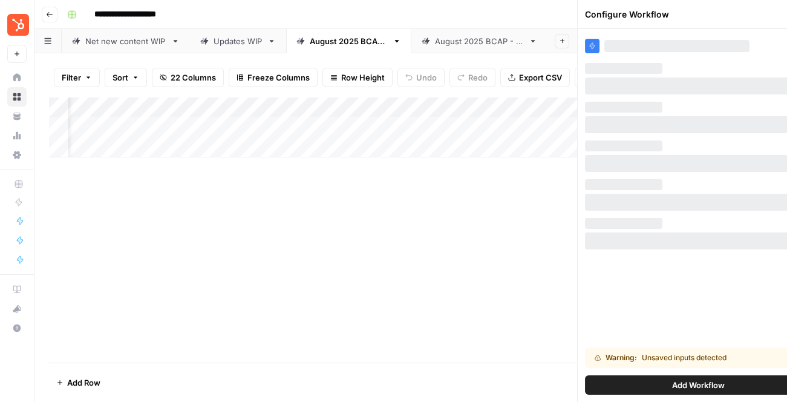
scroll to position [0, 0]
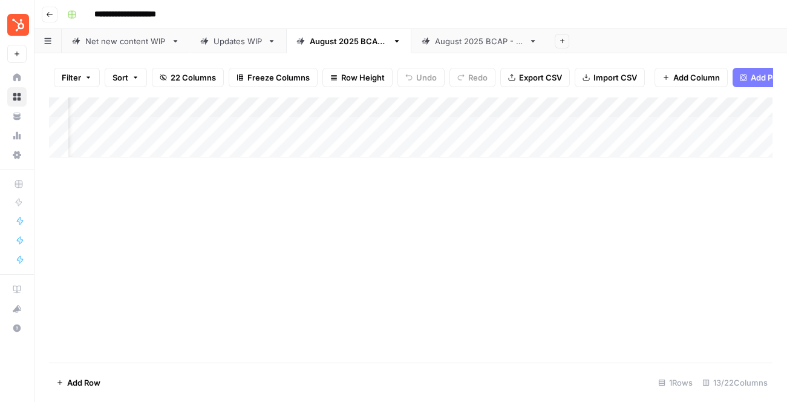
click at [380, 255] on div "Add Column" at bounding box center [410, 230] width 723 height 266
click at [140, 101] on div "Add Column" at bounding box center [410, 127] width 723 height 60
click at [258, 163] on div "Add Column" at bounding box center [410, 230] width 723 height 266
click at [693, 80] on span "Add Column" at bounding box center [696, 77] width 47 height 12
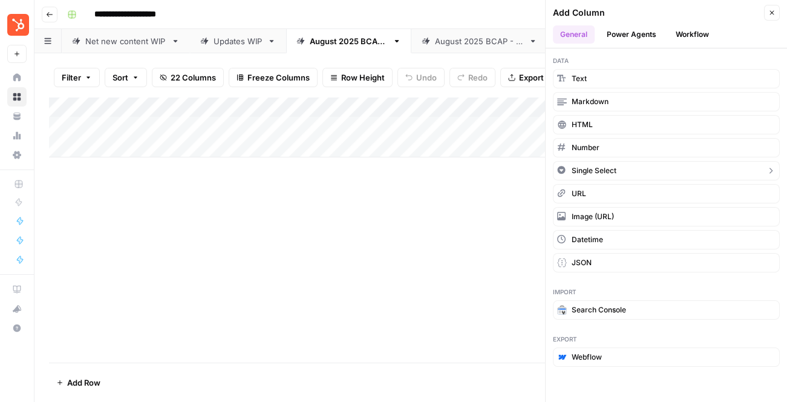
click at [623, 174] on button "Single Select" at bounding box center [666, 170] width 227 height 19
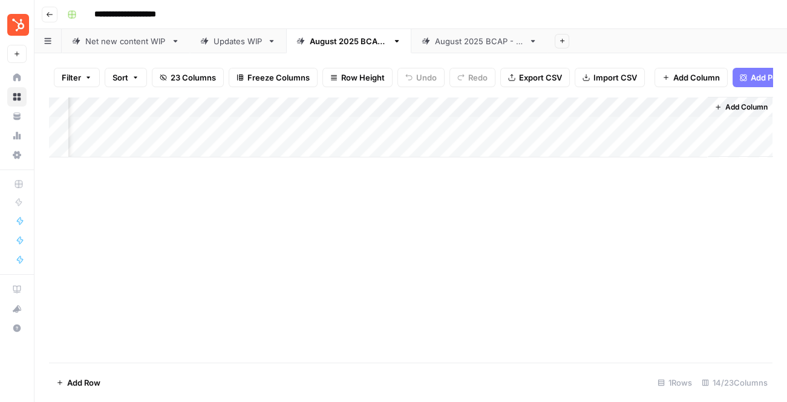
scroll to position [0, 1134]
click at [655, 100] on div "Add Column" at bounding box center [410, 127] width 723 height 60
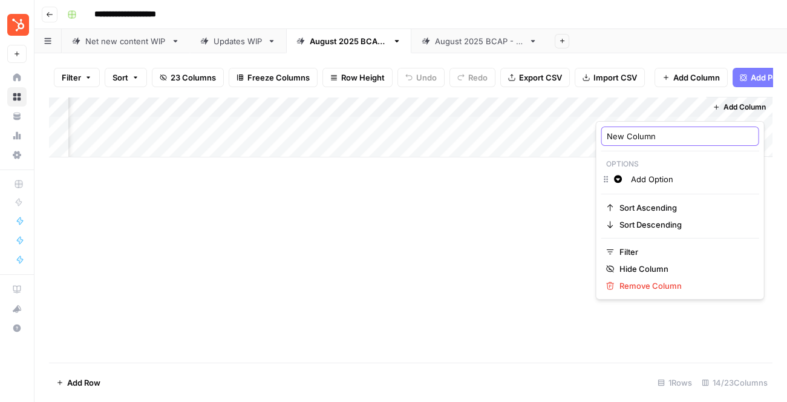
click at [645, 140] on input "New Column" at bounding box center [680, 136] width 147 height 12
type input "Property"
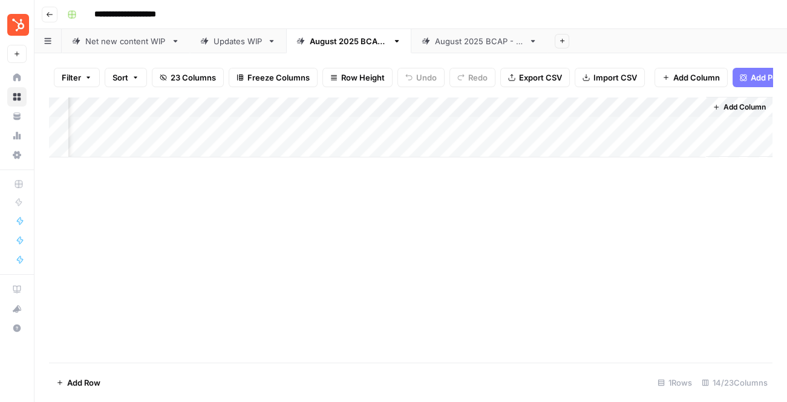
click at [644, 106] on div "Add Column" at bounding box center [410, 127] width 723 height 60
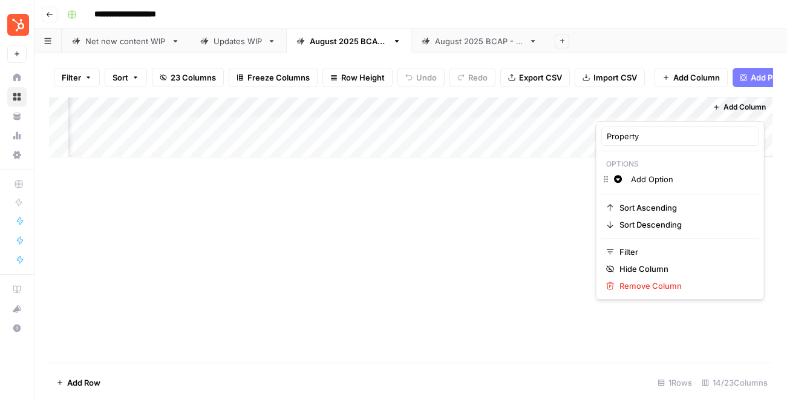
click at [641, 178] on input "Add Option" at bounding box center [692, 179] width 123 height 12
click at [609, 180] on div "Change color Marketing" at bounding box center [680, 180] width 158 height 17
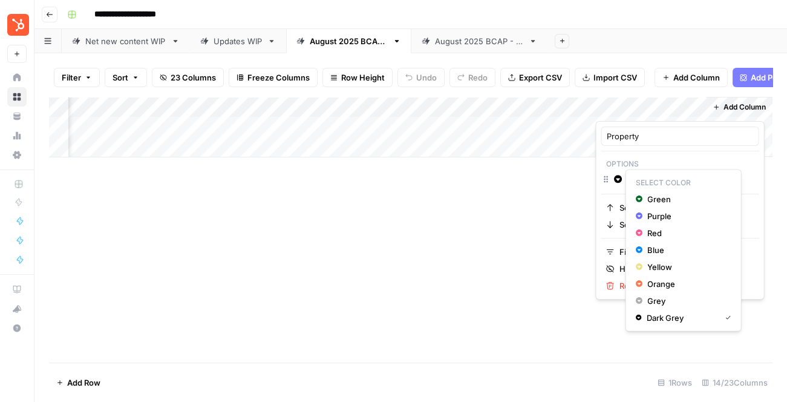
click at [618, 180] on icon "button" at bounding box center [618, 179] width 8 height 8
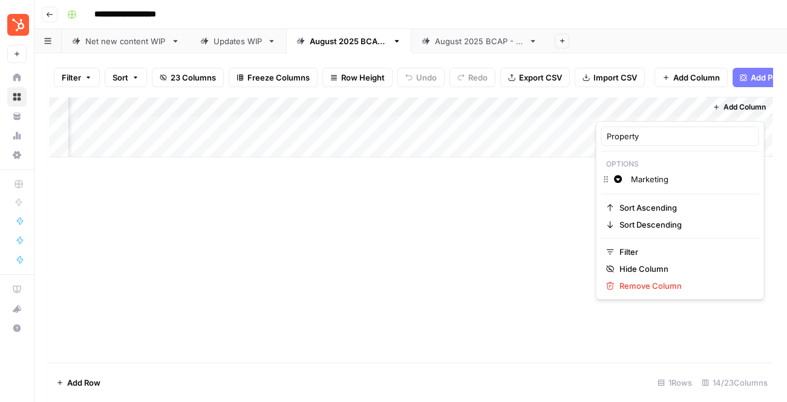
click at [641, 180] on input "Marketing" at bounding box center [692, 179] width 123 height 12
click at [674, 180] on input "Marketing" at bounding box center [692, 179] width 123 height 12
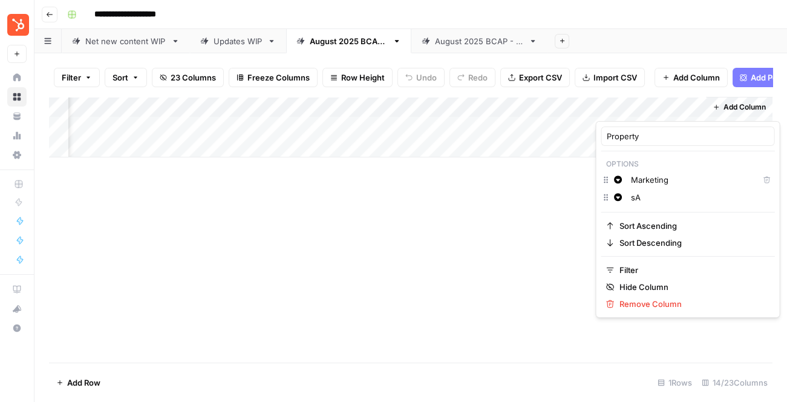
type input "s"
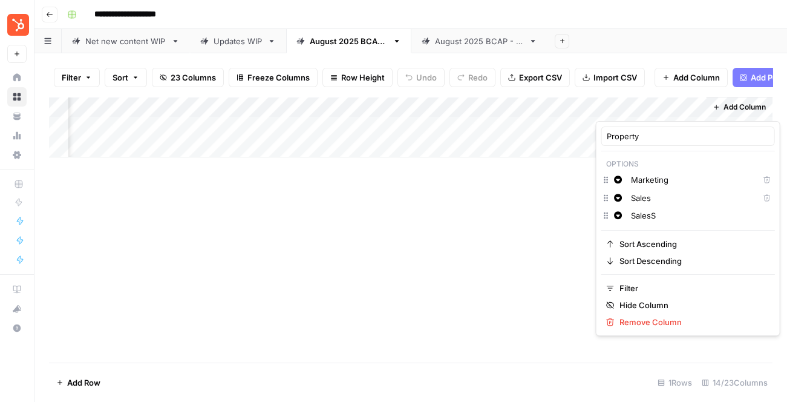
type input "s"
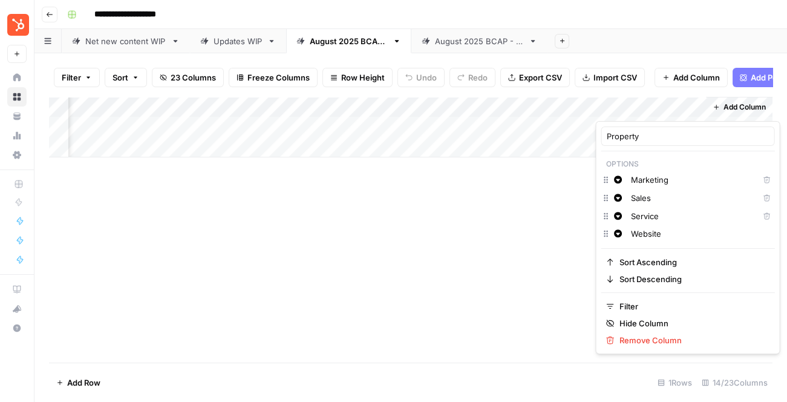
type input "Website"
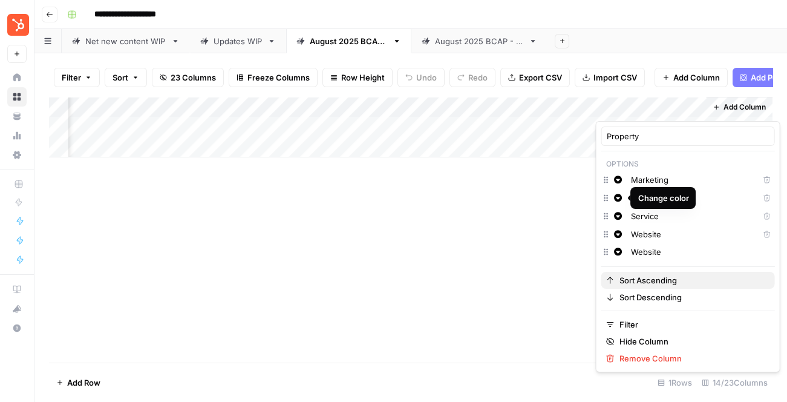
click at [730, 277] on span "Sort Ascending" at bounding box center [692, 280] width 146 height 12
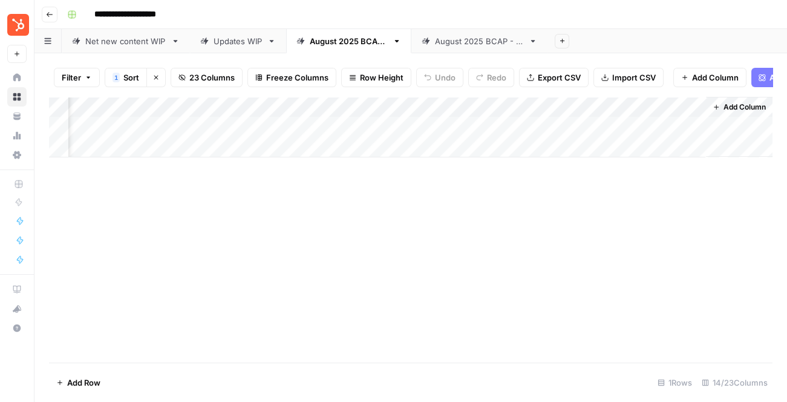
click at [654, 105] on div "Add Column" at bounding box center [410, 127] width 723 height 60
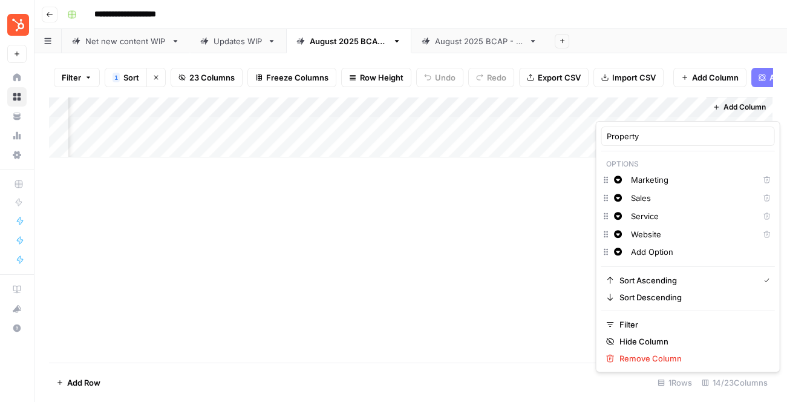
click at [763, 235] on icon "button" at bounding box center [766, 233] width 7 height 7
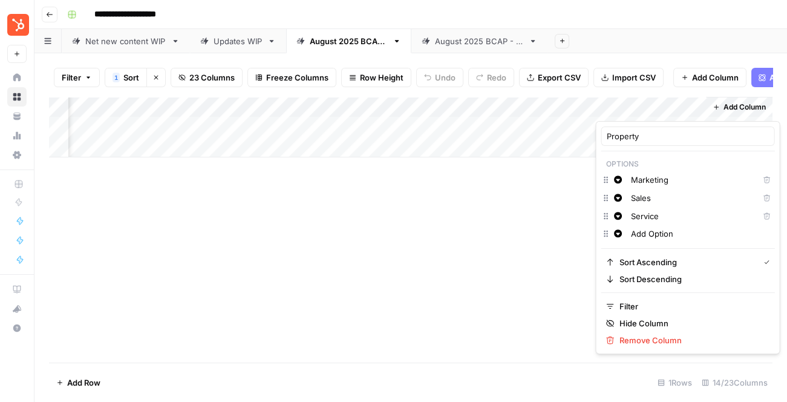
click at [720, 232] on input "Add Option" at bounding box center [700, 233] width 139 height 12
drag, startPoint x: 711, startPoint y: 232, endPoint x: 627, endPoint y: 232, distance: 83.5
click at [628, 232] on div "Add Option" at bounding box center [700, 233] width 145 height 13
click at [655, 230] on input "text" at bounding box center [700, 233] width 139 height 12
type input "Website"
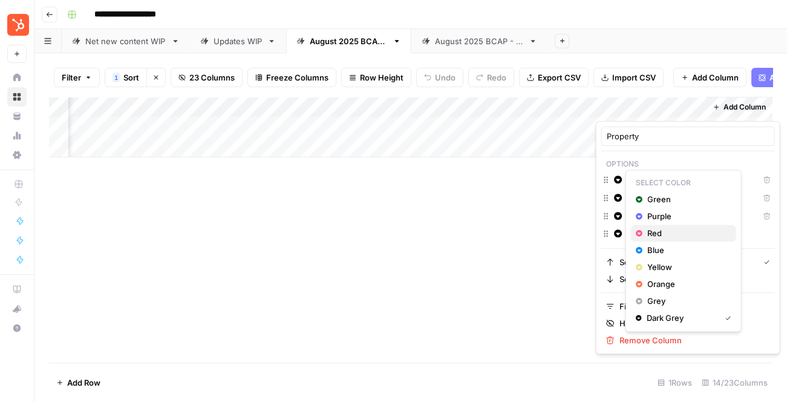
click at [660, 236] on span "Red" at bounding box center [686, 233] width 79 height 12
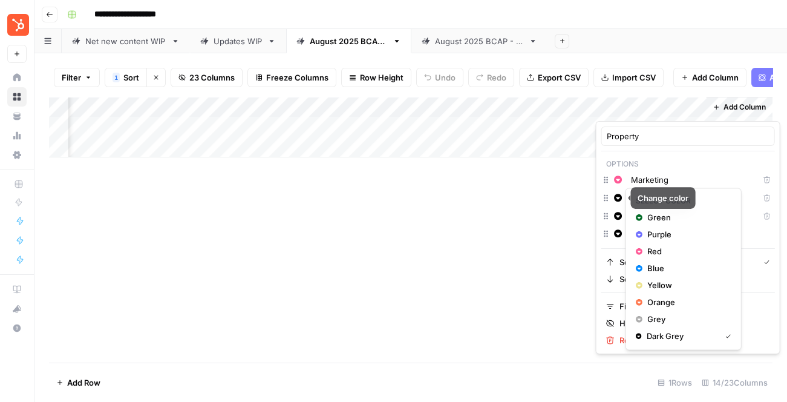
click at [614, 198] on icon "button" at bounding box center [618, 198] width 8 height 8
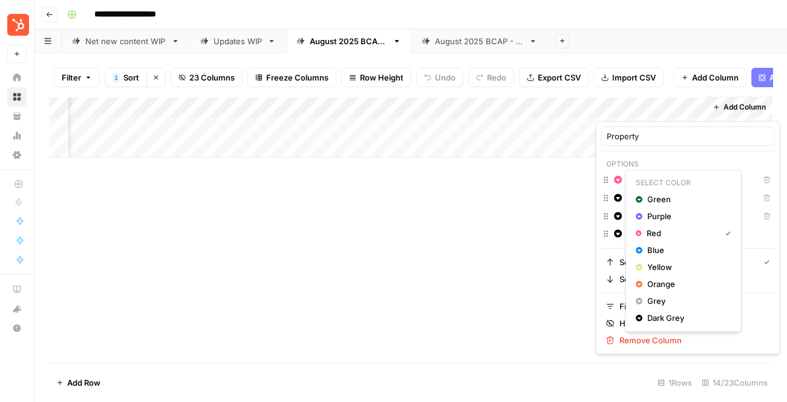
click at [618, 180] on icon "button" at bounding box center [618, 179] width 8 height 8
click at [652, 286] on span "Orange" at bounding box center [686, 284] width 79 height 12
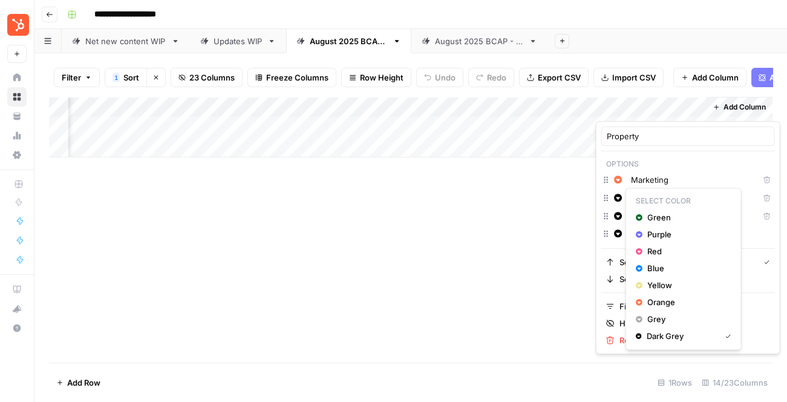
click at [620, 197] on icon "button" at bounding box center [618, 198] width 8 height 8
click at [660, 251] on span "Red" at bounding box center [686, 251] width 79 height 12
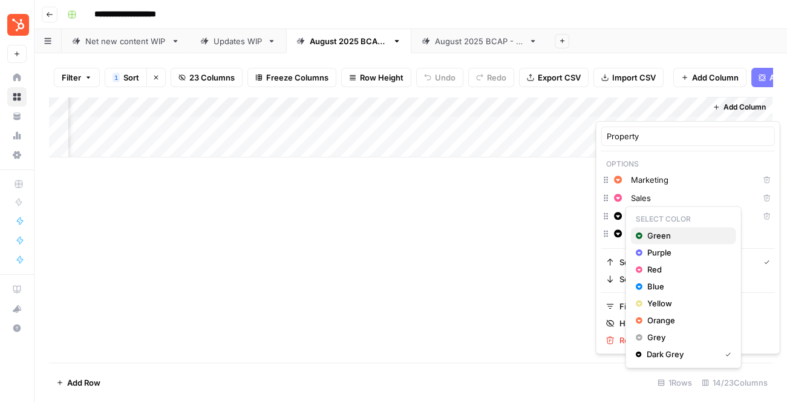
click at [645, 233] on div "Green" at bounding box center [684, 235] width 96 height 12
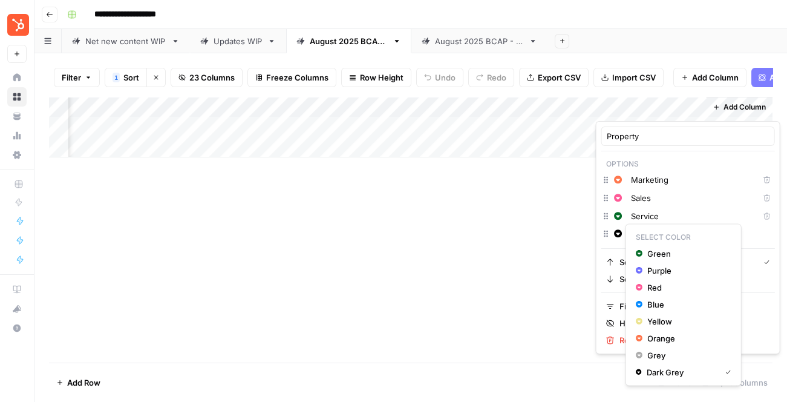
click at [616, 233] on icon "button" at bounding box center [618, 233] width 8 height 8
click at [651, 301] on span "Blue" at bounding box center [686, 304] width 79 height 12
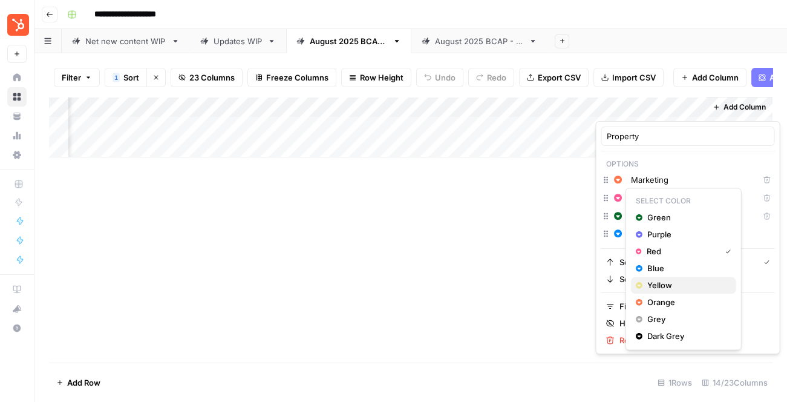
click at [651, 282] on span "Yellow" at bounding box center [686, 285] width 79 height 12
click at [619, 197] on icon "button" at bounding box center [618, 198] width 8 height 8
click at [661, 251] on span "Red" at bounding box center [686, 251] width 79 height 12
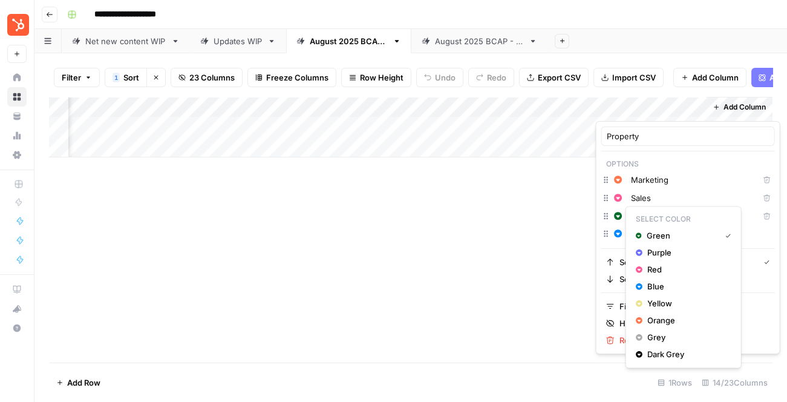
click at [637, 215] on p "Select Color" at bounding box center [683, 219] width 105 height 16
click at [651, 287] on span "Blue" at bounding box center [686, 286] width 79 height 12
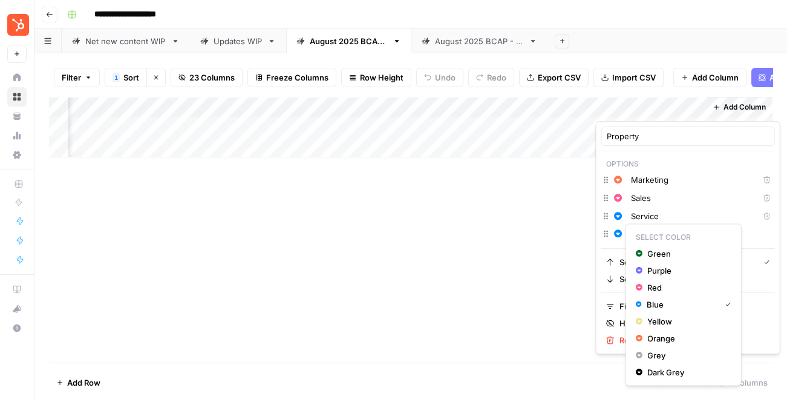
click at [618, 230] on icon "button" at bounding box center [618, 233] width 8 height 8
click at [656, 252] on span "Green" at bounding box center [686, 253] width 79 height 12
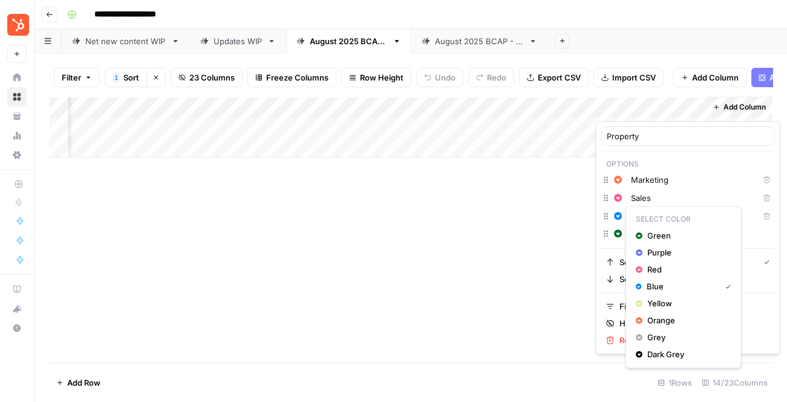
click at [619, 219] on icon "button" at bounding box center [618, 216] width 8 height 8
click at [648, 235] on span "Green" at bounding box center [686, 235] width 79 height 12
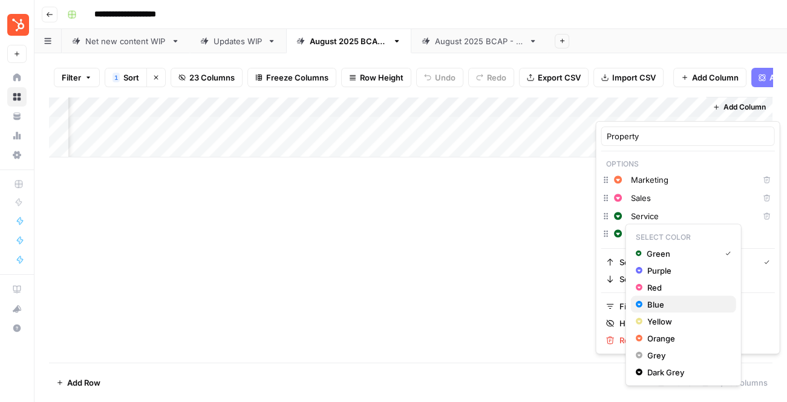
click at [660, 302] on span "Blue" at bounding box center [686, 304] width 79 height 12
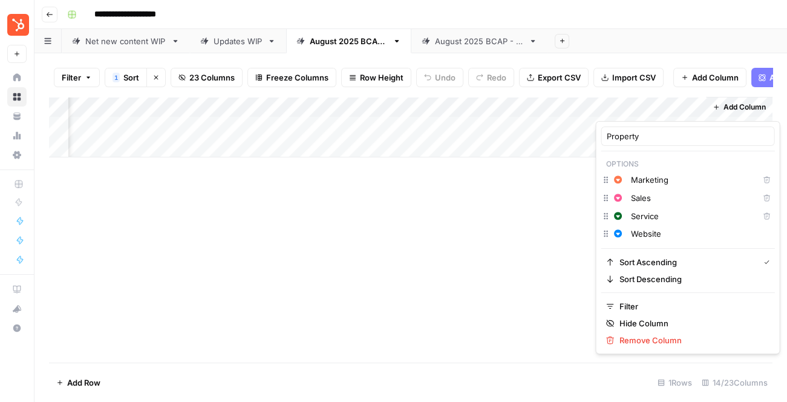
click at [546, 255] on div "Add Column" at bounding box center [410, 230] width 723 height 266
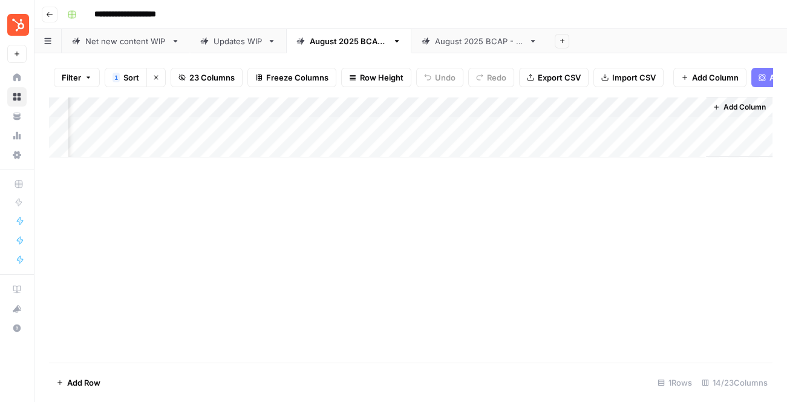
drag, startPoint x: 649, startPoint y: 104, endPoint x: 264, endPoint y: 112, distance: 385.4
click at [264, 112] on div "Add Column" at bounding box center [410, 127] width 723 height 60
drag, startPoint x: 573, startPoint y: 103, endPoint x: 223, endPoint y: 91, distance: 350.4
click at [224, 91] on div "Filter 1 Sort Clear sorts 23 Columns Freeze Columns Row Height Undo Redo Export…" at bounding box center [410, 227] width 752 height 348
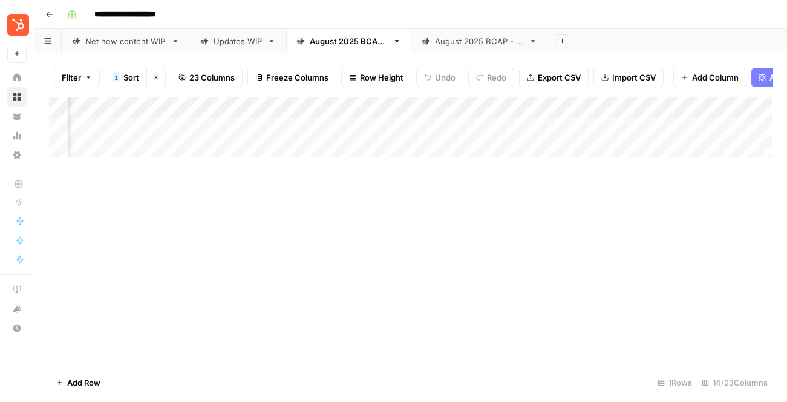
scroll to position [0, 342]
drag, startPoint x: 677, startPoint y: 105, endPoint x: 252, endPoint y: 116, distance: 425.4
click at [252, 116] on div "Add Column" at bounding box center [410, 127] width 723 height 60
drag, startPoint x: 438, startPoint y: 103, endPoint x: 204, endPoint y: 110, distance: 233.6
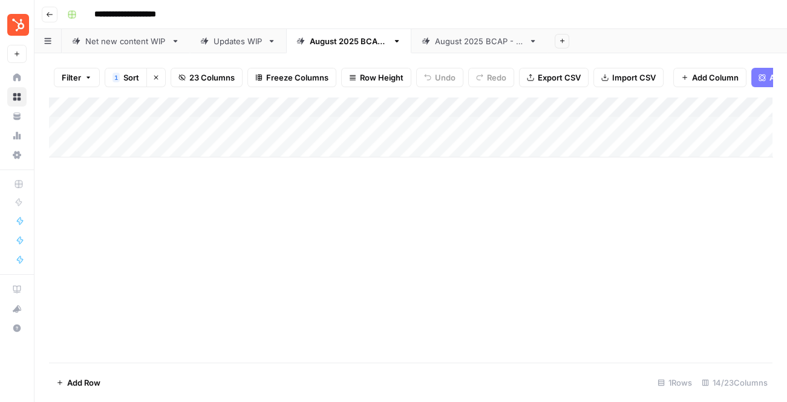
click at [204, 110] on div "Add Column" at bounding box center [410, 127] width 723 height 60
click at [503, 45] on div "August 2025 BCAP - Updates" at bounding box center [479, 41] width 89 height 12
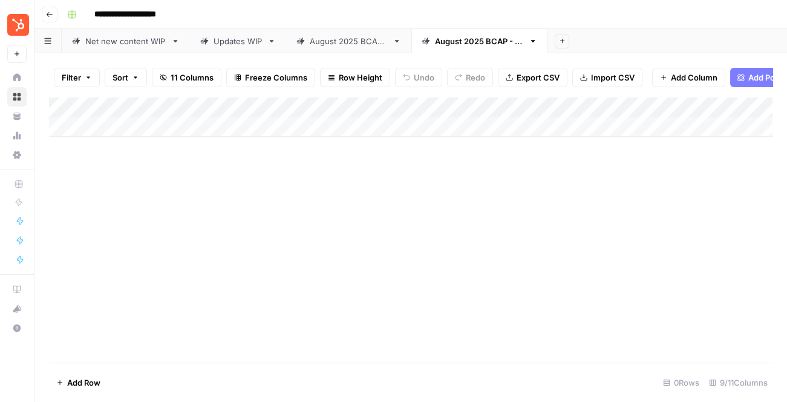
click at [145, 111] on div "Add Column" at bounding box center [410, 117] width 723 height 40
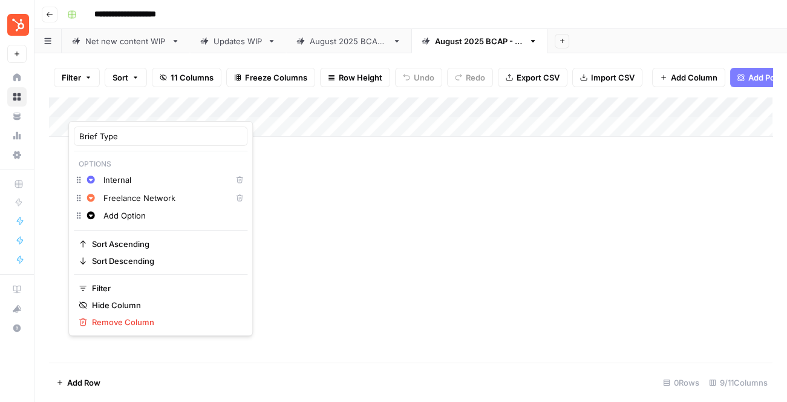
click at [676, 79] on span "Add Column" at bounding box center [694, 77] width 47 height 12
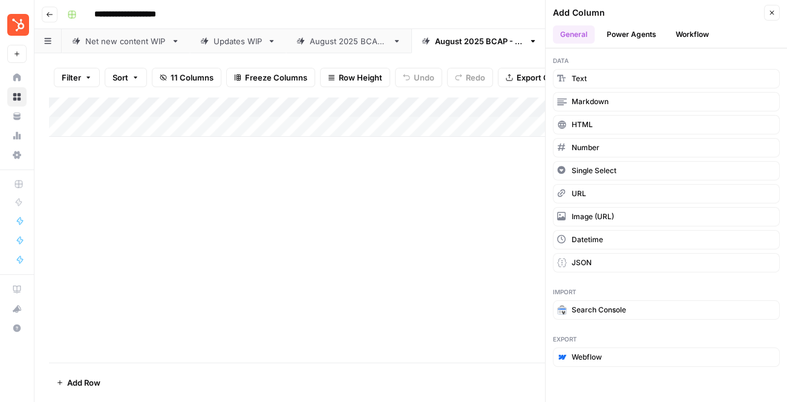
click at [636, 41] on button "Power Agents" at bounding box center [631, 34] width 64 height 18
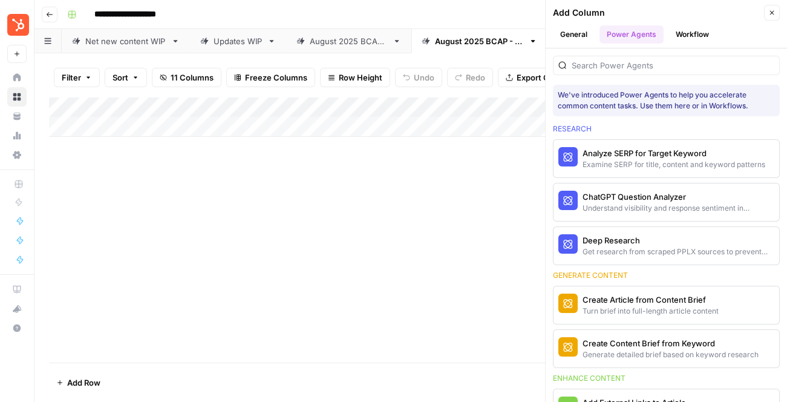
click at [688, 36] on button "Workflow" at bounding box center [692, 34] width 48 height 18
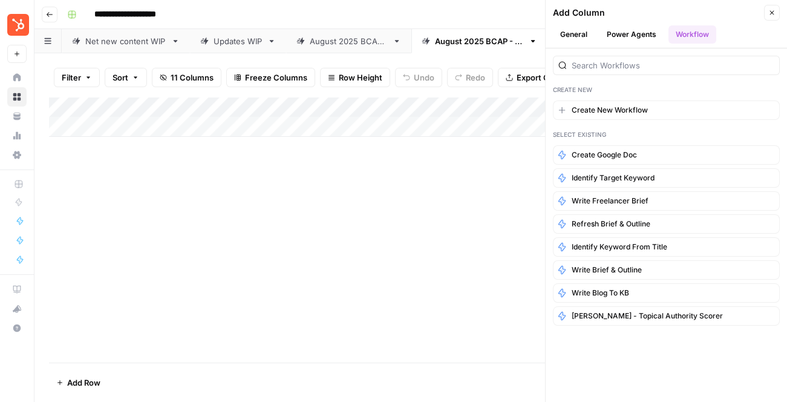
click at [644, 30] on button "Power Agents" at bounding box center [631, 34] width 64 height 18
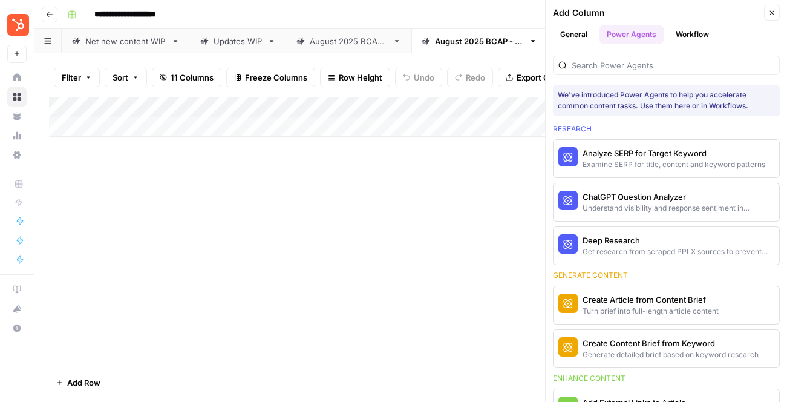
click at [570, 29] on button "General" at bounding box center [574, 34] width 42 height 18
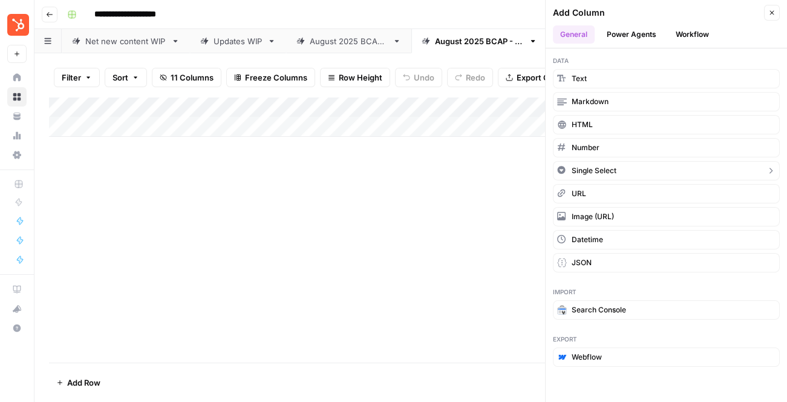
click at [592, 172] on span "Single Select" at bounding box center [594, 170] width 45 height 11
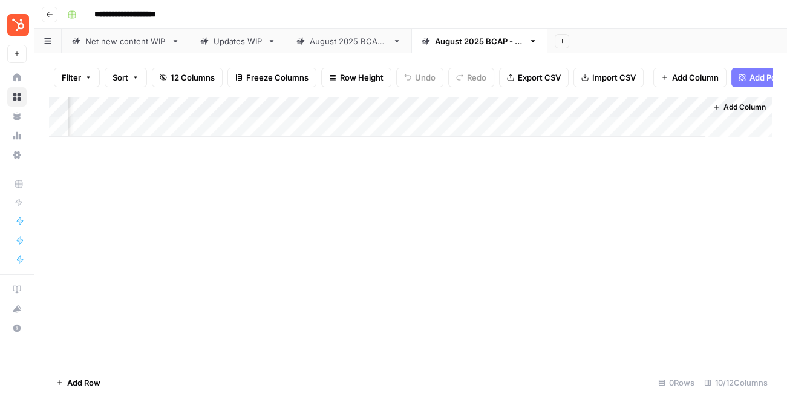
scroll to position [0, 452]
click at [645, 102] on div "Add Column" at bounding box center [410, 117] width 723 height 40
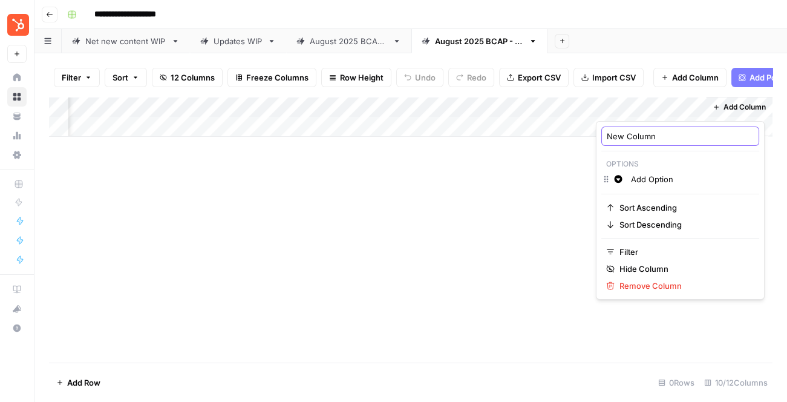
click at [641, 134] on input "New Column" at bounding box center [680, 136] width 147 height 12
type input "Property"
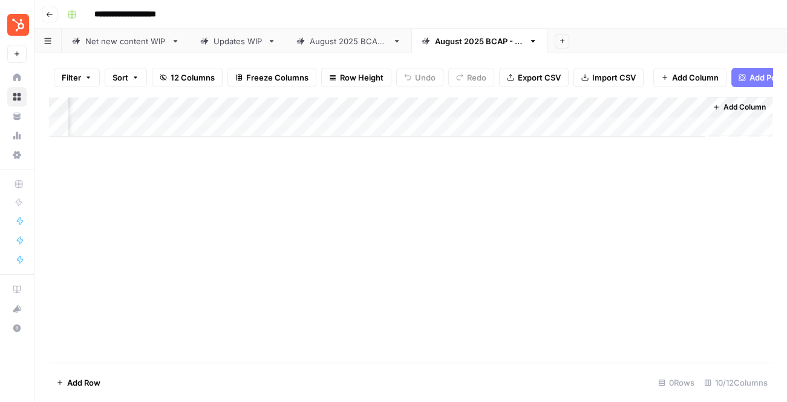
click at [638, 115] on div "Add Column" at bounding box center [410, 117] width 723 height 40
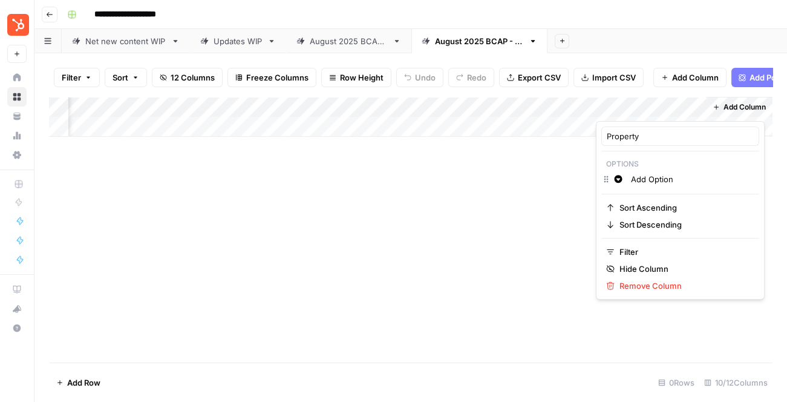
click at [646, 178] on input "Add Option" at bounding box center [692, 179] width 123 height 12
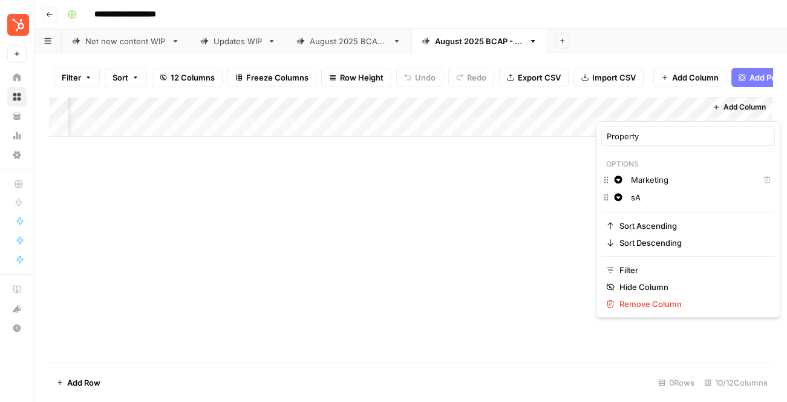
type input "s"
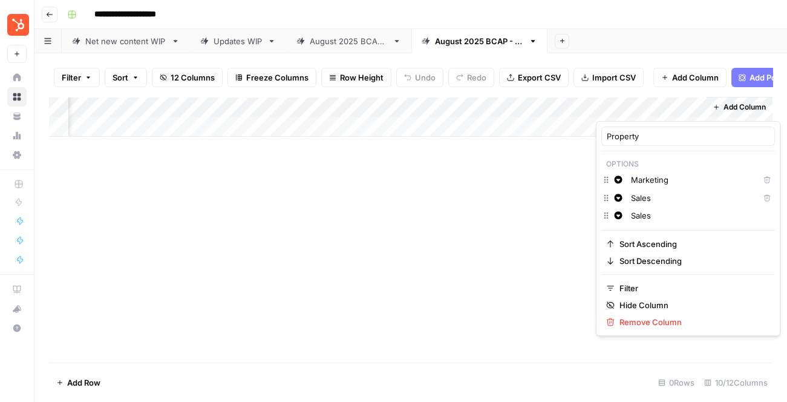
type input "s"
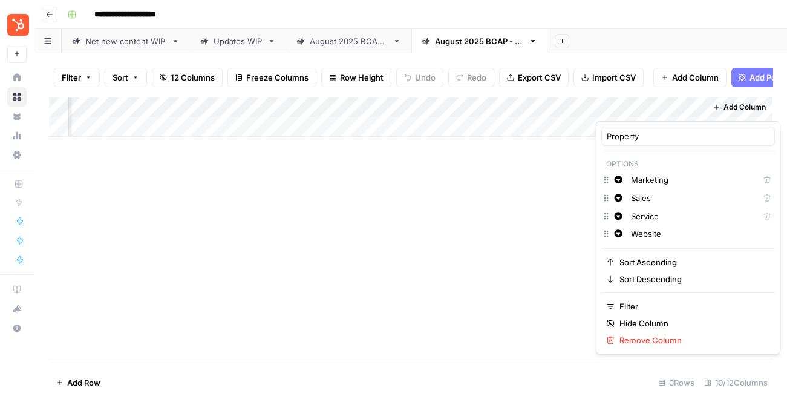
type input "Website"
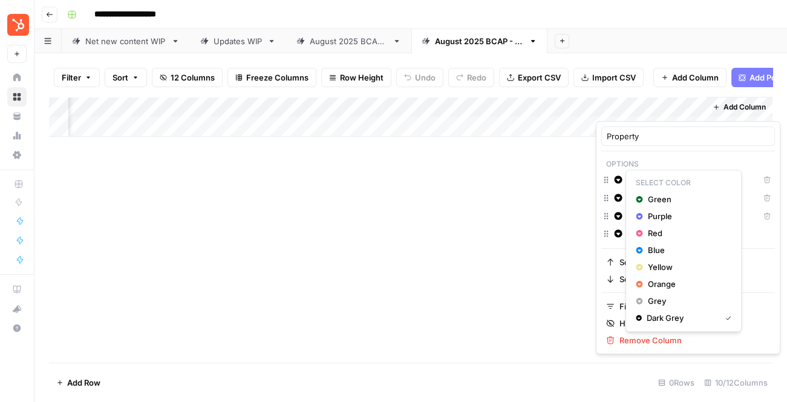
drag, startPoint x: 622, startPoint y: 180, endPoint x: 616, endPoint y: 180, distance: 6.1
click at [616, 180] on icon "button" at bounding box center [619, 179] width 8 height 8
click at [648, 233] on span "Red" at bounding box center [687, 233] width 79 height 12
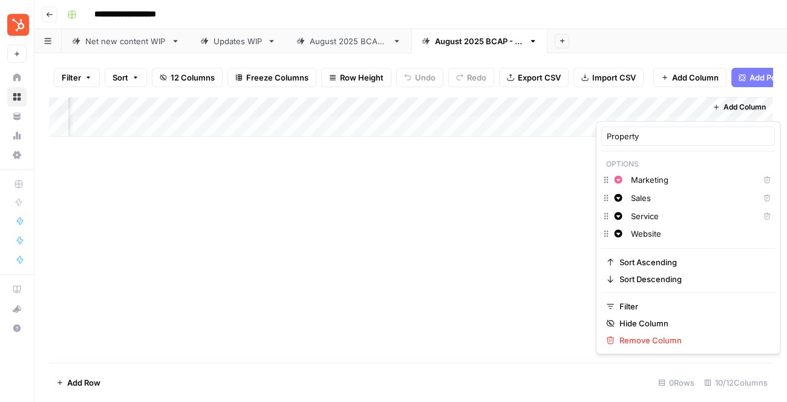
click at [624, 177] on button "Change color" at bounding box center [618, 179] width 15 height 15
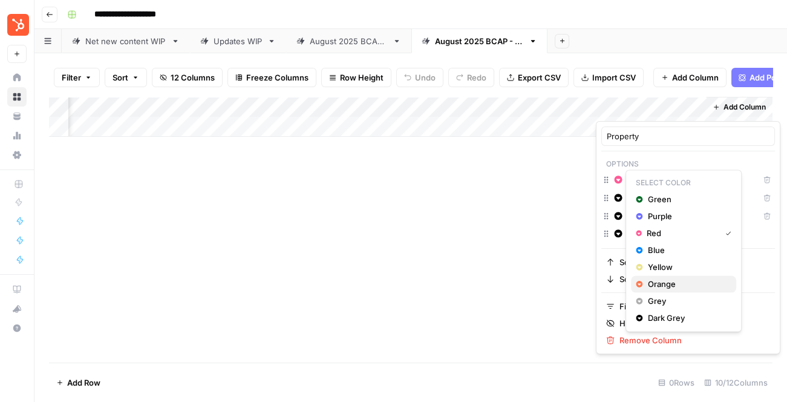
click at [654, 279] on span "Orange" at bounding box center [687, 284] width 79 height 12
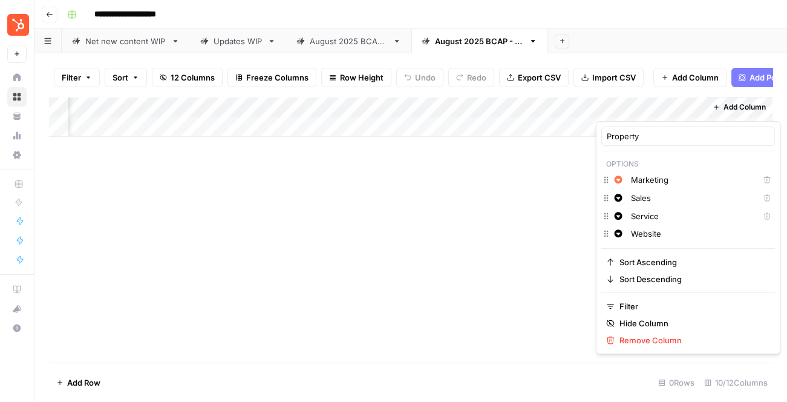
click at [622, 206] on div "Change color Sales Delete" at bounding box center [688, 199] width 174 height 18
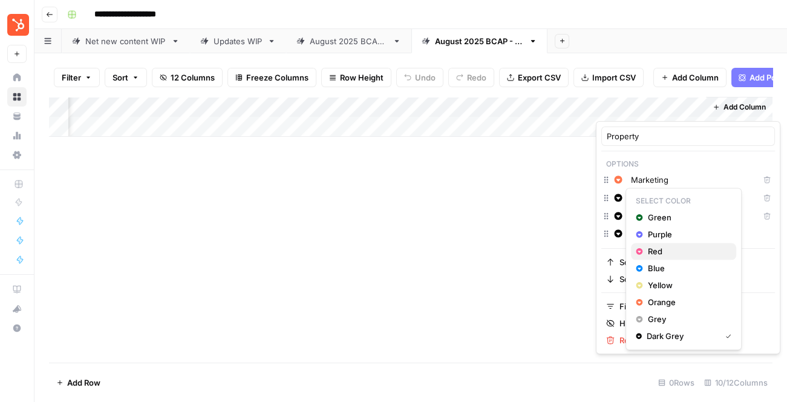
click at [653, 253] on span "Red" at bounding box center [687, 251] width 79 height 12
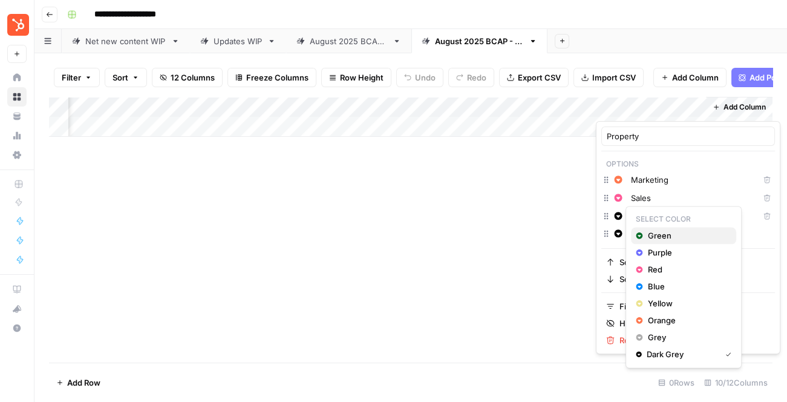
click at [643, 237] on div "Green" at bounding box center [684, 235] width 96 height 12
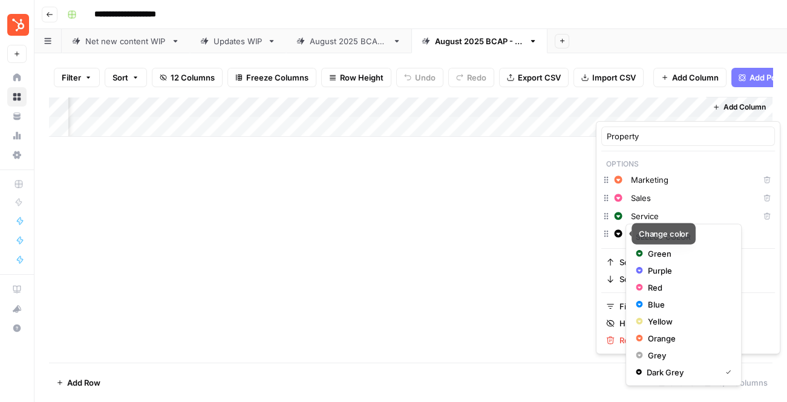
click at [618, 231] on icon "button" at bounding box center [619, 233] width 8 height 8
click at [656, 304] on span "Blue" at bounding box center [687, 304] width 79 height 12
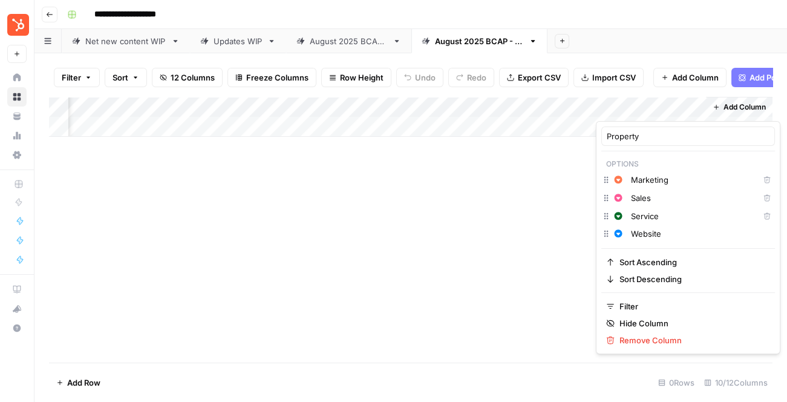
click at [577, 201] on div "Add Column" at bounding box center [410, 230] width 723 height 266
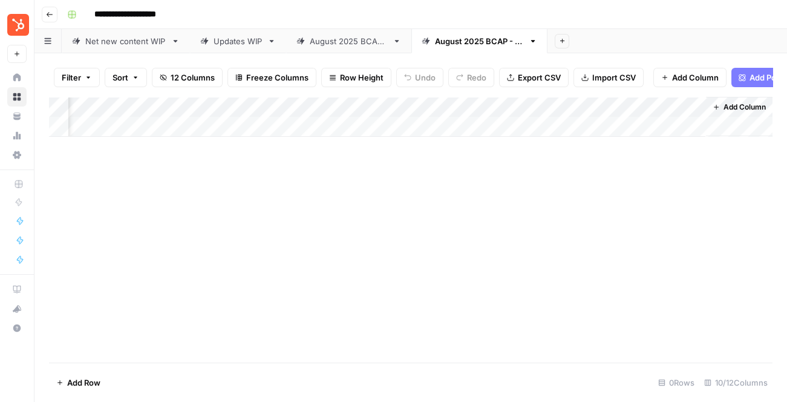
drag, startPoint x: 651, startPoint y: 106, endPoint x: 207, endPoint y: 111, distance: 444.0
click at [207, 111] on div "Add Column" at bounding box center [410, 117] width 723 height 40
drag, startPoint x: 479, startPoint y: 100, endPoint x: 144, endPoint y: 108, distance: 335.2
click at [144, 108] on div "Add Column" at bounding box center [410, 117] width 723 height 40
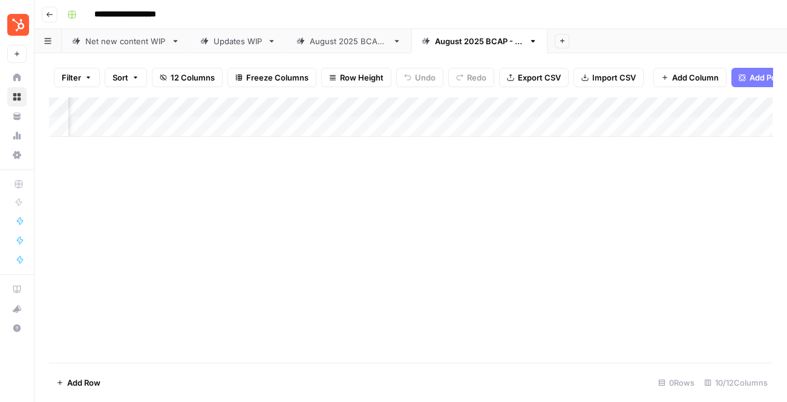
scroll to position [0, 0]
drag, startPoint x: 321, startPoint y: 106, endPoint x: 218, endPoint y: 104, distance: 102.9
click at [218, 104] on div "Add Column" at bounding box center [410, 117] width 723 height 40
click at [237, 195] on div "Add Column" at bounding box center [410, 230] width 723 height 266
click at [277, 106] on div "Add Column" at bounding box center [410, 117] width 723 height 40
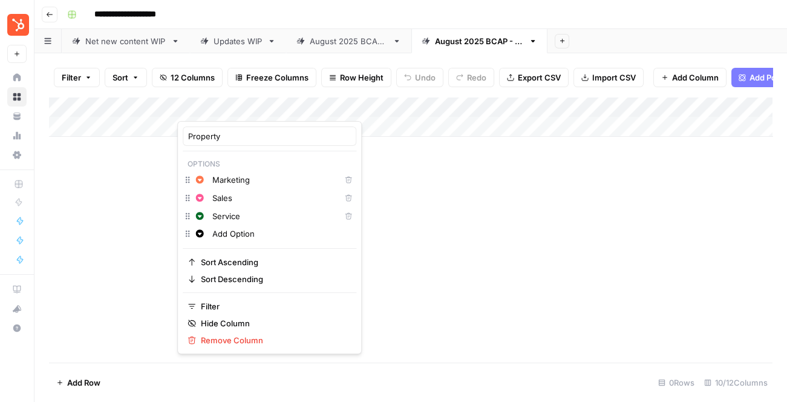
click at [233, 233] on input "Add Option" at bounding box center [281, 233] width 139 height 12
click at [235, 232] on input "Add Option" at bounding box center [281, 233] width 139 height 12
type input "Website"
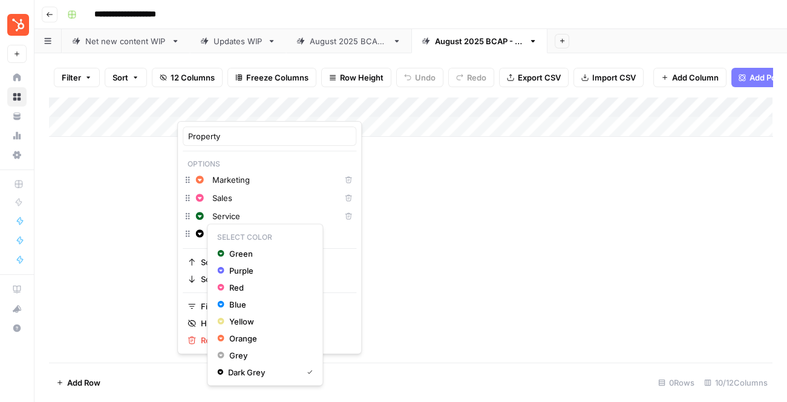
click at [196, 231] on icon "button" at bounding box center [200, 233] width 8 height 8
click at [240, 302] on span "Blue" at bounding box center [268, 304] width 79 height 12
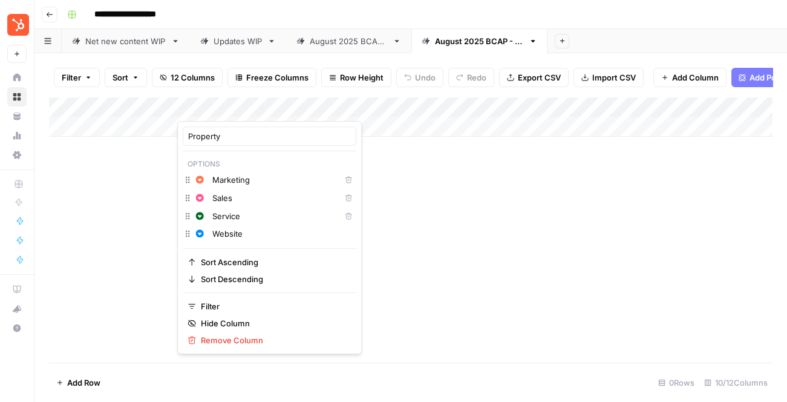
click at [270, 232] on input "Website" at bounding box center [281, 233] width 139 height 12
click at [269, 140] on input "Property" at bounding box center [269, 136] width 163 height 12
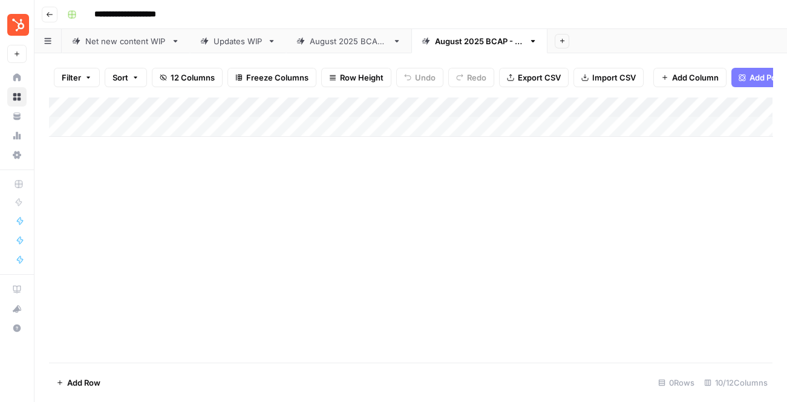
click at [381, 213] on div "Add Column" at bounding box center [410, 230] width 723 height 266
click at [237, 103] on div "Add Column" at bounding box center [410, 117] width 723 height 40
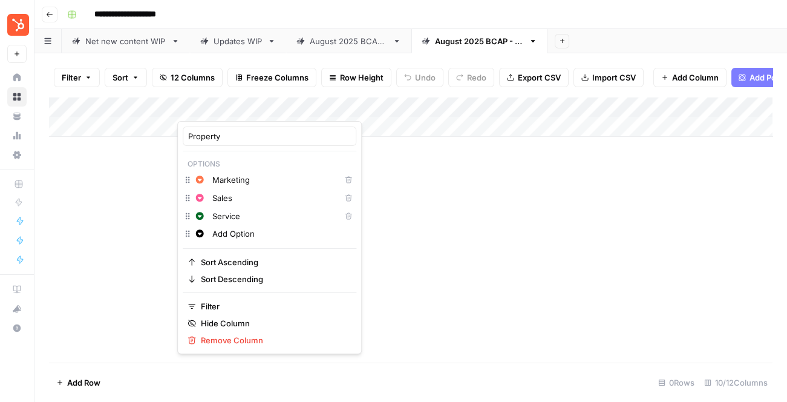
click at [232, 242] on div "Change color Add Option" at bounding box center [270, 234] width 174 height 17
click at [232, 235] on input "Add Option" at bounding box center [281, 233] width 139 height 12
type input "Website"
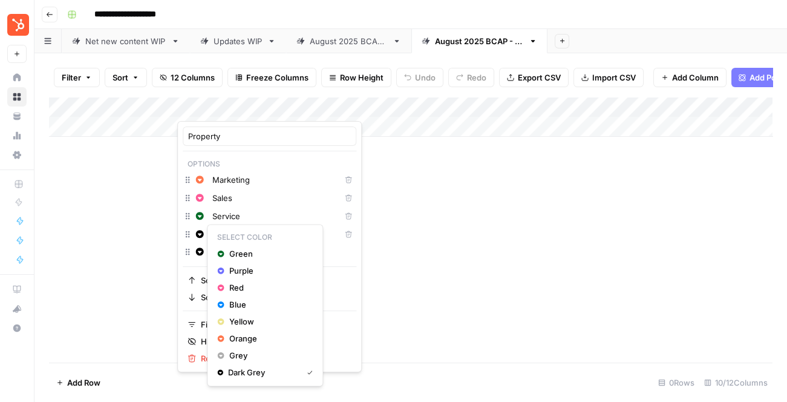
click at [201, 237] on icon "button" at bounding box center [200, 234] width 8 height 8
click at [230, 301] on span "Blue" at bounding box center [268, 304] width 79 height 12
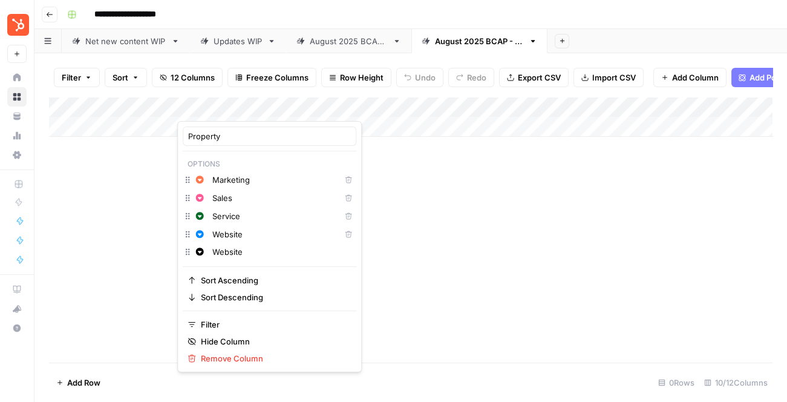
click at [399, 251] on div "Add Column" at bounding box center [410, 230] width 723 height 266
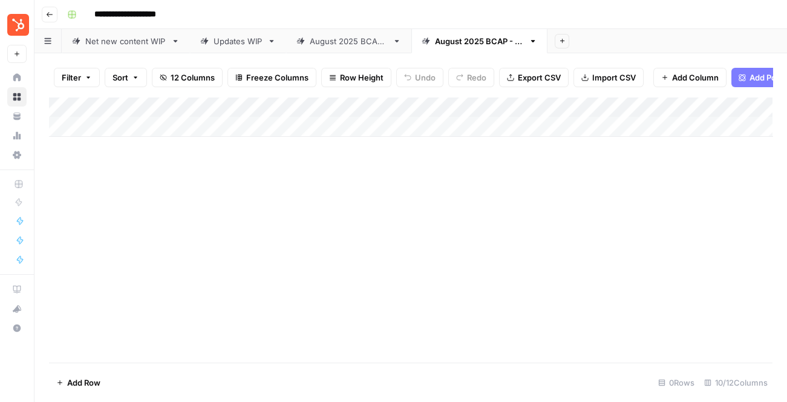
click at [380, 43] on div "August 2025 BCAP - NNPs" at bounding box center [349, 41] width 78 height 12
click at [207, 105] on div "Add Column" at bounding box center [410, 127] width 723 height 60
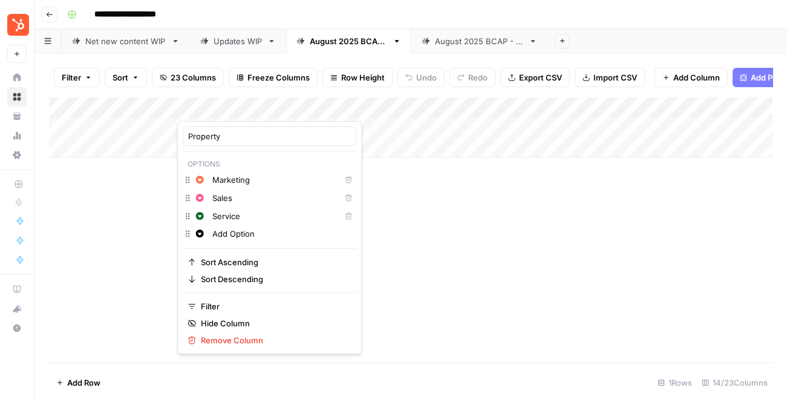
click at [223, 232] on input "Add Option" at bounding box center [281, 233] width 139 height 12
type input "Website"
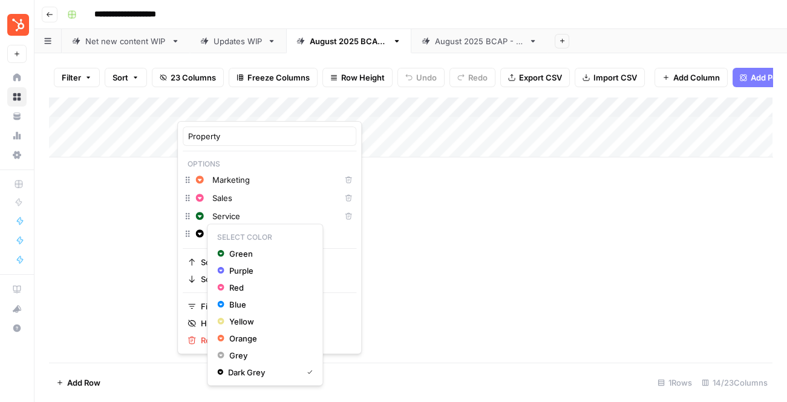
click at [204, 235] on button "Change color" at bounding box center [199, 233] width 15 height 15
click at [240, 302] on span "Blue" at bounding box center [268, 304] width 79 height 12
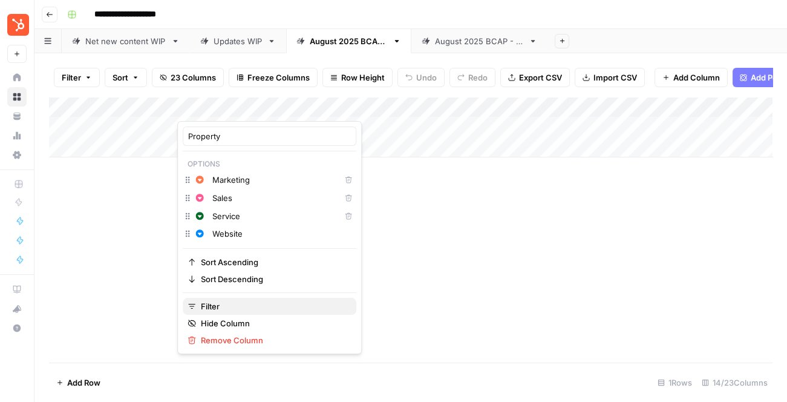
click button "Filter" at bounding box center [270, 306] width 174 height 17
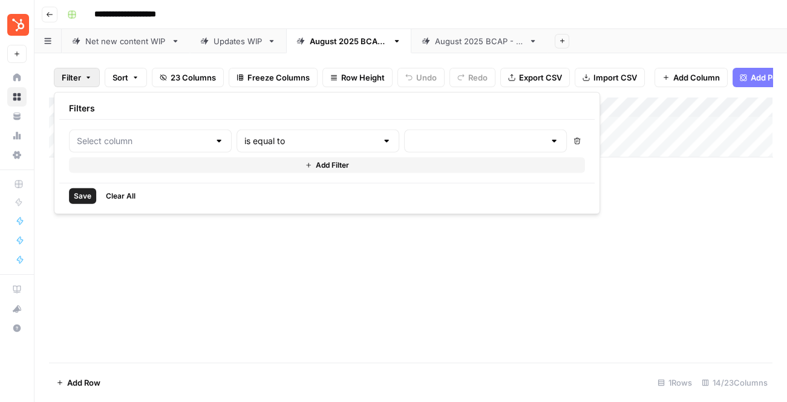
type input "Property"
click at [230, 256] on div "Add Column" at bounding box center [410, 230] width 723 height 266
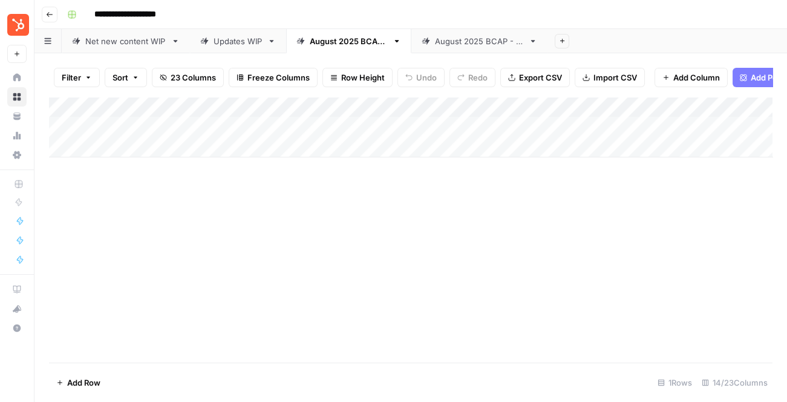
click at [223, 114] on div "Add Column" at bounding box center [410, 127] width 723 height 60
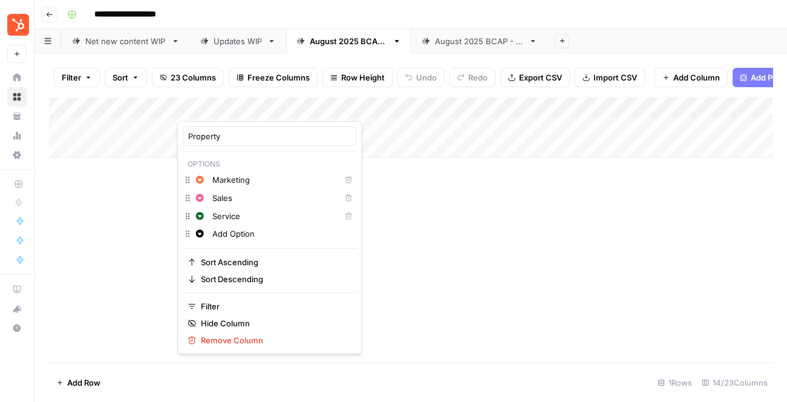
click at [204, 231] on button "Change color" at bounding box center [199, 233] width 15 height 15
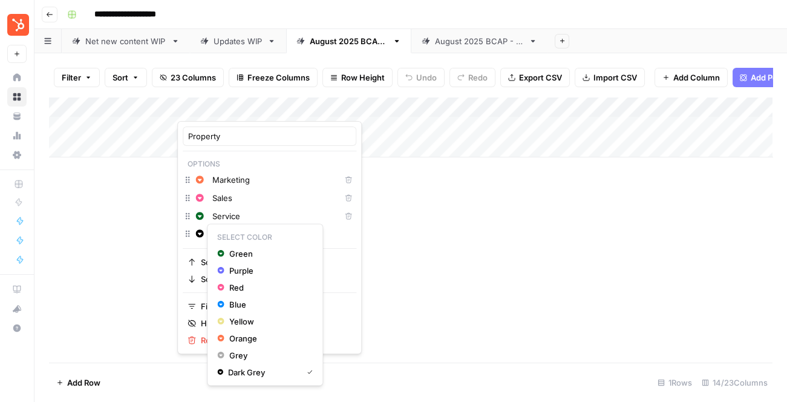
click at [192, 229] on button "Change color" at bounding box center [199, 233] width 15 height 15
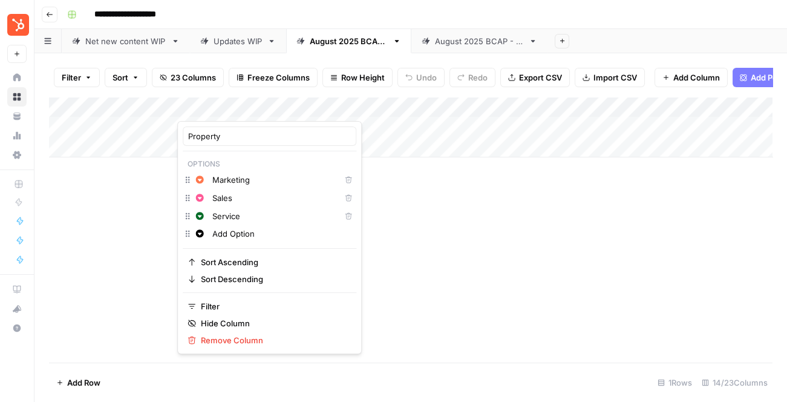
click at [244, 213] on input "Service" at bounding box center [273, 216] width 123 height 12
click at [244, 233] on input "Add Option" at bounding box center [281, 233] width 139 height 12
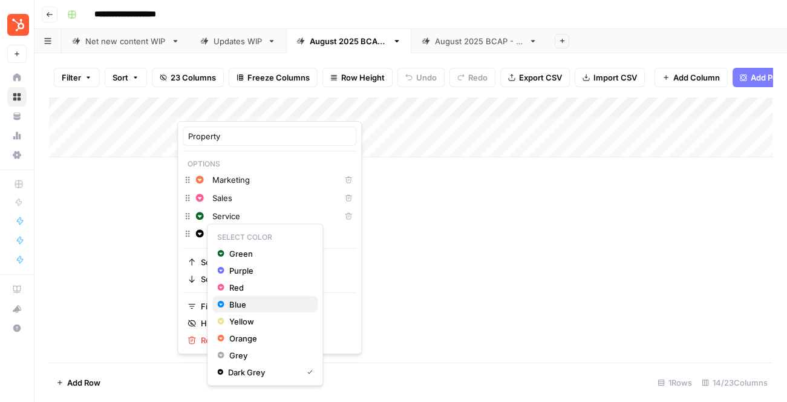
click at [240, 299] on span "Blue" at bounding box center [268, 304] width 79 height 12
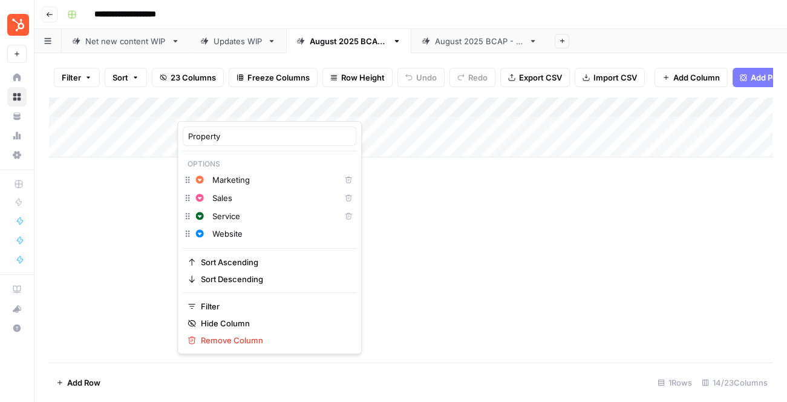
click at [252, 234] on input "Website" at bounding box center [281, 233] width 139 height 12
type input "Website"
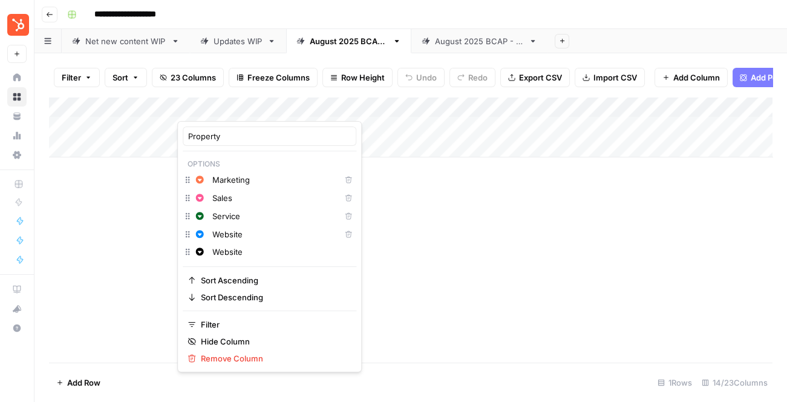
click at [443, 243] on div "Add Column" at bounding box center [410, 230] width 723 height 266
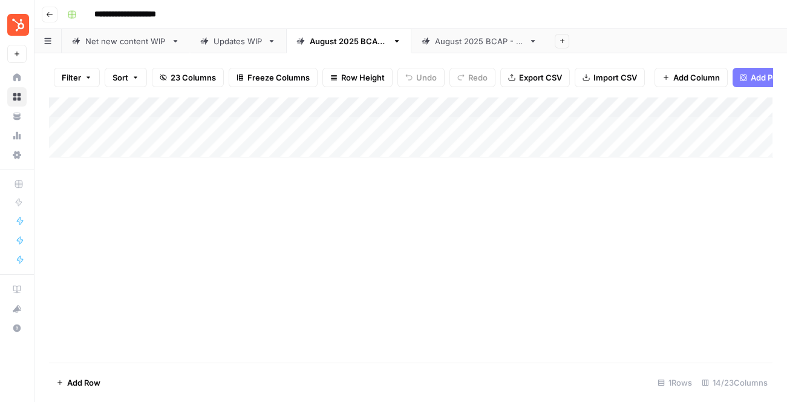
click at [500, 47] on link "August 2025 BCAP - Updates" at bounding box center [479, 41] width 136 height 24
click at [356, 43] on div "August 2025 BCAP - NNPs" at bounding box center [349, 41] width 78 height 12
click at [232, 47] on link "Updates WIP" at bounding box center [238, 41] width 96 height 24
click at [144, 52] on link "Net new content WIP" at bounding box center [126, 41] width 128 height 24
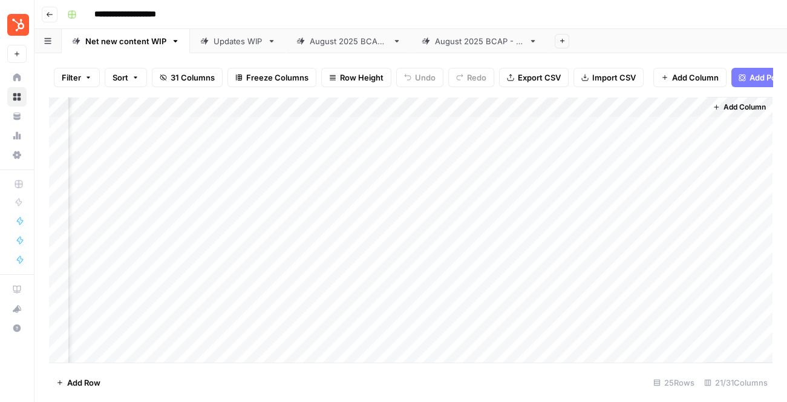
click at [253, 50] on link "Updates WIP" at bounding box center [238, 41] width 96 height 24
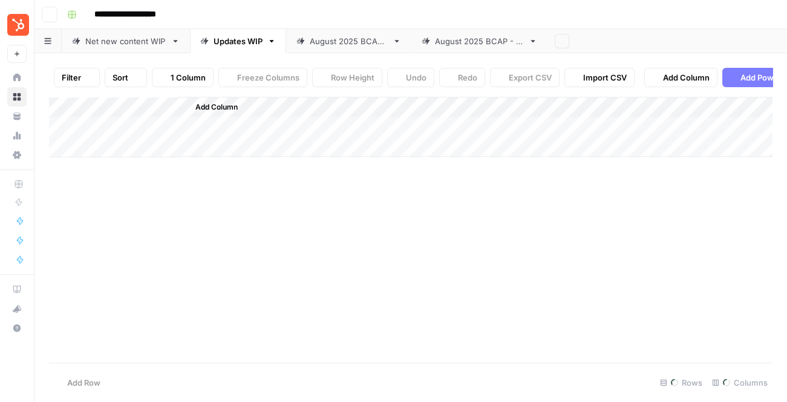
click at [329, 48] on link "August 2025 BCAP - NNPs" at bounding box center [348, 41] width 125 height 24
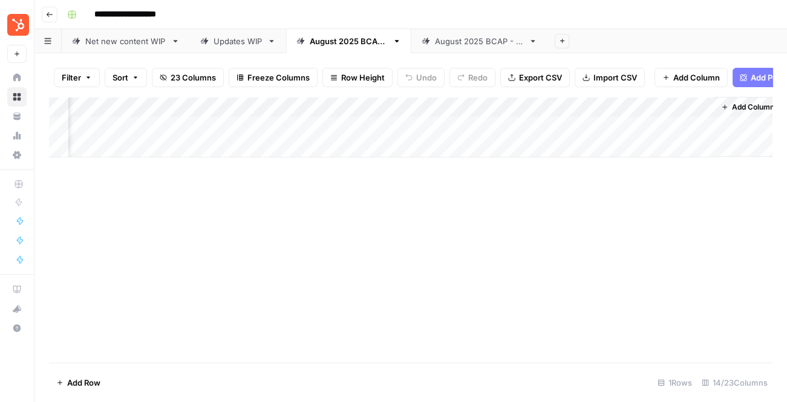
scroll to position [0, 1134]
click at [482, 48] on link "August 2025 BCAP - Updates" at bounding box center [479, 41] width 136 height 24
click at [521, 111] on div "Add Column" at bounding box center [410, 117] width 723 height 40
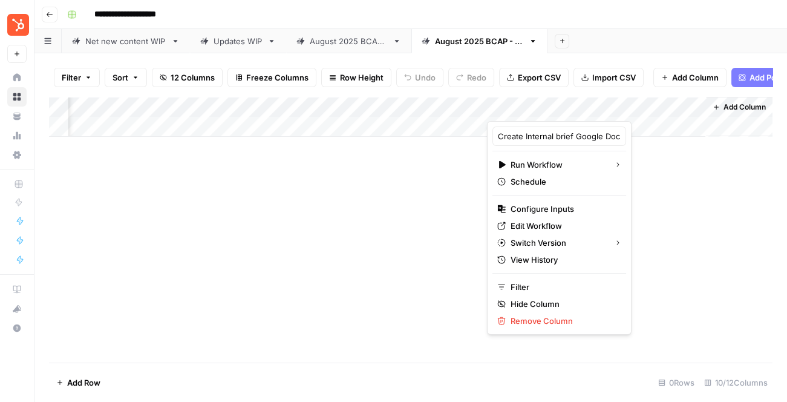
click at [410, 199] on div "Add Column" at bounding box center [410, 230] width 723 height 266
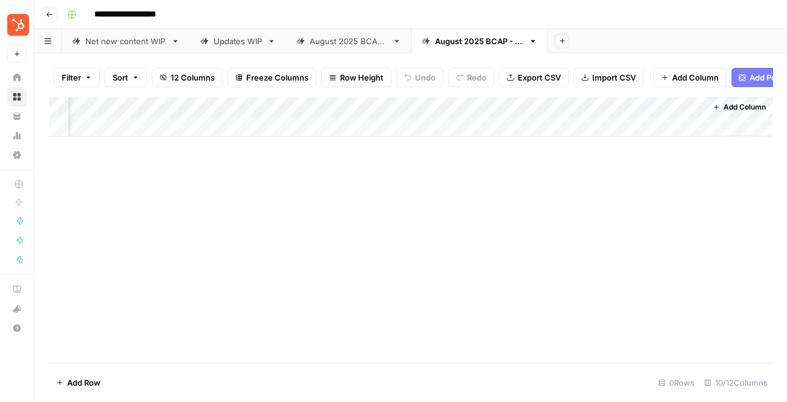
click at [637, 101] on div "Add Column" at bounding box center [410, 117] width 723 height 40
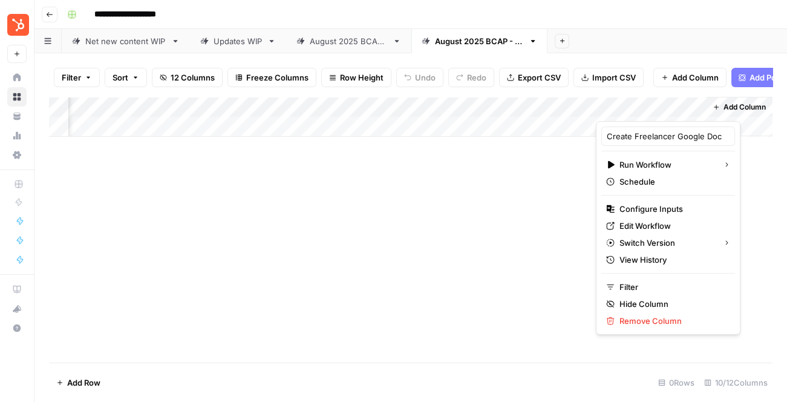
click at [465, 267] on div "Add Column" at bounding box center [410, 230] width 723 height 266
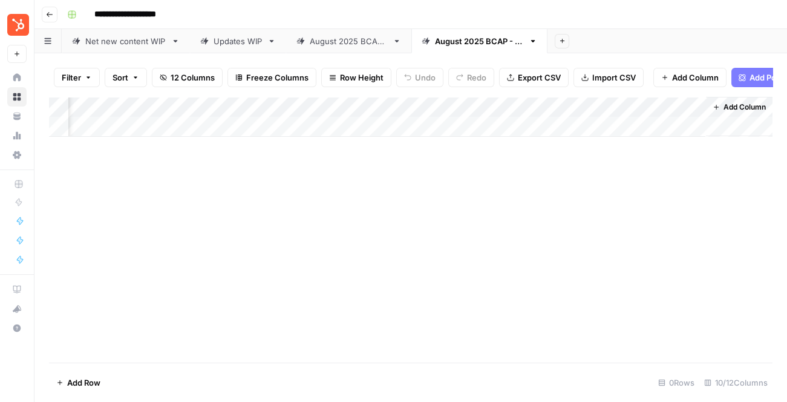
click at [356, 39] on div "August 2025 BCAP - NNPs" at bounding box center [349, 41] width 78 height 12
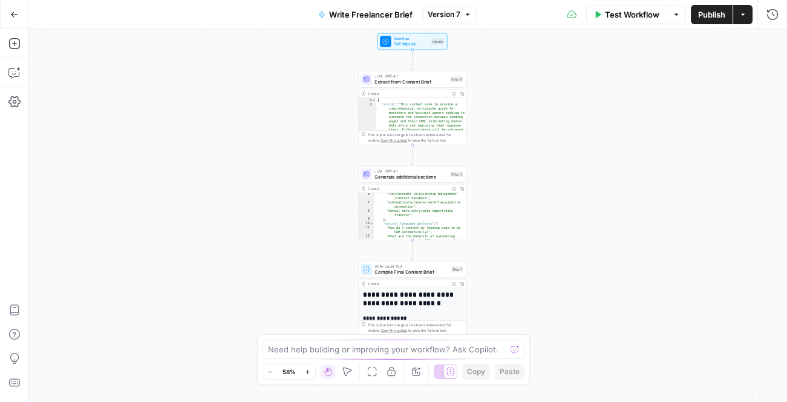
scroll to position [45, 0]
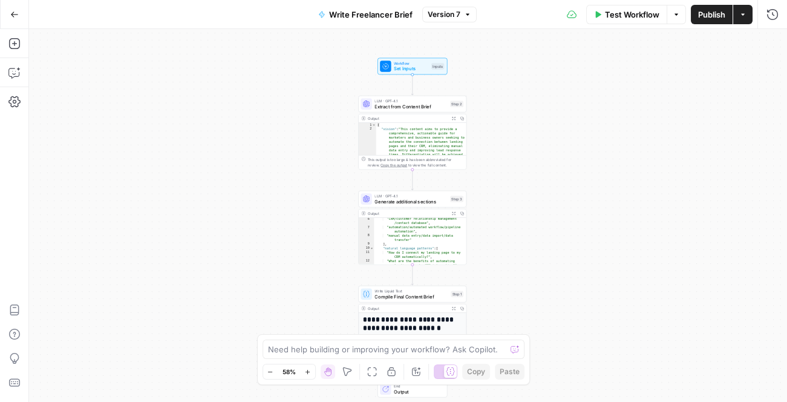
click at [501, 133] on div "Workflow Set Inputs Inputs LLM · GPT-4.1 Extract from Content Brief Step 2 Outp…" at bounding box center [408, 215] width 758 height 373
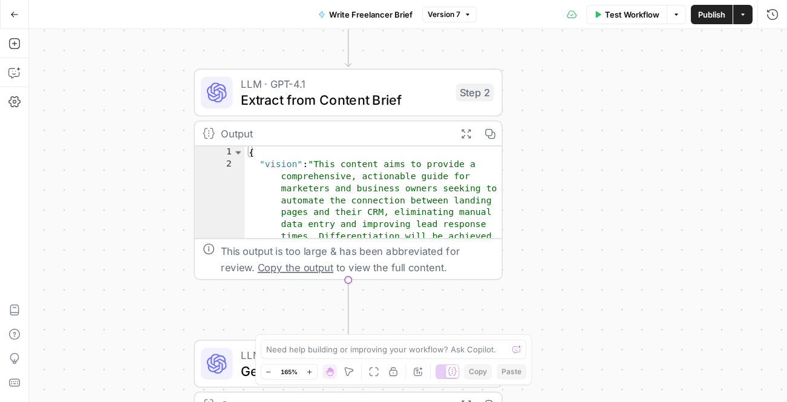
click at [369, 192] on div "{ "vision" : "This content aims to provide a comprehensive, actionable guide fo…" at bounding box center [373, 336] width 258 height 380
type textarea "**********"
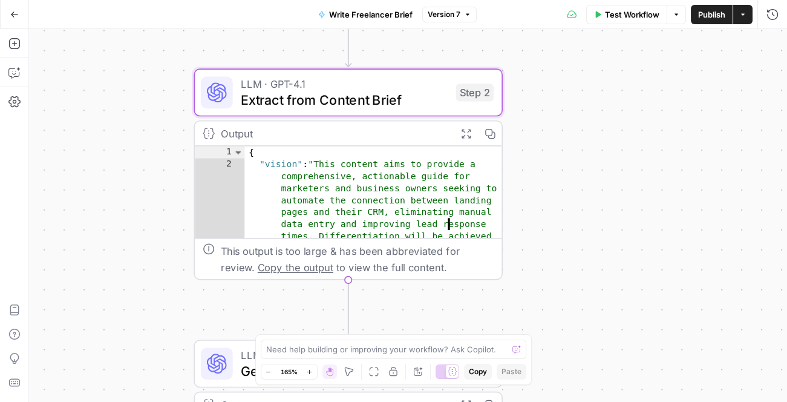
click at [468, 137] on icon "button" at bounding box center [465, 133] width 11 height 11
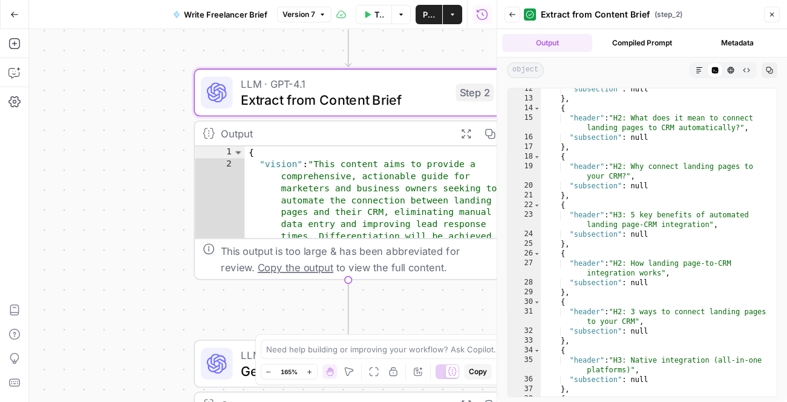
scroll to position [491, 0]
